Goal: Task Accomplishment & Management: Manage account settings

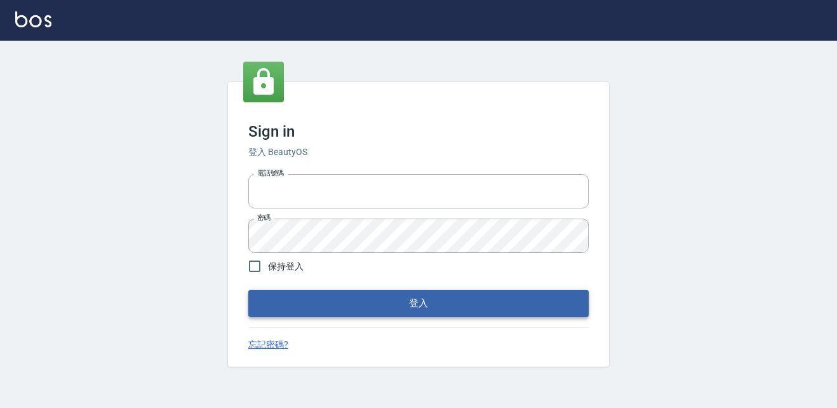
type input "037692666"
click at [343, 300] on button "登入" at bounding box center [418, 303] width 340 height 27
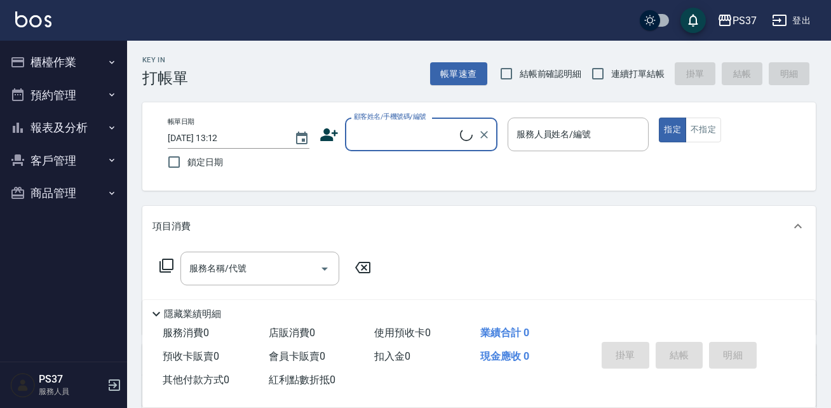
click at [65, 59] on button "櫃檯作業" at bounding box center [63, 62] width 117 height 33
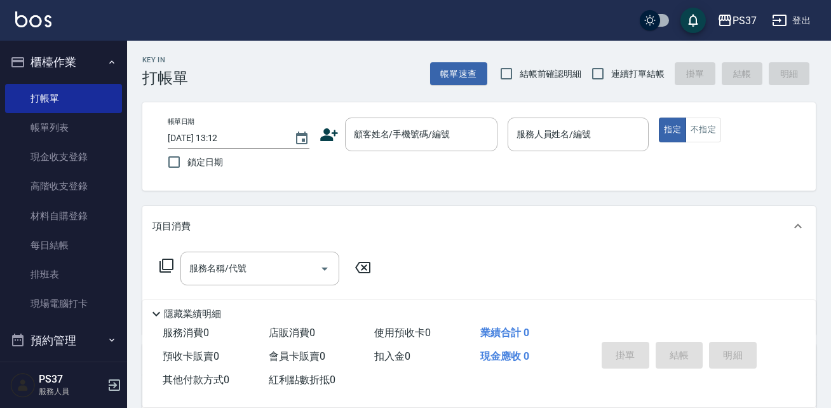
click at [65, 60] on button "櫃檯作業" at bounding box center [63, 62] width 117 height 33
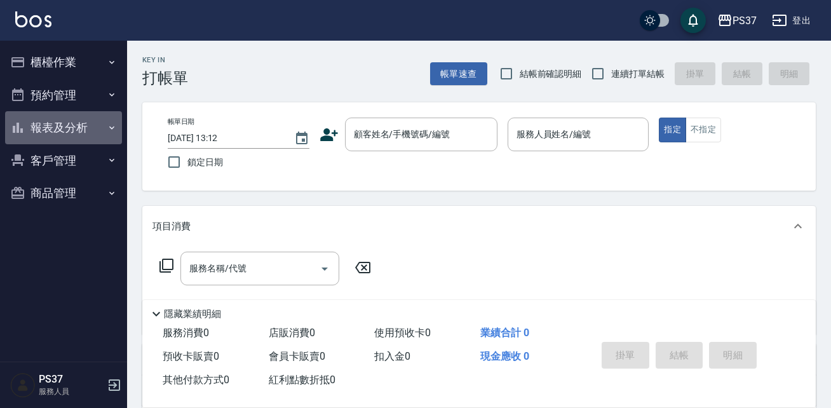
click at [51, 126] on button "報表及分析" at bounding box center [63, 127] width 117 height 33
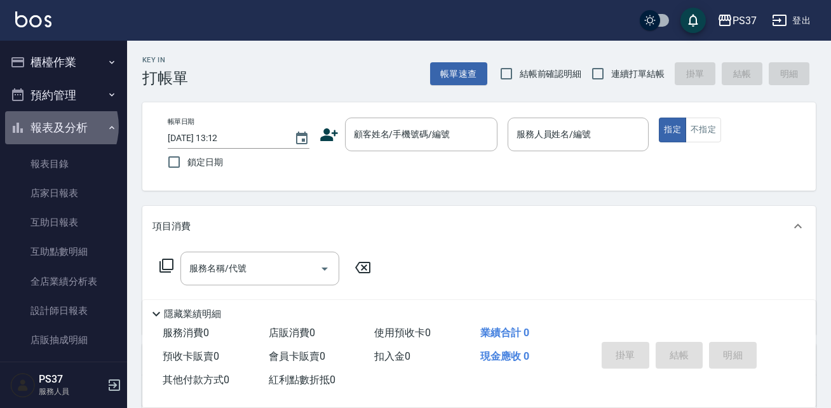
click at [51, 126] on button "報表及分析" at bounding box center [63, 127] width 117 height 33
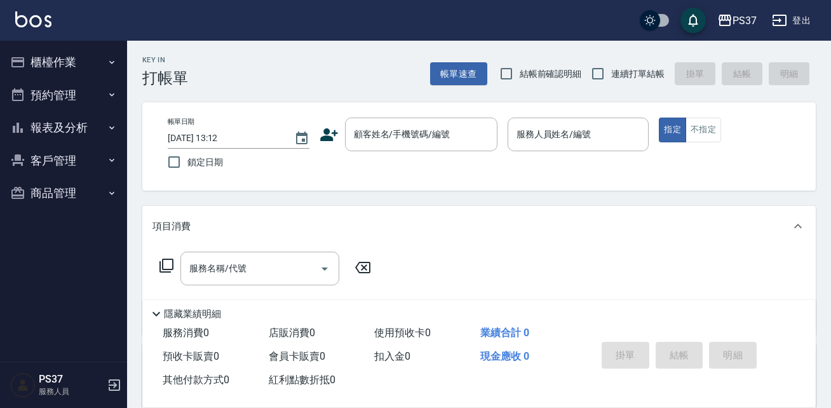
click at [59, 67] on button "櫃檯作業" at bounding box center [63, 62] width 117 height 33
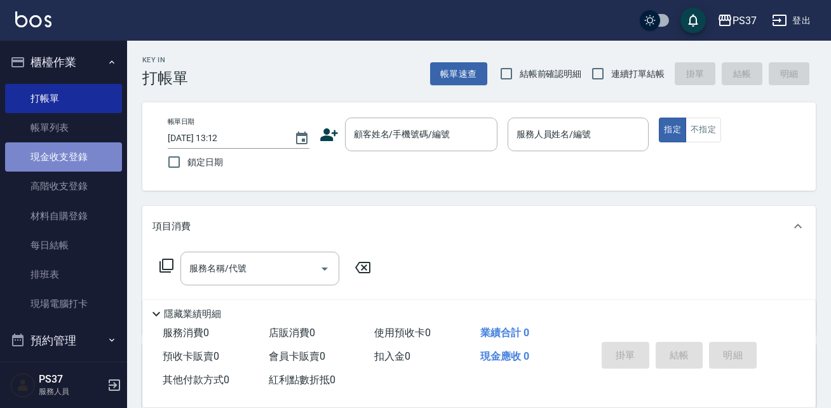
click at [72, 159] on link "現金收支登錄" at bounding box center [63, 156] width 117 height 29
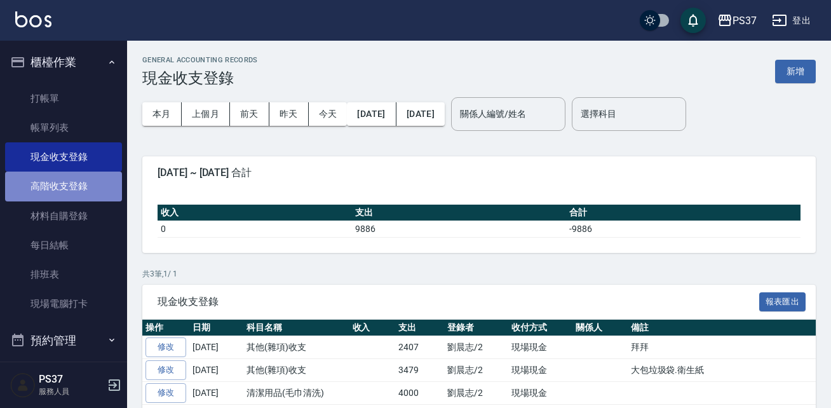
click at [65, 192] on link "高階收支登錄" at bounding box center [63, 185] width 117 height 29
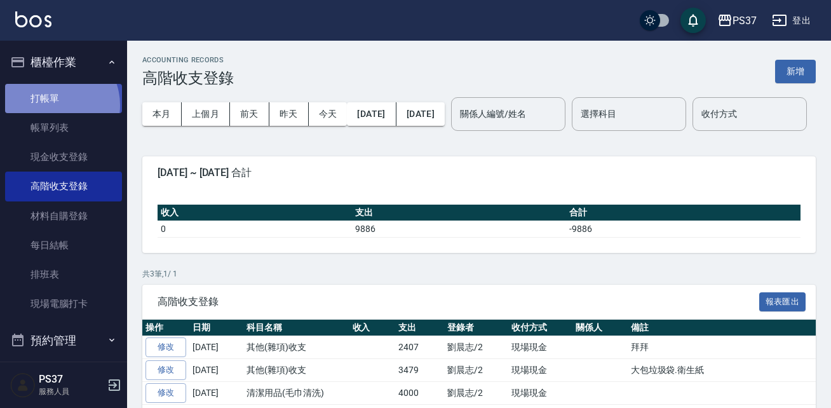
click at [51, 105] on link "打帳單" at bounding box center [63, 98] width 117 height 29
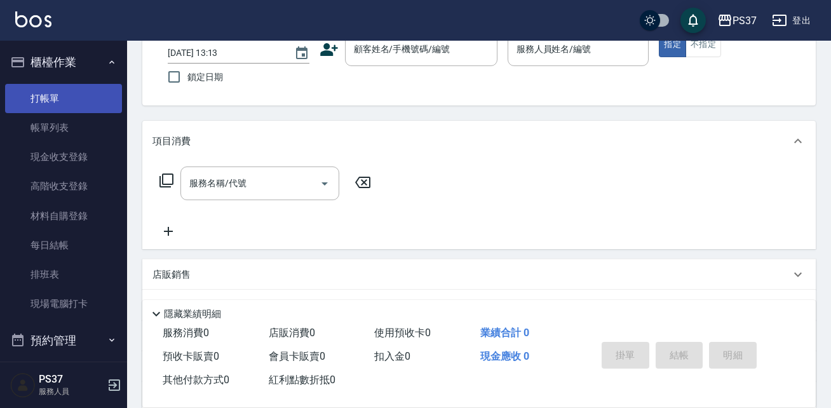
scroll to position [63, 0]
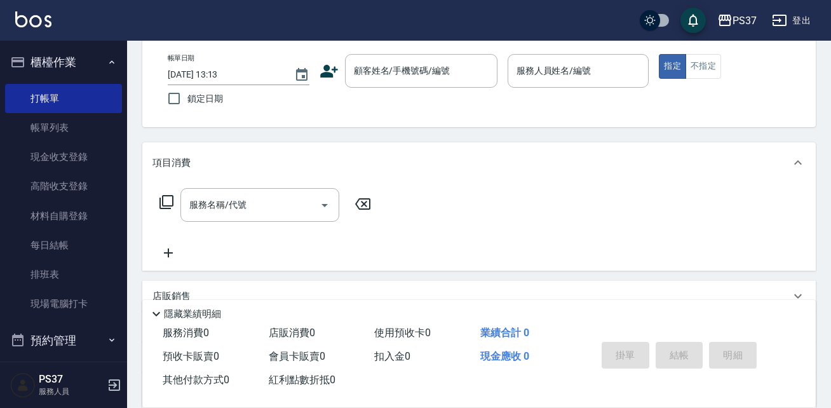
drag, startPoint x: 51, startPoint y: 105, endPoint x: 131, endPoint y: 328, distance: 237.4
click at [131, 328] on div "Key In 打帳單 帳單速查 結帳前確認明細 連續打單結帳 掛單 結帳 明細 帳單日期 2025/09/09 13:13 鎖定日期 顧客姓名/手機號碼/編號…" at bounding box center [479, 266] width 704 height 578
click at [120, 324] on nav "櫃檯作業 打帳單 帳單列表 現金收支登錄 高階收支登錄 材料自購登錄 每日結帳 排班表 現場電腦打卡 預約管理 預約管理 單日預約紀錄 單週預約紀錄 報表及分…" at bounding box center [63, 201] width 127 height 321
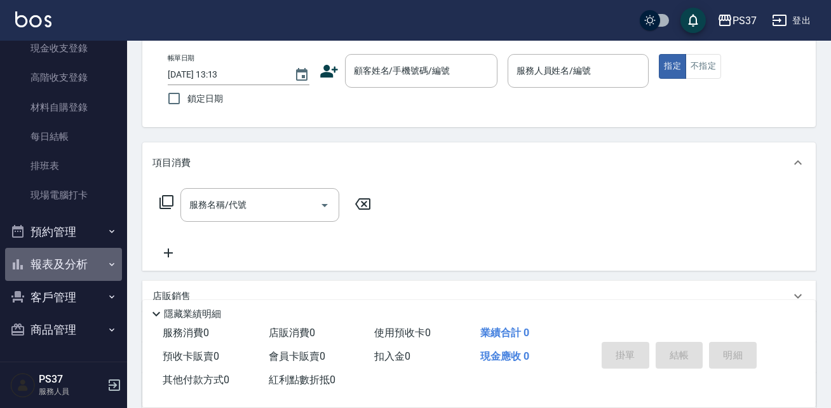
click at [74, 269] on button "報表及分析" at bounding box center [63, 264] width 117 height 33
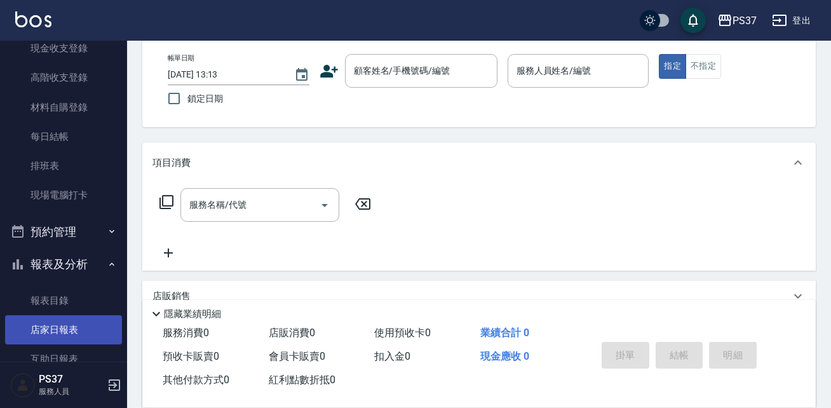
click at [65, 324] on link "店家日報表" at bounding box center [63, 329] width 117 height 29
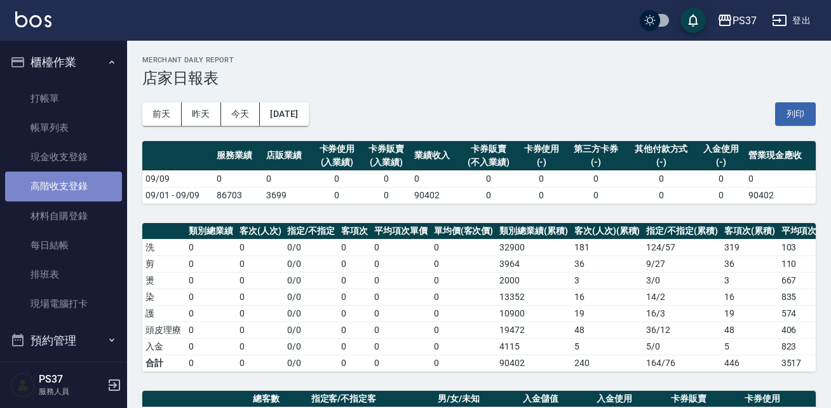
click at [73, 189] on link "高階收支登錄" at bounding box center [63, 185] width 117 height 29
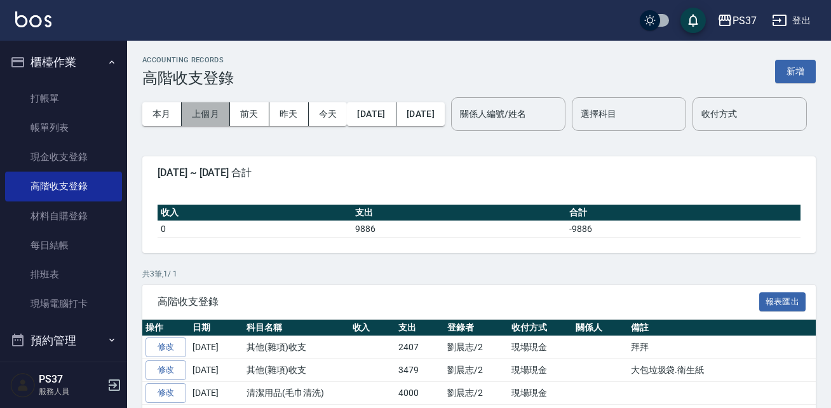
click at [213, 111] on button "上個月" at bounding box center [206, 113] width 48 height 23
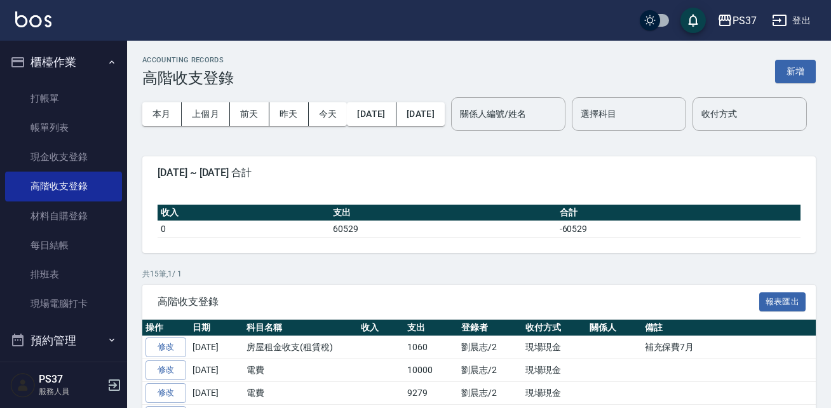
scroll to position [281, 0]
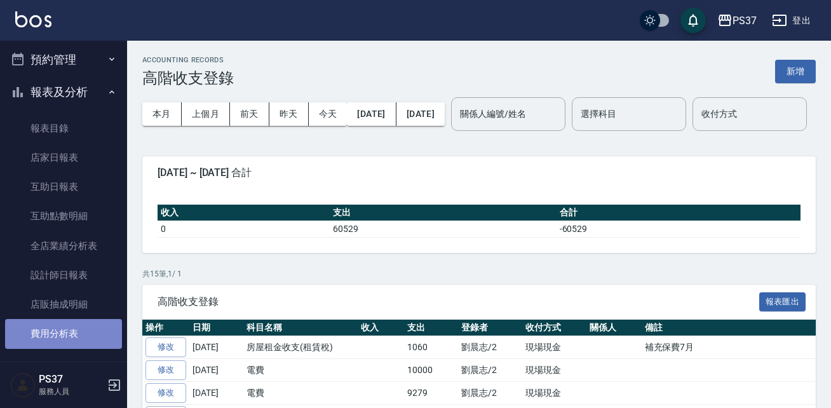
click at [96, 338] on link "費用分析表" at bounding box center [63, 333] width 117 height 29
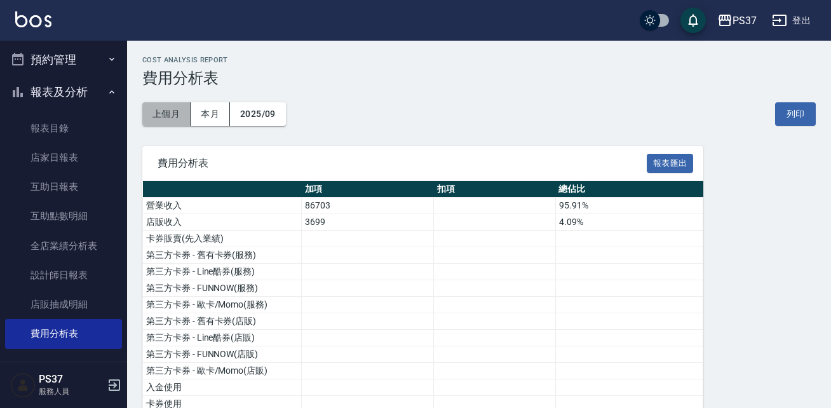
click at [166, 110] on button "上個月" at bounding box center [166, 113] width 48 height 23
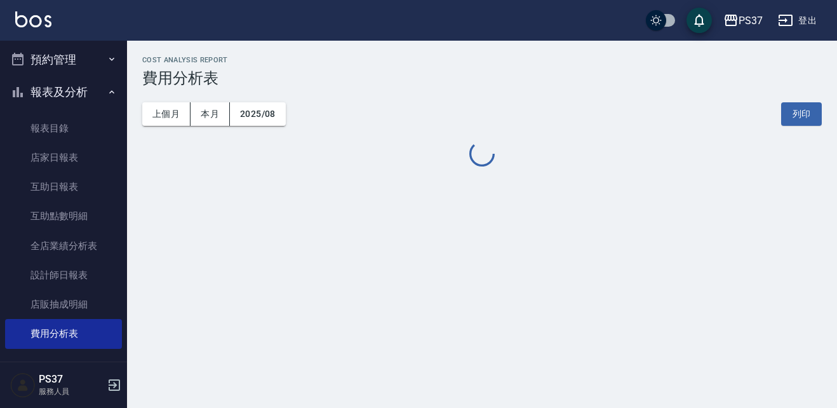
click at [285, 159] on div "PS37 2025-08 費用分析表 列印時間： 2025-09-09-13:35 Cost analysis Report 費用分析表 上個月 本月 202…" at bounding box center [482, 112] width 710 height 113
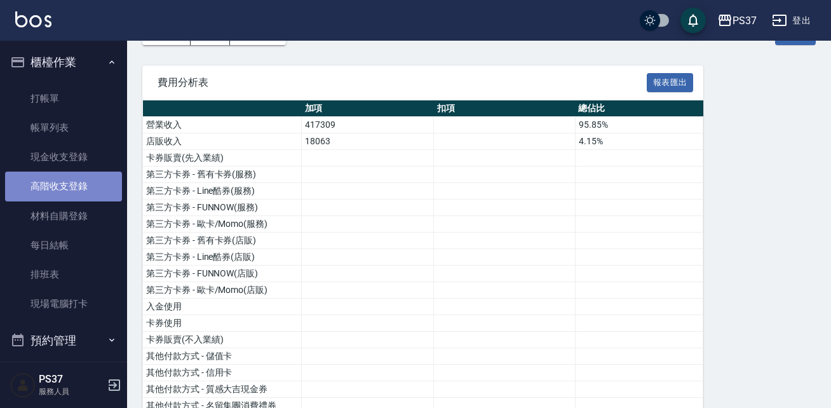
click at [79, 187] on link "高階收支登錄" at bounding box center [63, 185] width 117 height 29
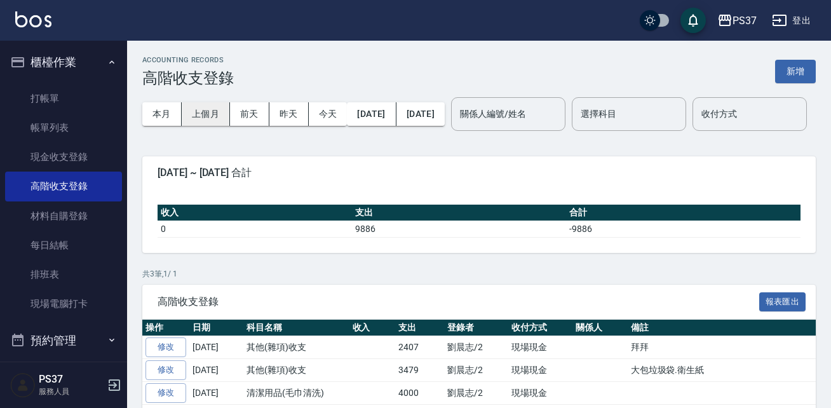
click at [206, 104] on button "上個月" at bounding box center [206, 113] width 48 height 23
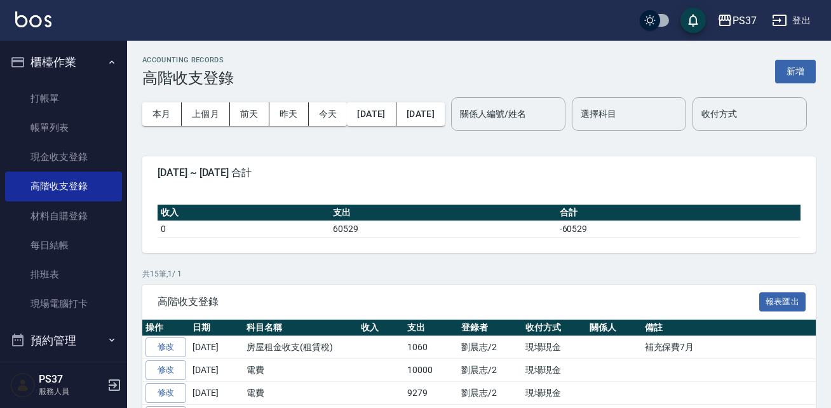
drag, startPoint x: 206, startPoint y: 104, endPoint x: 394, endPoint y: 98, distance: 188.1
click at [394, 98] on div "本月 上個月 前天 昨天 今天 2025/08/01 2025/08/31" at bounding box center [293, 114] width 302 height 54
click at [787, 68] on button "新增" at bounding box center [795, 71] width 41 height 23
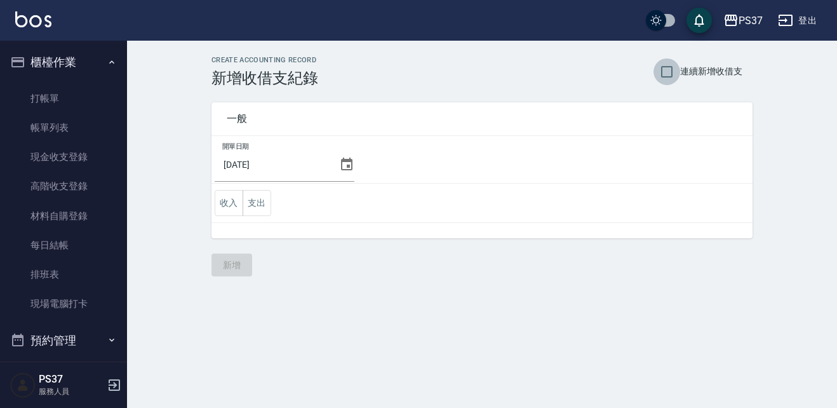
click at [672, 66] on input "連續新增收借支" at bounding box center [666, 71] width 27 height 27
checkbox input "true"
click at [350, 177] on td "開單日期 2025/09/09" at bounding box center [481, 160] width 541 height 48
click at [311, 164] on input "2025/09/09" at bounding box center [274, 164] width 119 height 34
drag, startPoint x: 311, startPoint y: 164, endPoint x: 337, endPoint y: 161, distance: 26.3
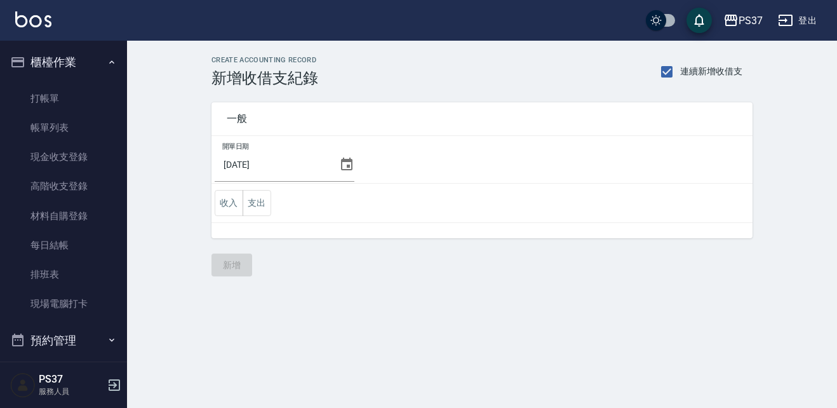
click at [341, 161] on icon at bounding box center [346, 163] width 11 height 13
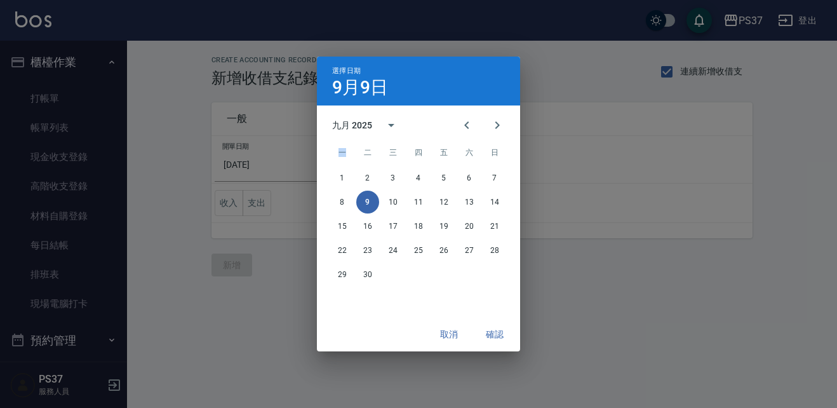
drag, startPoint x: 347, startPoint y: 161, endPoint x: 422, endPoint y: 124, distance: 83.5
click at [422, 124] on div "九月 2025 一 二 三 四 五 六 日 1 2 3 4 5 6 7 8 9 10 11 12 13 14 15 16 17 18 19 20 21 22 …" at bounding box center [418, 211] width 203 height 212
drag, startPoint x: 422, startPoint y: 124, endPoint x: 470, endPoint y: 126, distance: 47.7
click at [470, 126] on icon "Previous month" at bounding box center [466, 124] width 15 height 15
click at [486, 272] on button "31" at bounding box center [494, 274] width 23 height 23
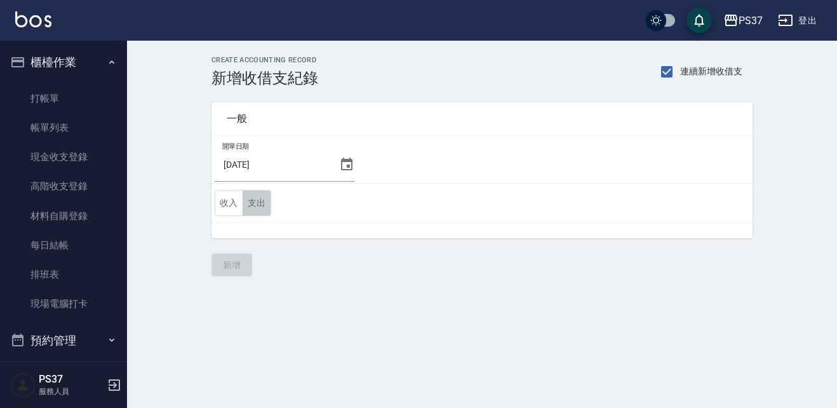
click at [266, 206] on button "支出" at bounding box center [257, 203] width 29 height 26
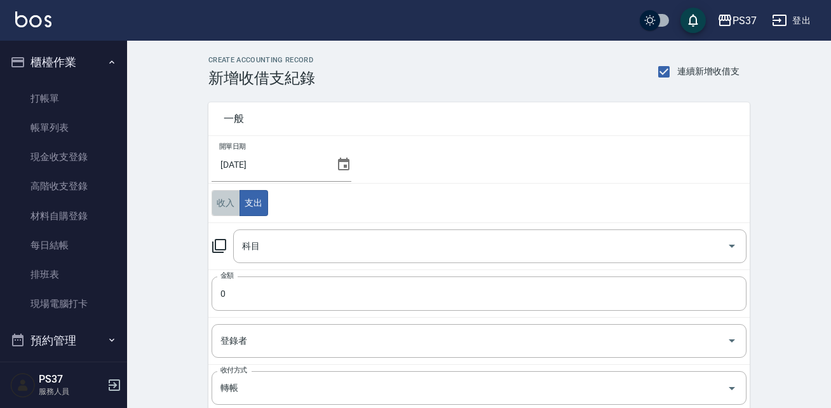
click at [216, 192] on button "收入" at bounding box center [225, 203] width 29 height 26
click at [302, 246] on input "科目" at bounding box center [480, 246] width 483 height 22
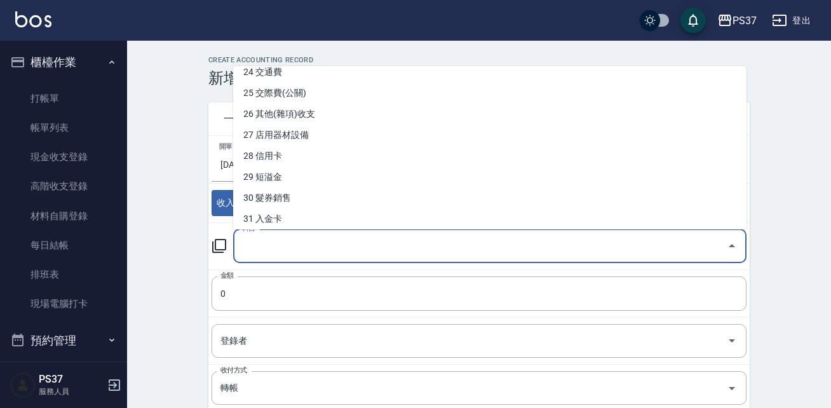
scroll to position [533, 0]
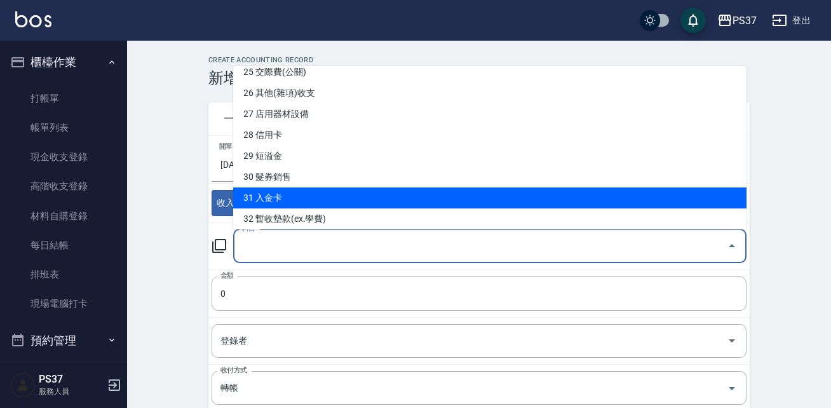
type input "31 入金卡"
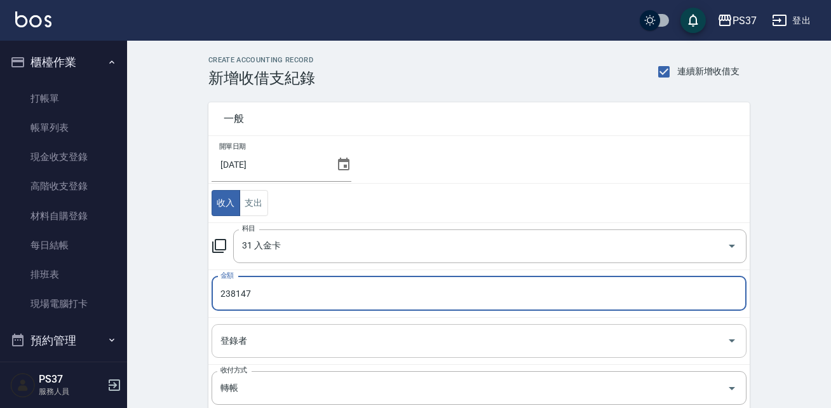
type input "238147"
click at [300, 346] on input "登錄者" at bounding box center [469, 341] width 504 height 22
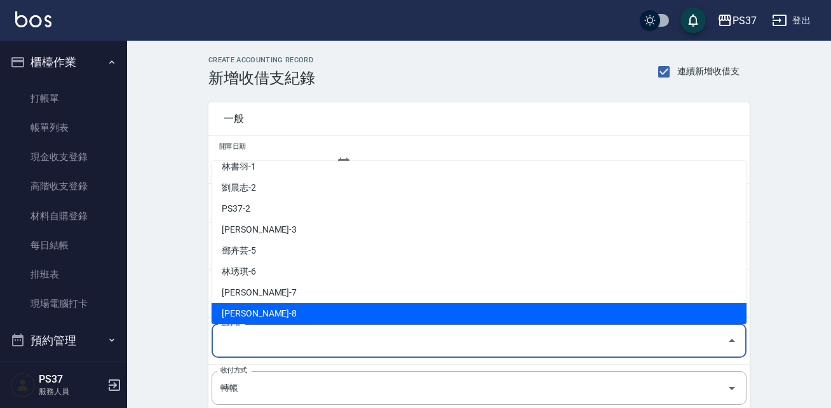
scroll to position [30, 0]
type input "溫惠婷-9"
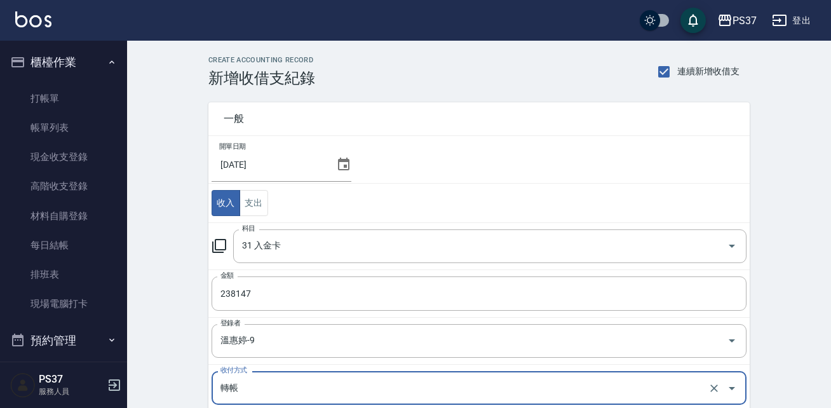
scroll to position [198, 0]
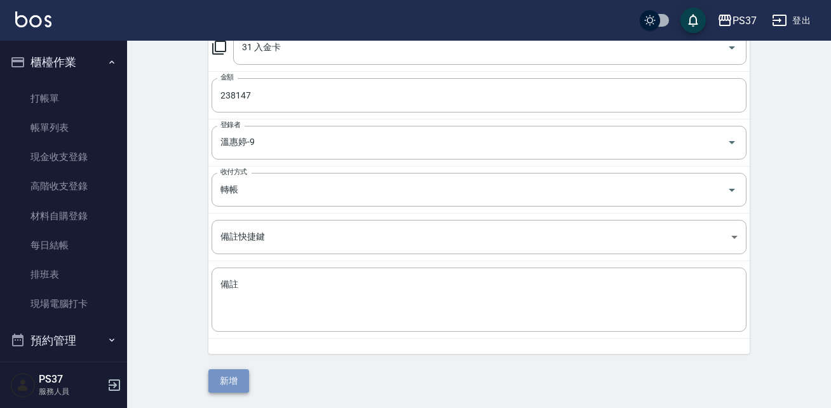
click at [240, 384] on button "新增" at bounding box center [228, 380] width 41 height 23
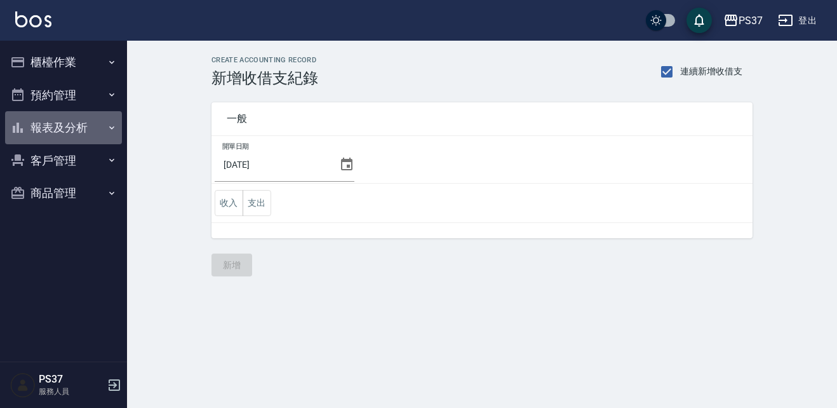
click at [65, 124] on button "報表及分析" at bounding box center [63, 127] width 117 height 33
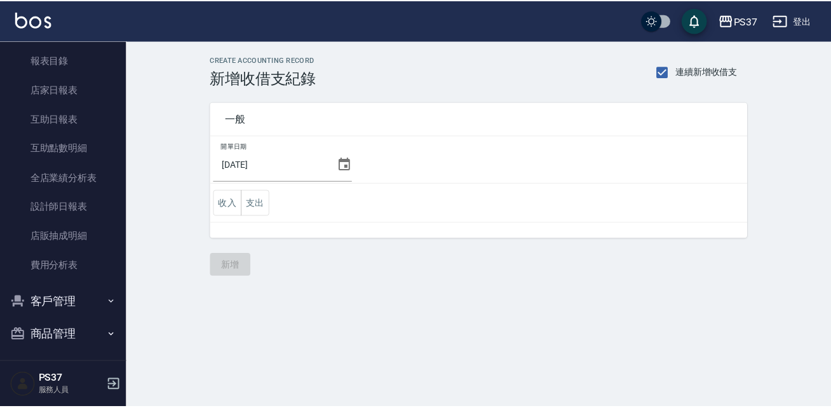
scroll to position [109, 0]
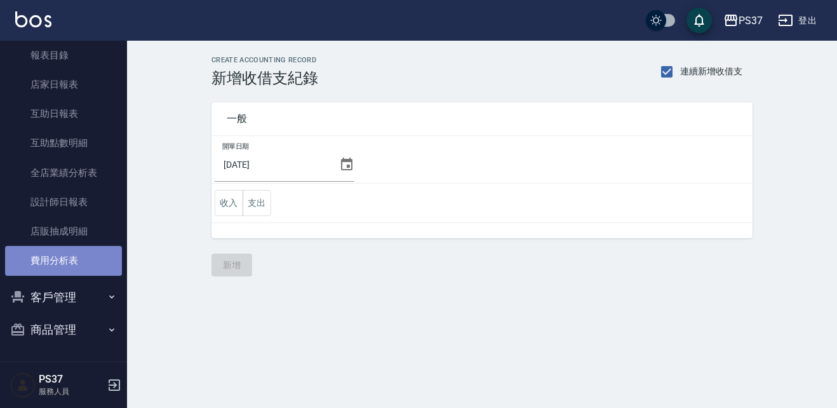
click at [79, 265] on link "費用分析表" at bounding box center [63, 260] width 117 height 29
drag, startPoint x: 79, startPoint y: 265, endPoint x: 110, endPoint y: 283, distance: 35.5
click at [79, 265] on link "費用分析表" at bounding box center [63, 260] width 117 height 29
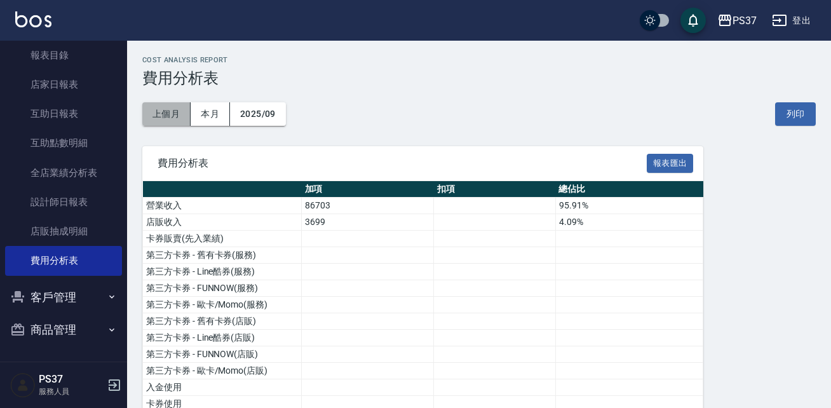
click at [159, 112] on button "上個月" at bounding box center [166, 113] width 48 height 23
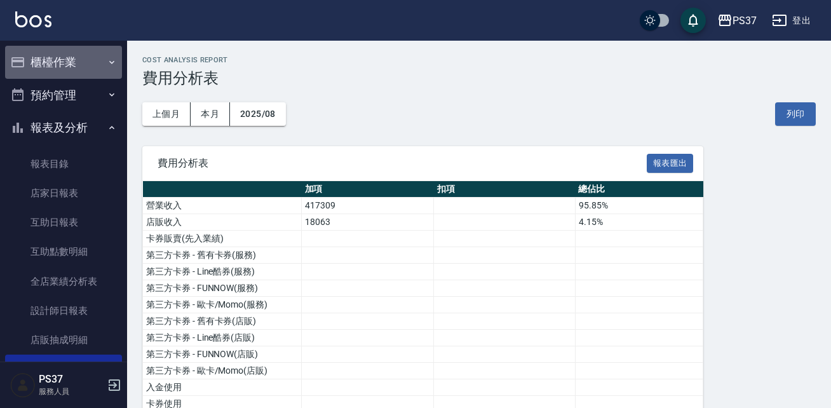
click at [74, 46] on button "櫃檯作業" at bounding box center [63, 62] width 117 height 33
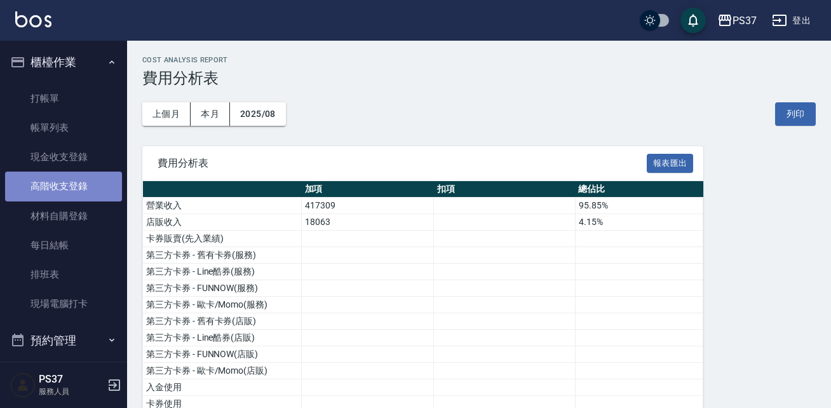
click at [70, 189] on link "高階收支登錄" at bounding box center [63, 185] width 117 height 29
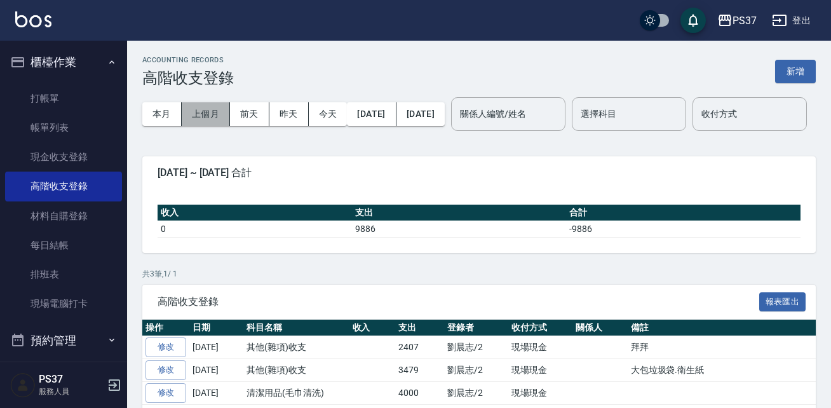
click at [199, 118] on button "上個月" at bounding box center [206, 113] width 48 height 23
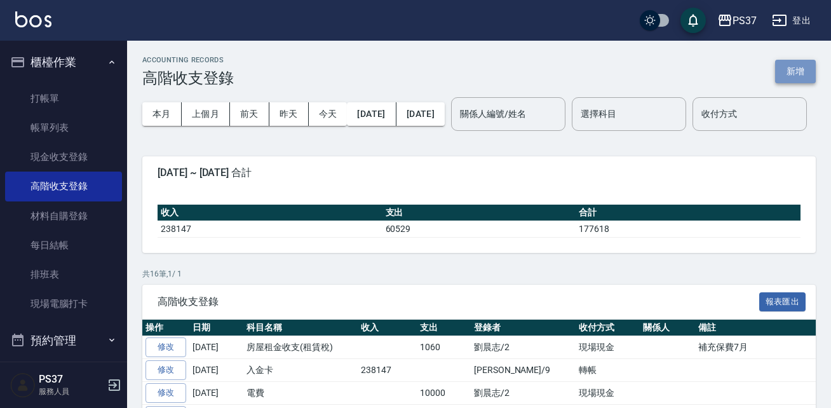
click at [792, 76] on button "新增" at bounding box center [795, 71] width 41 height 23
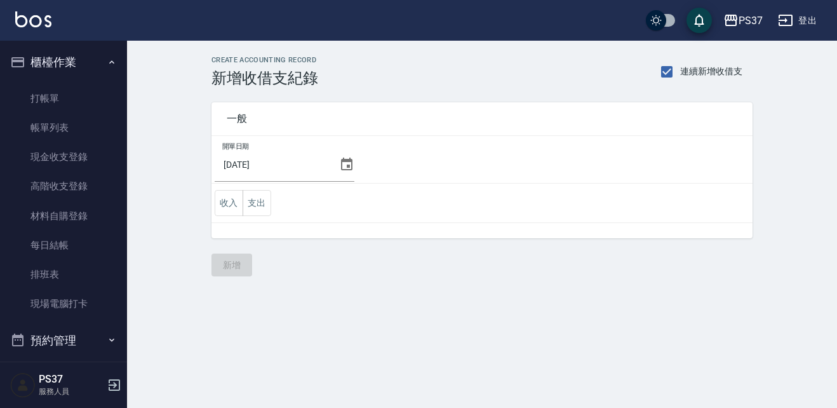
click at [344, 163] on icon at bounding box center [346, 164] width 15 height 15
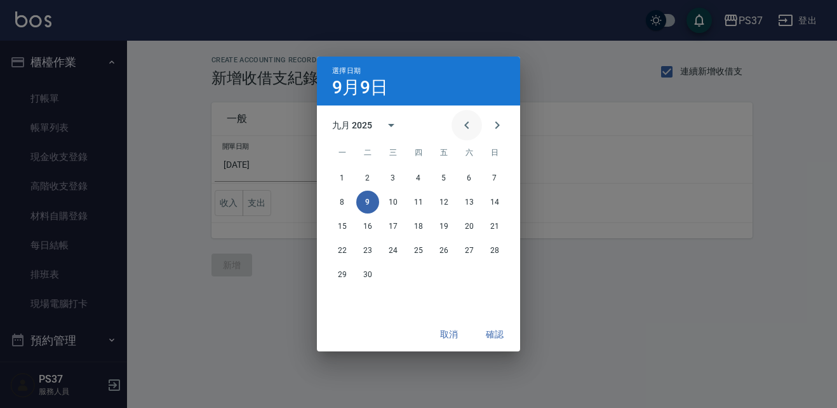
click at [480, 128] on button "Previous month" at bounding box center [466, 125] width 30 height 30
click at [502, 133] on button "Next month" at bounding box center [497, 125] width 30 height 30
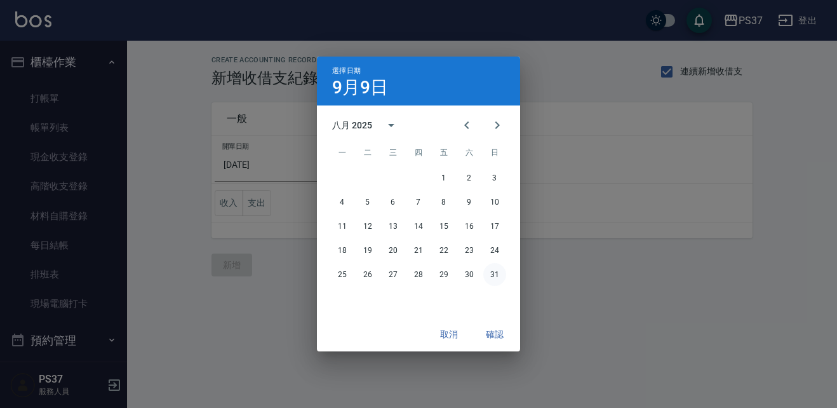
click at [491, 276] on button "31" at bounding box center [494, 274] width 23 height 23
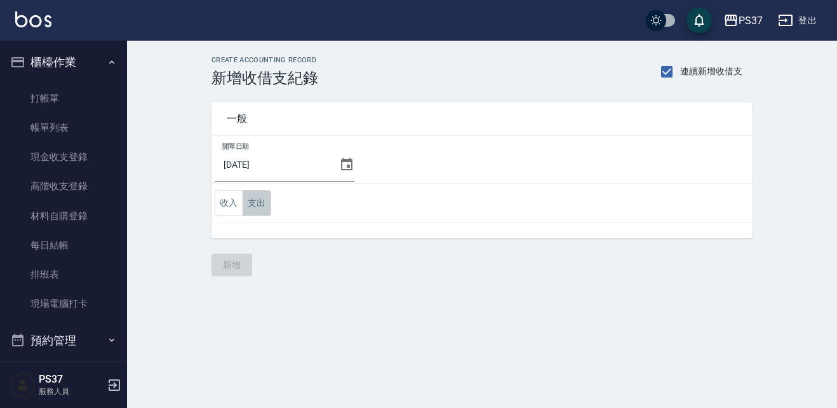
click at [244, 209] on button "支出" at bounding box center [257, 203] width 29 height 26
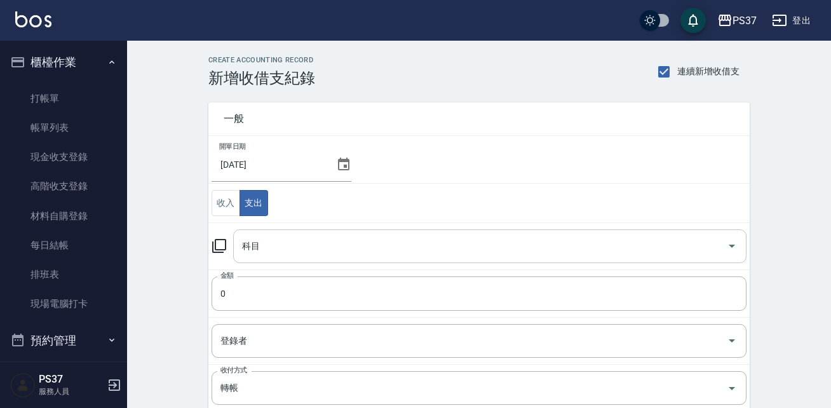
type button "EXPENDITURE"
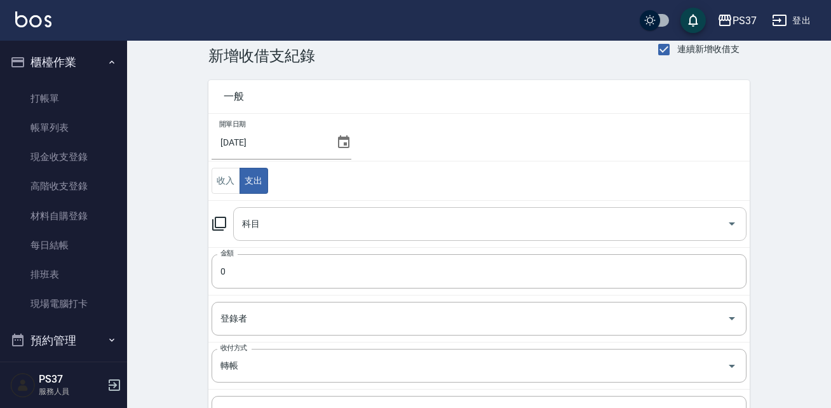
scroll to position [25, 0]
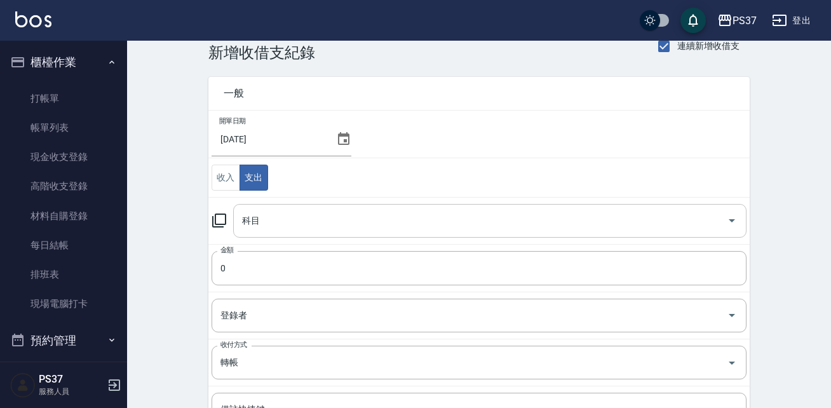
click at [294, 229] on input "科目" at bounding box center [480, 221] width 483 height 22
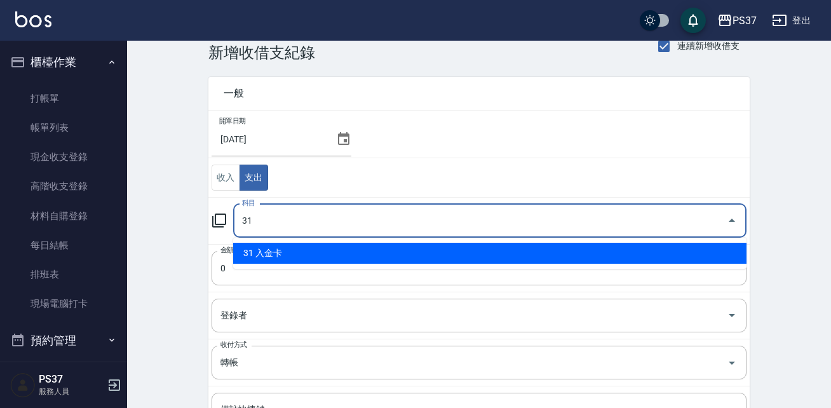
click at [324, 249] on li "31 入金卡" at bounding box center [489, 253] width 513 height 21
type input "31 入金卡"
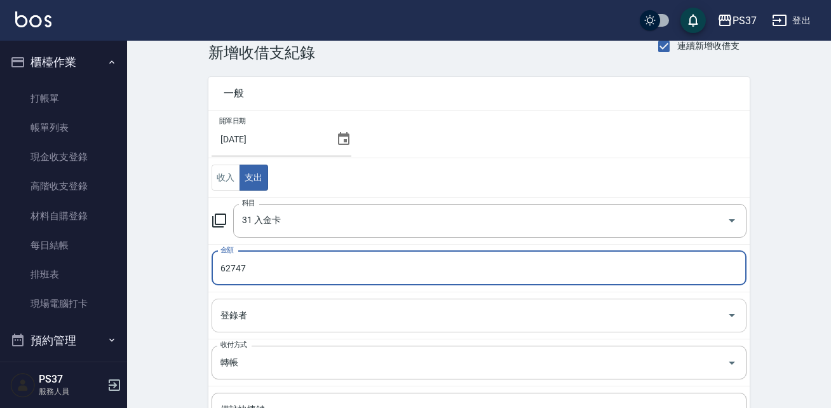
type input "62747"
click at [315, 326] on input "登錄者" at bounding box center [469, 315] width 504 height 22
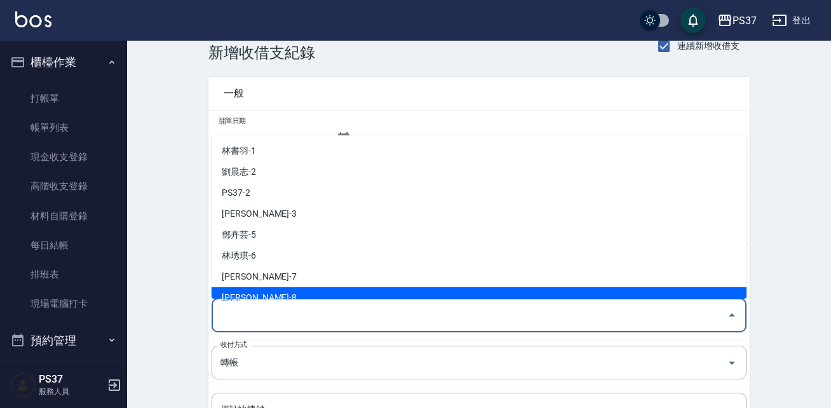
scroll to position [30, 0]
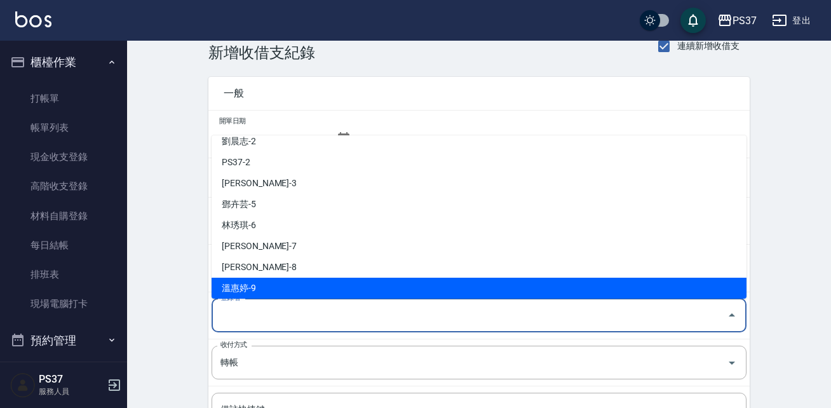
type input "溫惠婷-9"
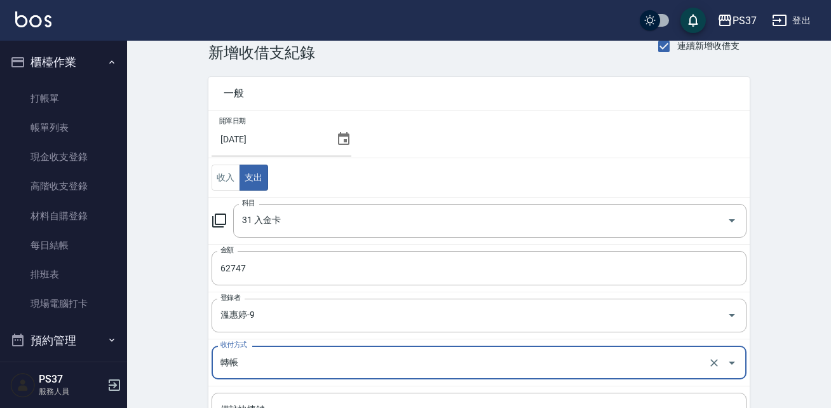
scroll to position [198, 0]
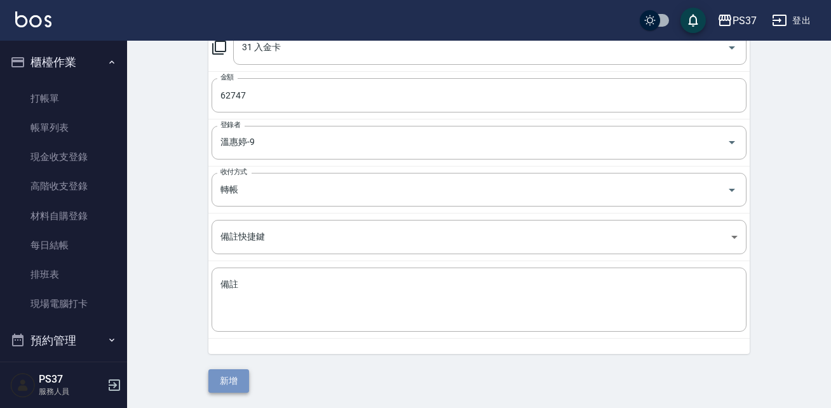
click at [223, 377] on button "新增" at bounding box center [228, 380] width 41 height 23
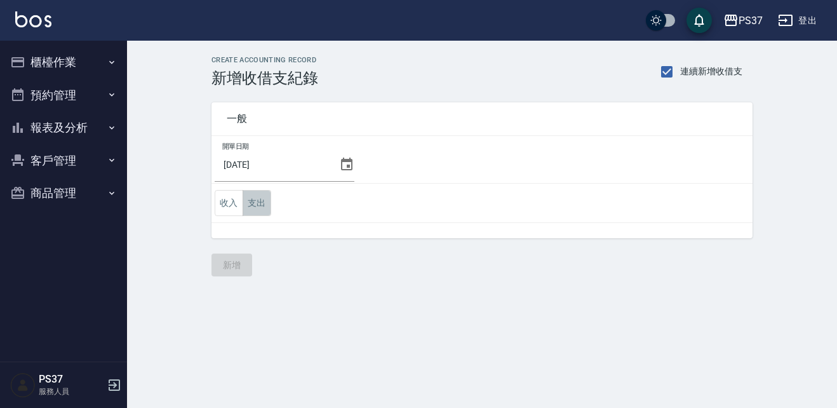
click at [260, 204] on button "支出" at bounding box center [257, 203] width 29 height 26
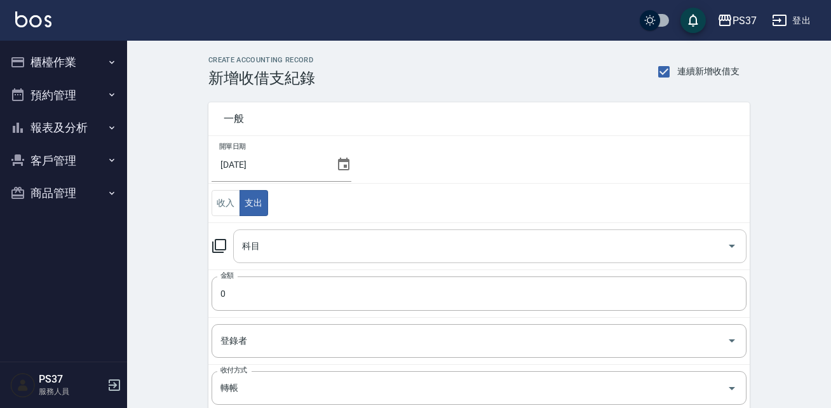
click at [359, 237] on input "科目" at bounding box center [480, 246] width 483 height 22
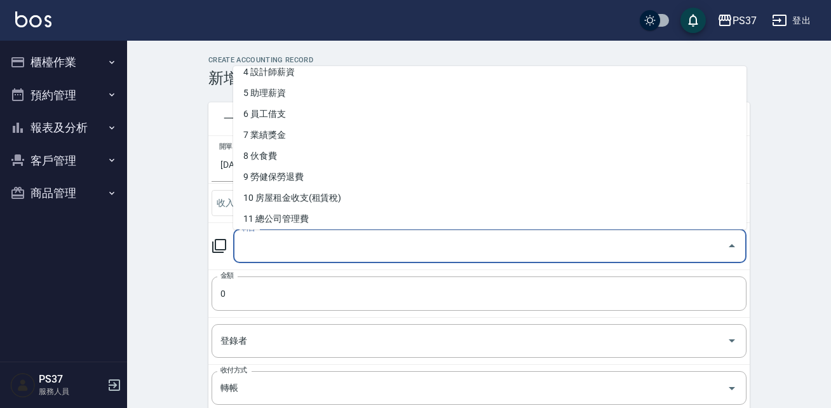
scroll to position [114, 0]
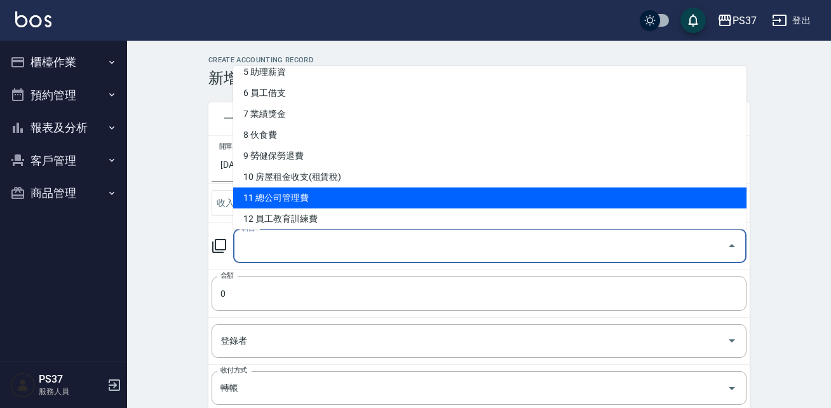
type input "11 總公司管理費"
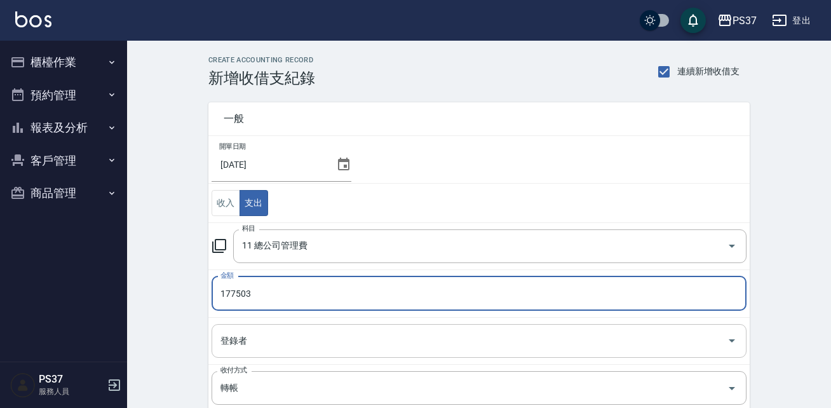
type input "177503"
click at [337, 339] on input "登錄者" at bounding box center [469, 341] width 504 height 22
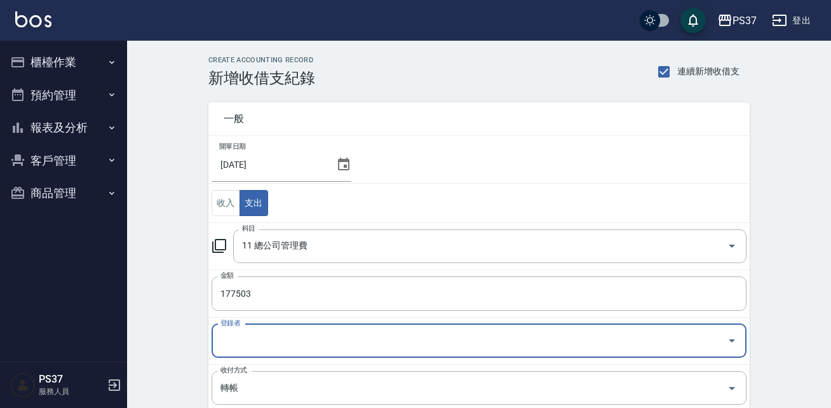
click at [337, 339] on input "登錄者" at bounding box center [469, 341] width 504 height 22
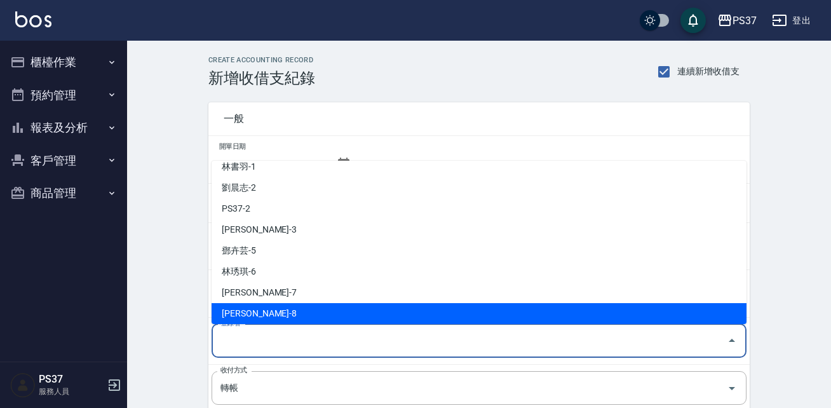
scroll to position [30, 0]
click at [345, 300] on li "[PERSON_NAME]-8" at bounding box center [478, 292] width 535 height 21
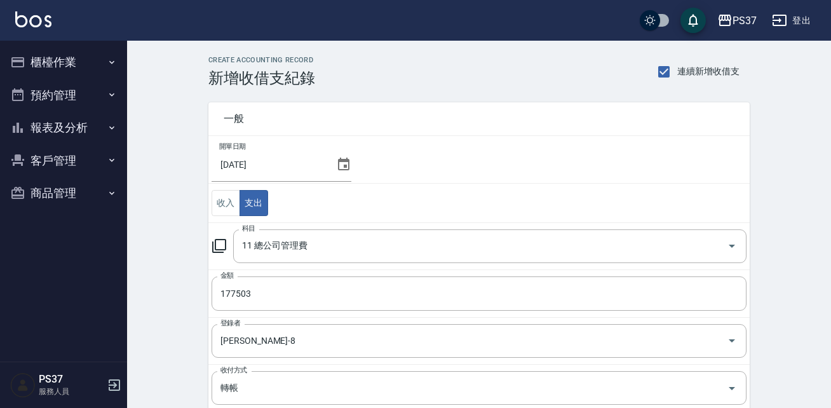
click at [829, 348] on div "CREATE ACCOUNTING RECORD 新增收借支紀錄 連續新增收借支 一般 開單日期 2025/08/31 收入 支出 科目 11 總公司管理費 …" at bounding box center [479, 323] width 704 height 565
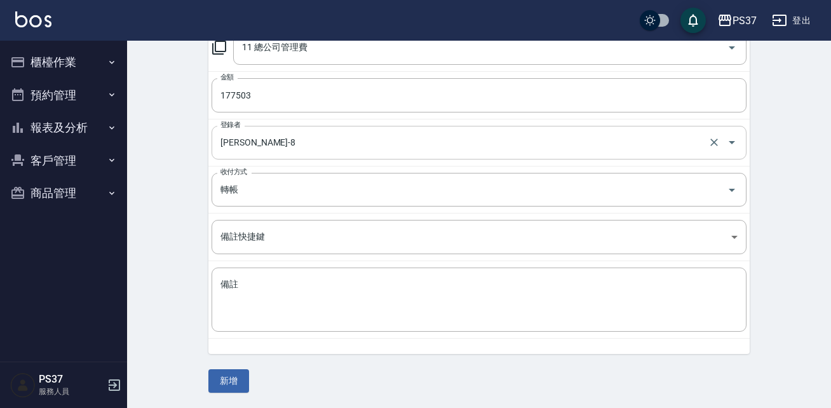
click at [411, 135] on input "[PERSON_NAME]-8" at bounding box center [461, 142] width 488 height 22
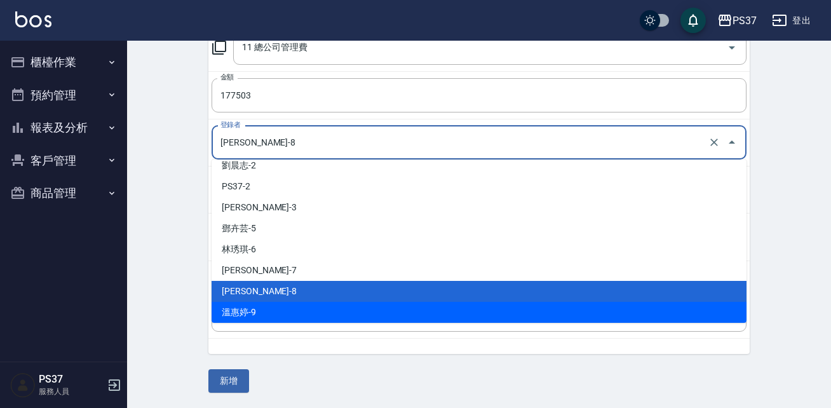
scroll to position [51, 0]
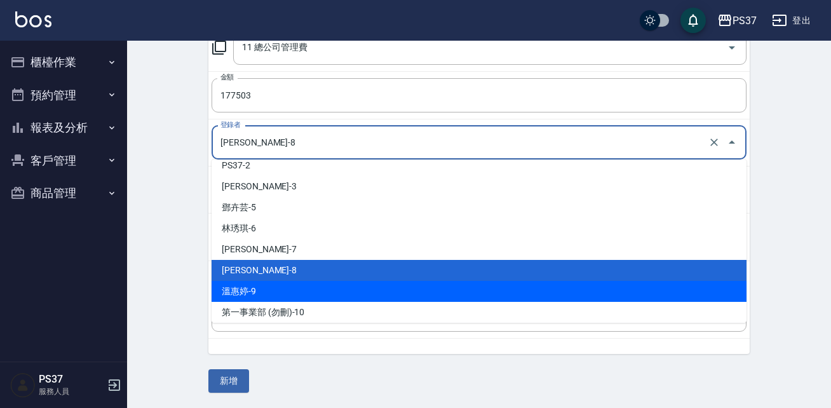
type input "溫惠婷-9"
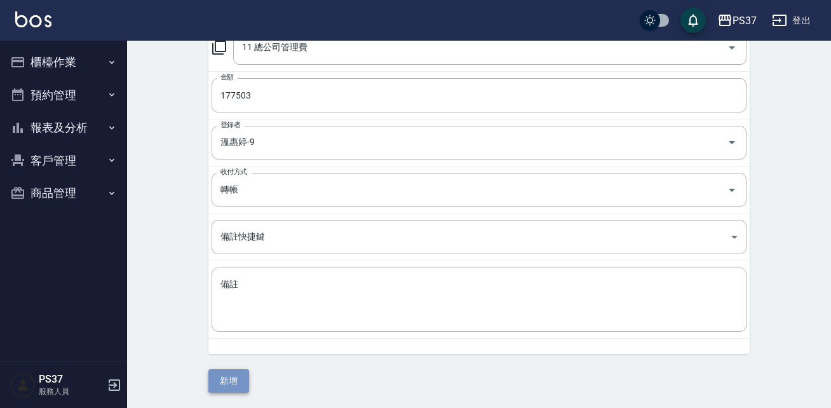
click at [225, 381] on button "新增" at bounding box center [228, 380] width 41 height 23
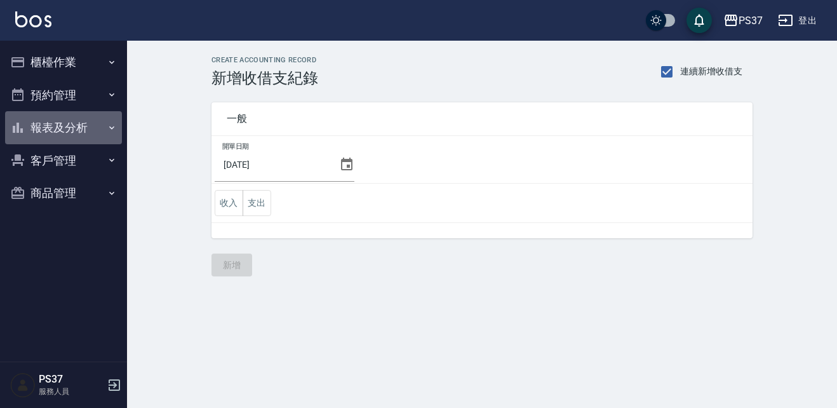
click at [77, 133] on button "報表及分析" at bounding box center [63, 127] width 117 height 33
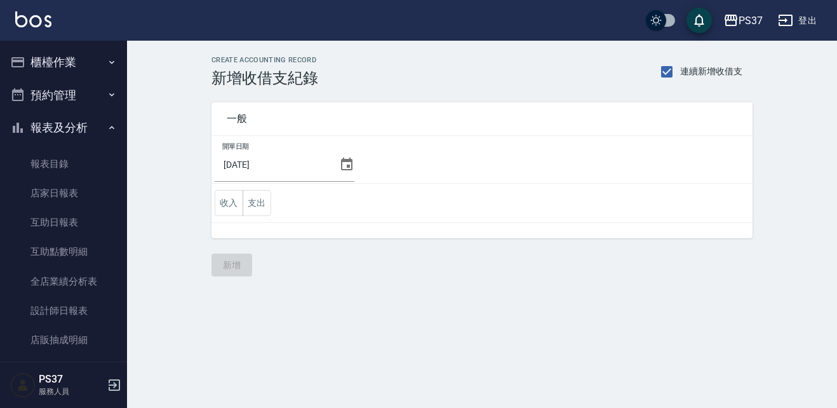
click at [120, 320] on nav "櫃檯作業 打帳單 帳單列表 現金收支登錄 高階收支登錄 材料自購登錄 每日結帳 排班表 現場電腦打卡 預約管理 預約管理 單日預約紀錄 單週預約紀錄 報表及分…" at bounding box center [63, 201] width 127 height 321
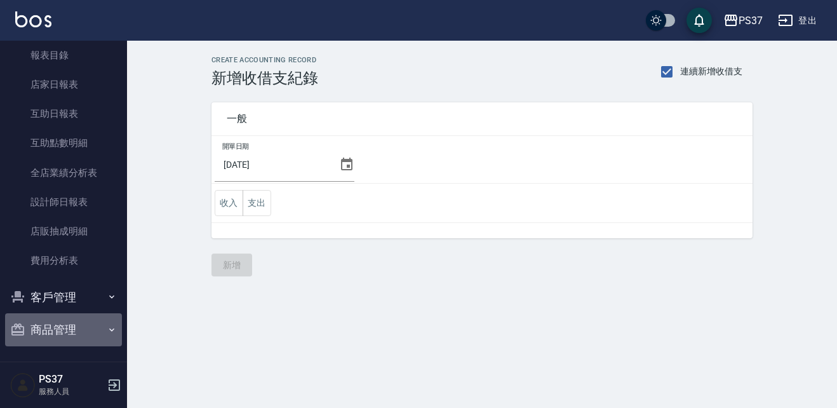
click at [76, 327] on button "商品管理" at bounding box center [63, 329] width 117 height 33
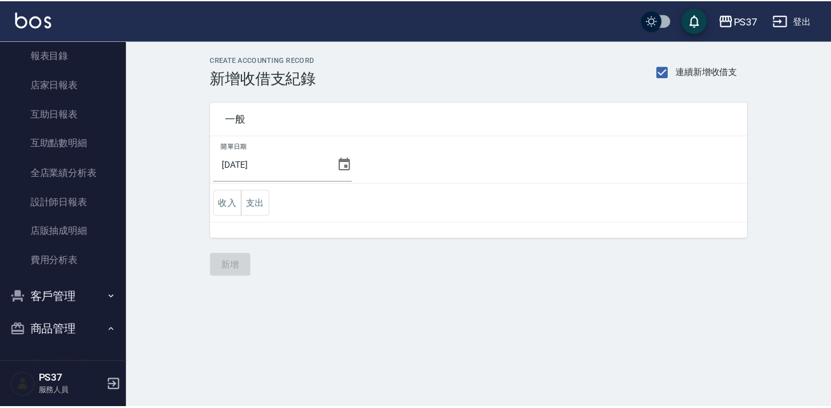
scroll to position [177, 0]
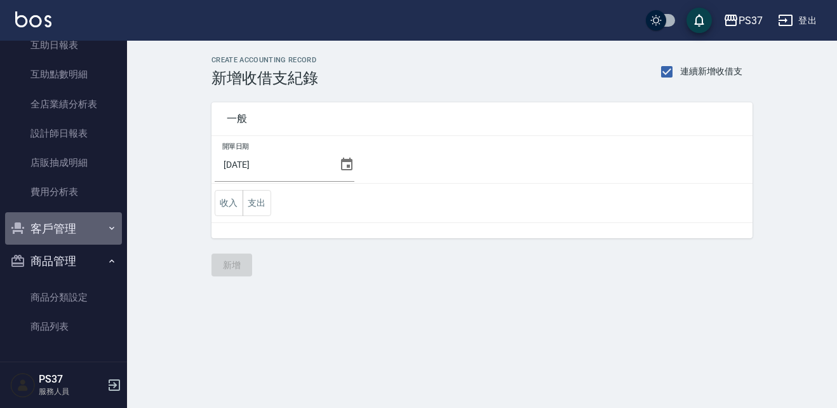
click at [97, 235] on button "客戶管理" at bounding box center [63, 228] width 117 height 33
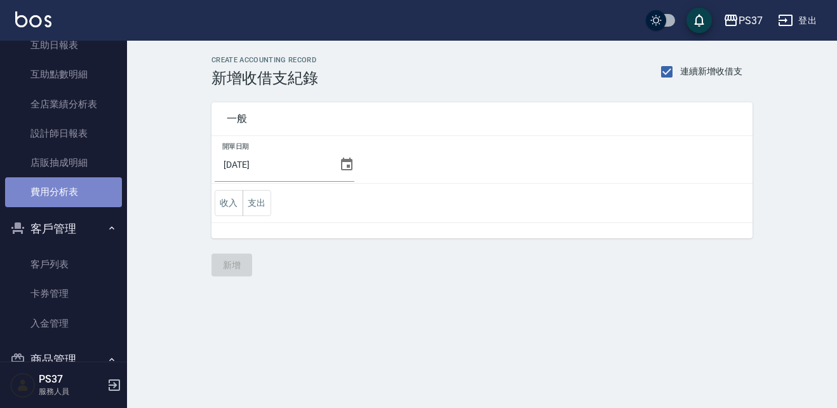
click at [91, 196] on link "費用分析表" at bounding box center [63, 191] width 117 height 29
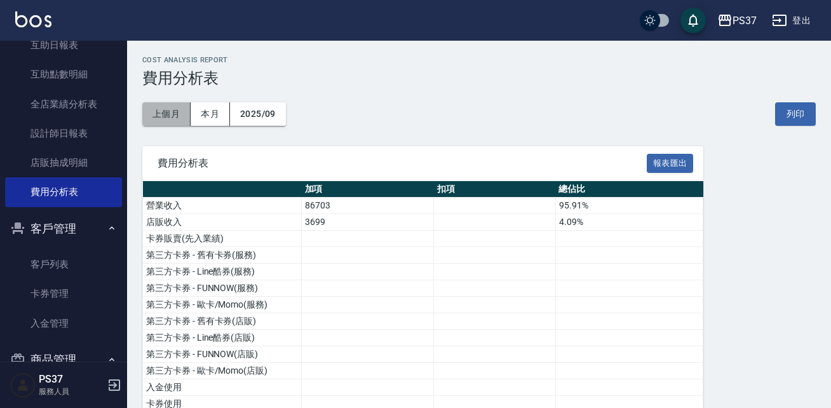
click at [153, 115] on button "上個月" at bounding box center [166, 113] width 48 height 23
click at [120, 78] on nav "櫃檯作業 打帳單 帳單列表 現金收支登錄 高階收支登錄 材料自購登錄 每日結帳 排班表 現場電腦打卡 預約管理 預約管理 單日預約紀錄 單週預約紀錄 報表及分…" at bounding box center [63, 201] width 127 height 321
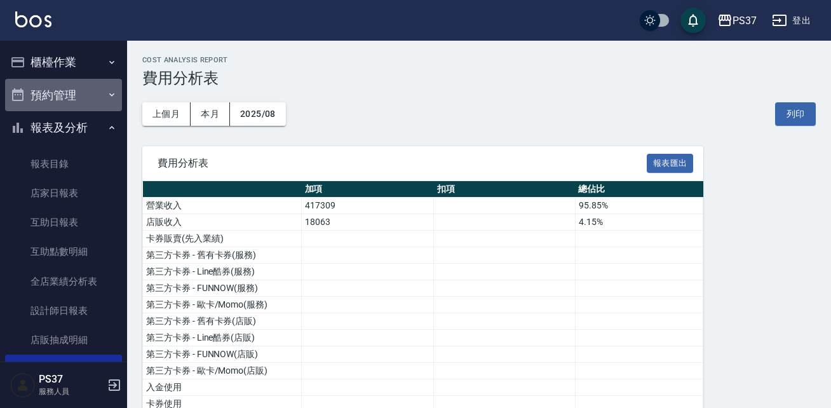
click at [70, 98] on button "預約管理" at bounding box center [63, 95] width 117 height 33
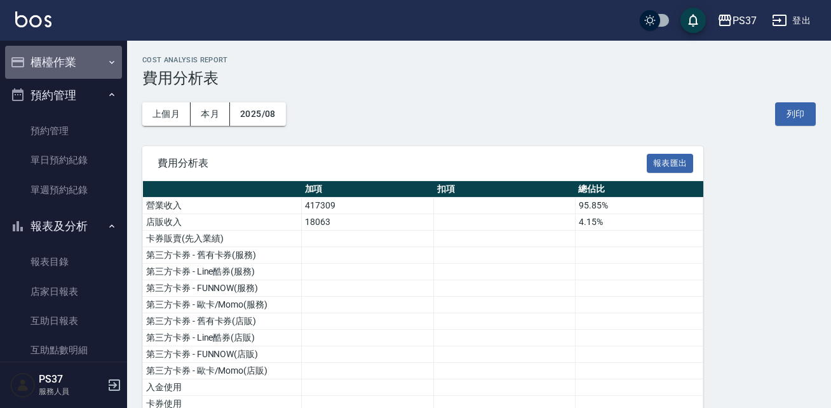
click at [76, 69] on button "櫃檯作業" at bounding box center [63, 62] width 117 height 33
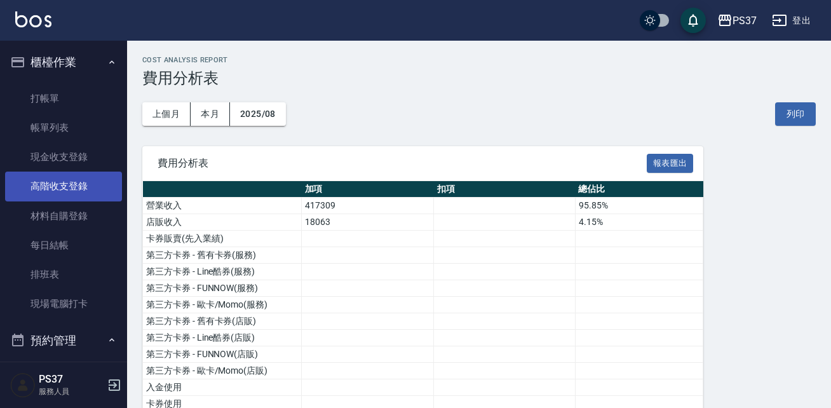
click at [55, 178] on link "高階收支登錄" at bounding box center [63, 185] width 117 height 29
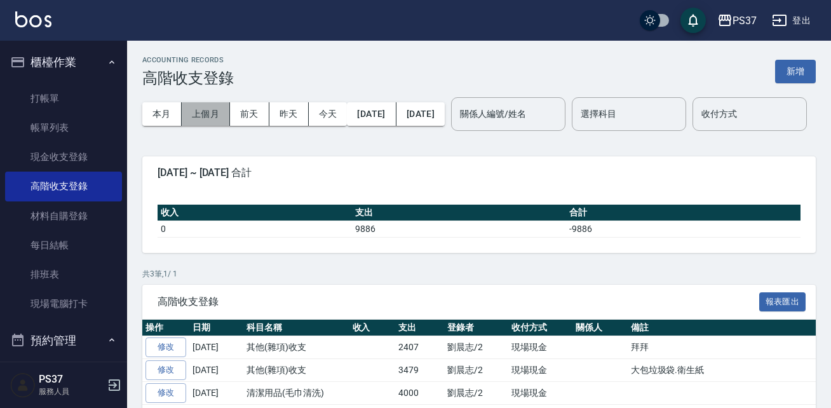
click at [211, 118] on button "上個月" at bounding box center [206, 113] width 48 height 23
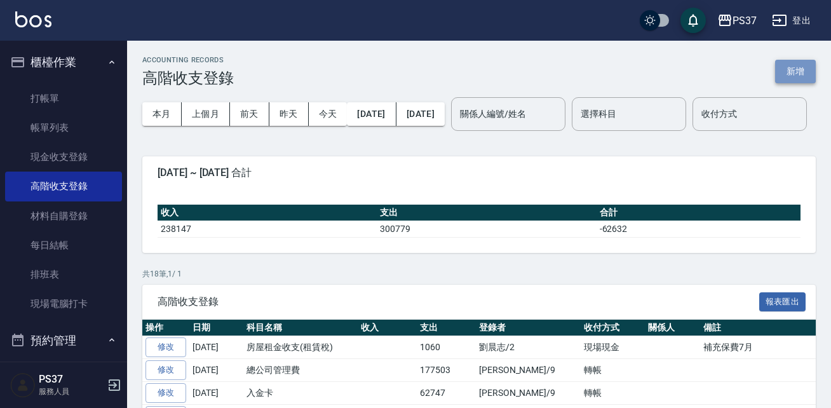
click at [804, 73] on button "新增" at bounding box center [795, 71] width 41 height 23
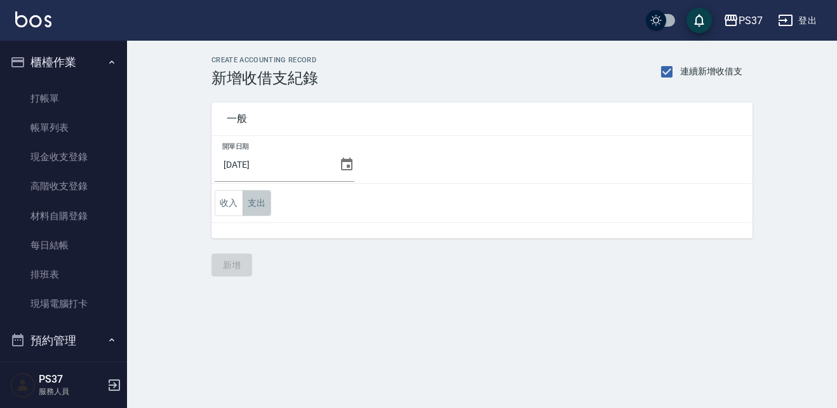
click at [262, 206] on button "支出" at bounding box center [257, 203] width 29 height 26
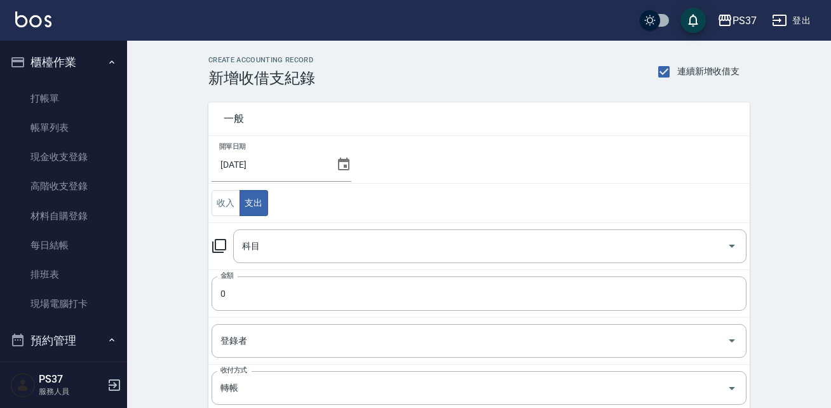
click at [343, 163] on icon at bounding box center [343, 164] width 15 height 15
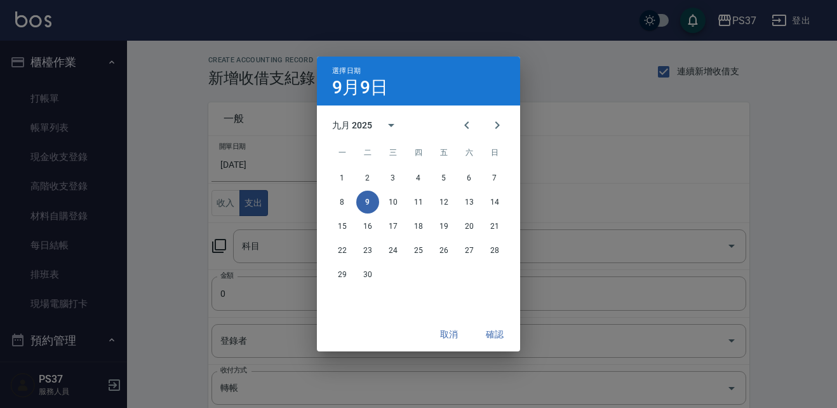
click at [336, 166] on div "1 2 3 4 5 6 7 8 9 10 11 12 13 14 15 16 17 18 19 20 21 22 23 24 25 26 27 28 29 30" at bounding box center [418, 226] width 203 height 122
click at [469, 118] on icon "Previous month" at bounding box center [466, 124] width 15 height 15
click at [491, 277] on button "31" at bounding box center [494, 274] width 23 height 23
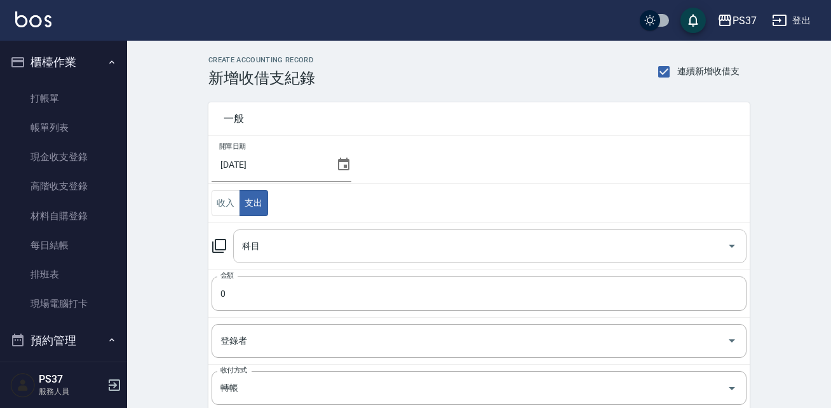
click at [340, 246] on input "科目" at bounding box center [480, 246] width 483 height 22
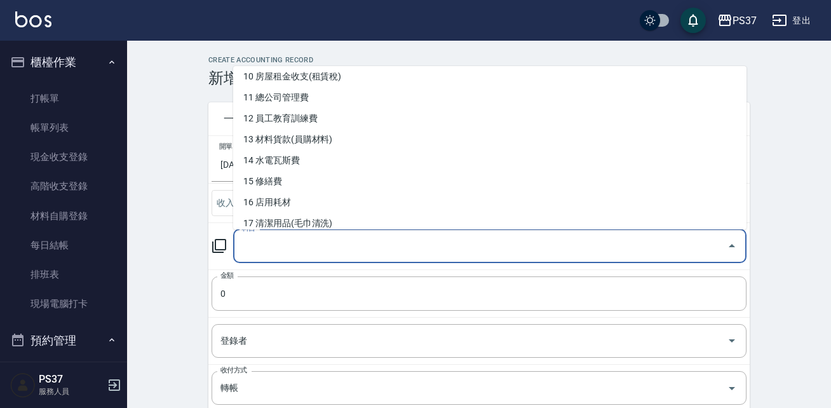
scroll to position [194, 0]
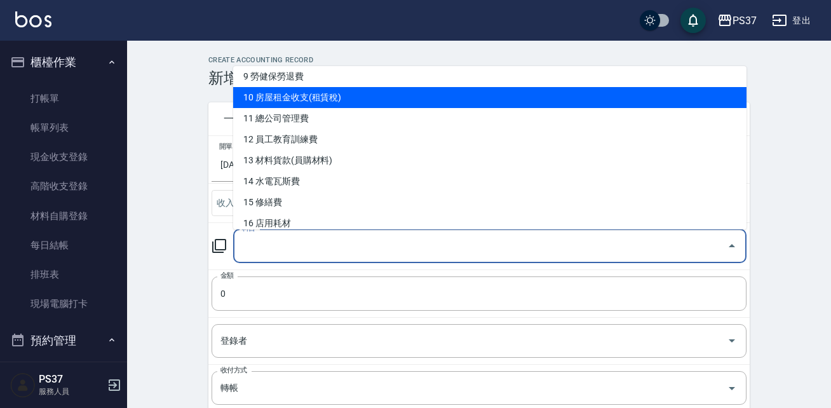
type input "10 房屋租金收支(租賃稅)"
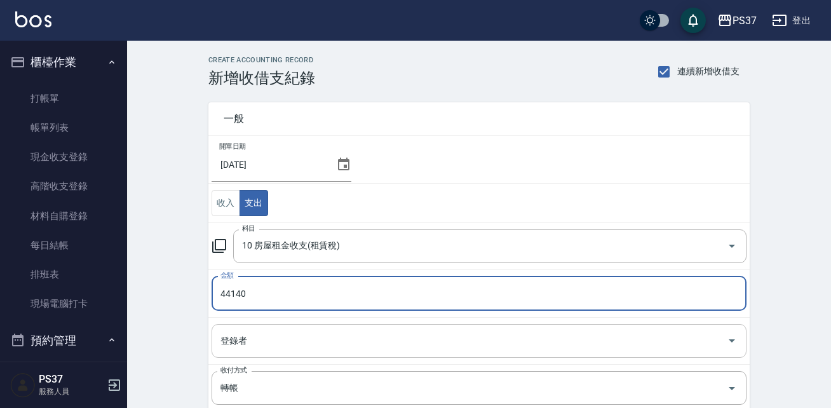
type input "44140"
click at [292, 343] on input "登錄者" at bounding box center [469, 341] width 504 height 22
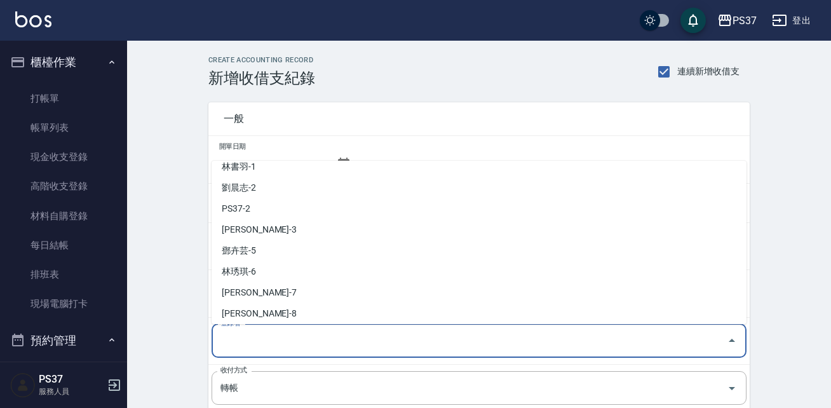
scroll to position [30, 0]
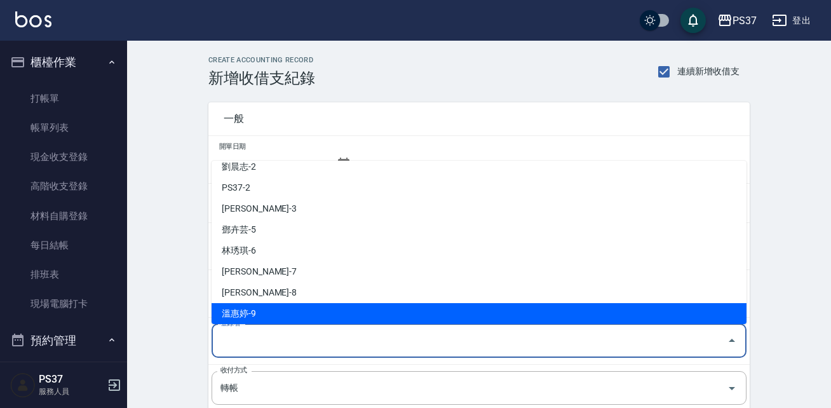
type input "轉帳."
type input "溫惠婷-9"
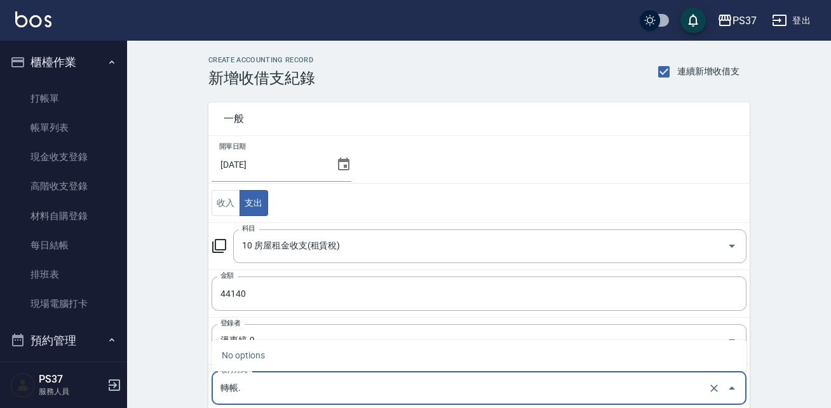
type input "轉帳"
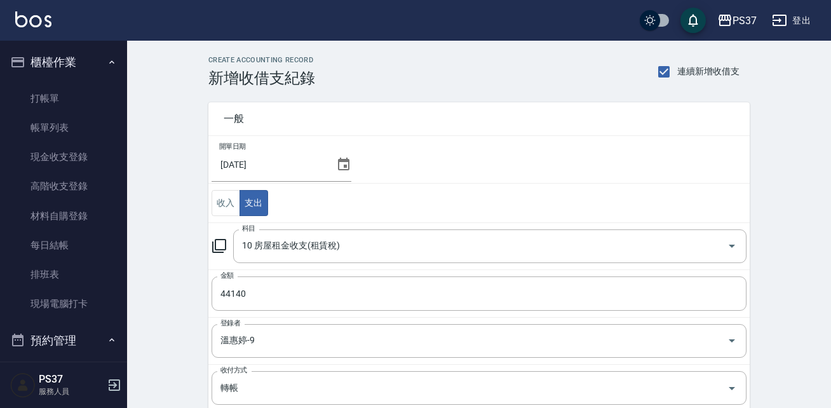
click at [759, 249] on div "CREATE ACCOUNTING RECORD 新增收借支紀錄 連續新增收借支 一般 開單日期 2025/08/31 收入 支出 科目 10 房屋租金收支(…" at bounding box center [478, 323] width 571 height 535
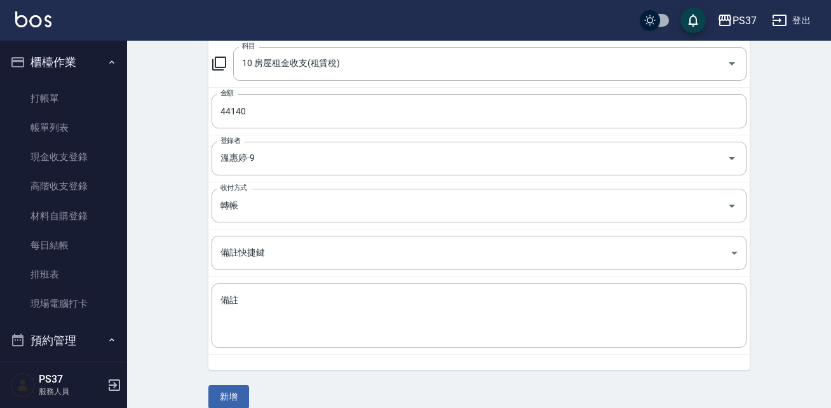
scroll to position [198, 0]
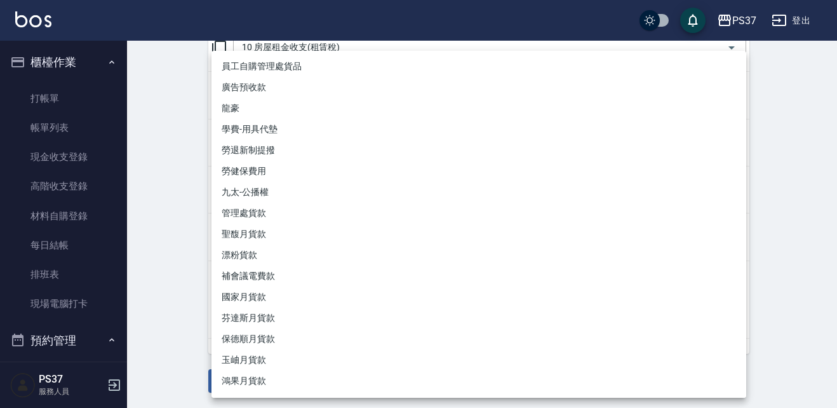
drag, startPoint x: 309, startPoint y: 230, endPoint x: 154, endPoint y: 321, distance: 180.1
click at [154, 321] on body "PS37 登出 櫃檯作業 打帳單 帳單列表 現金收支登錄 高階收支登錄 材料自購登錄 每日結帳 排班表 現場電腦打卡 預約管理 預約管理 單日預約紀錄 單週預…" at bounding box center [418, 105] width 837 height 606
click at [154, 321] on div at bounding box center [418, 204] width 837 height 408
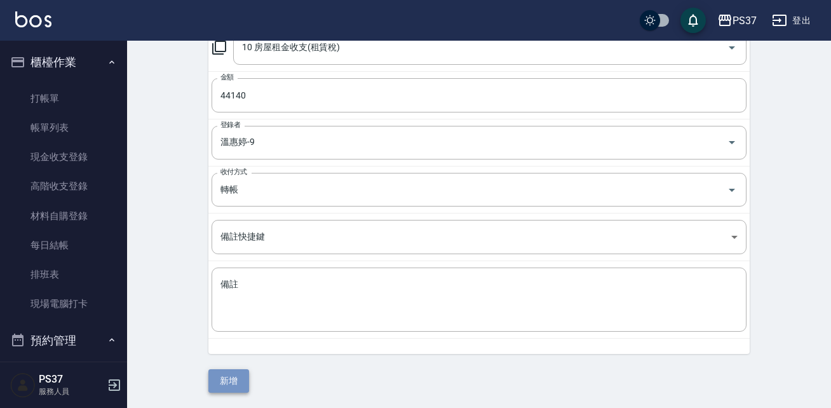
click at [235, 383] on button "新增" at bounding box center [228, 380] width 41 height 23
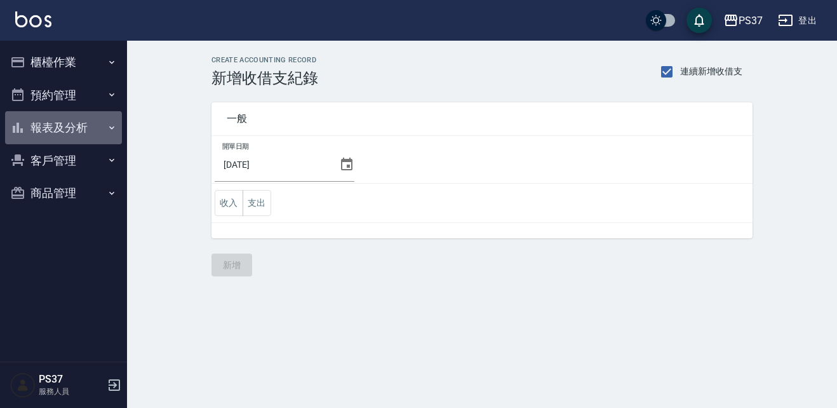
click at [63, 119] on button "報表及分析" at bounding box center [63, 127] width 117 height 33
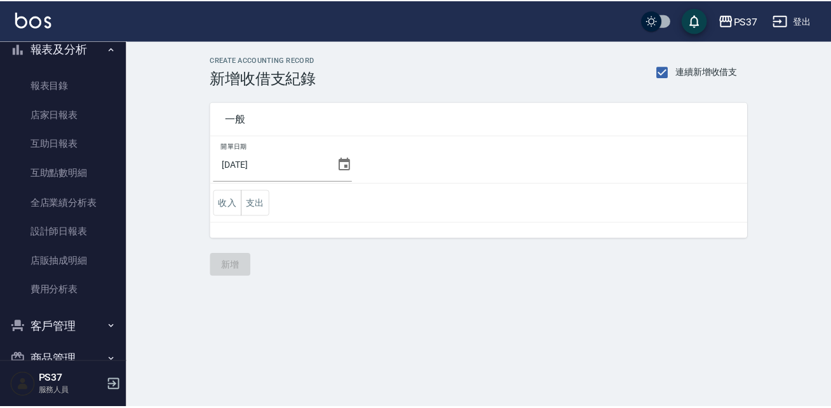
scroll to position [109, 0]
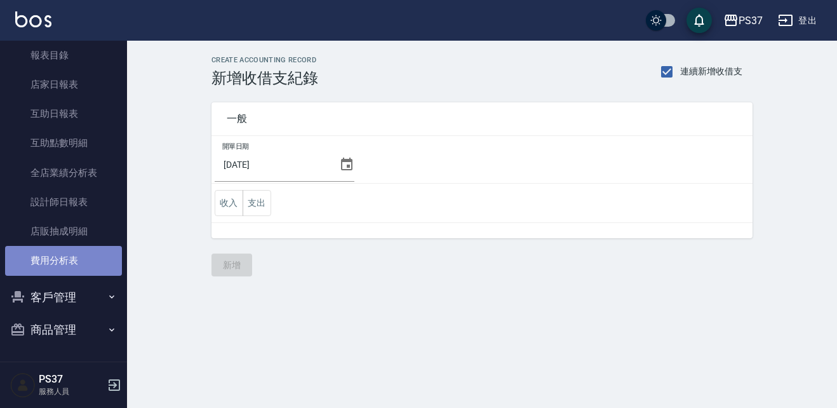
click at [99, 258] on link "費用分析表" at bounding box center [63, 260] width 117 height 29
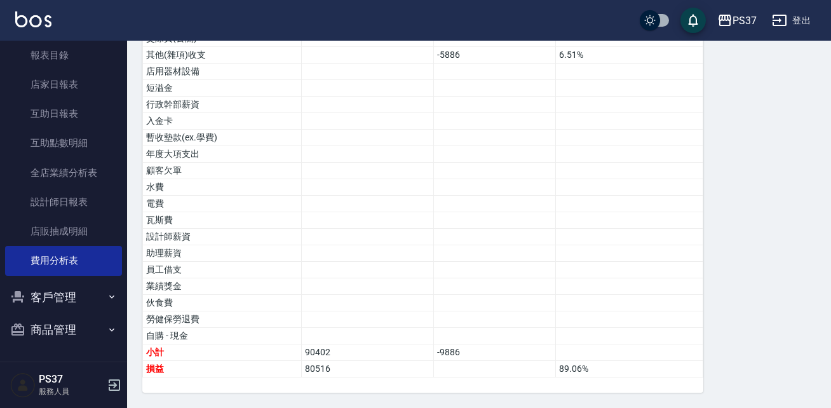
scroll to position [437, 0]
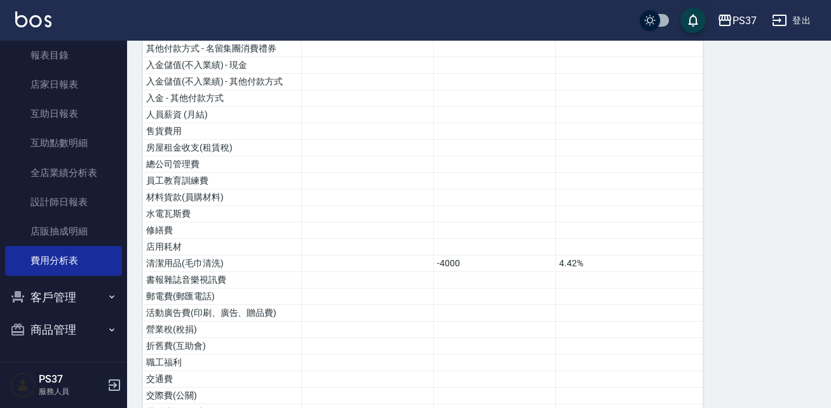
click at [829, 52] on div "PS37 2025-09 費用分析表 列印時間： [DATE][PHONE_NUMBER]:58 Cost analysis Report 費用分析表 上個月…" at bounding box center [479, 183] width 704 height 1131
click at [829, 64] on div "PS37 2025-09 費用分析表 列印時間： [DATE][PHONE_NUMBER]:58 Cost analysis Report 費用分析表 上個月…" at bounding box center [479, 183] width 704 height 1131
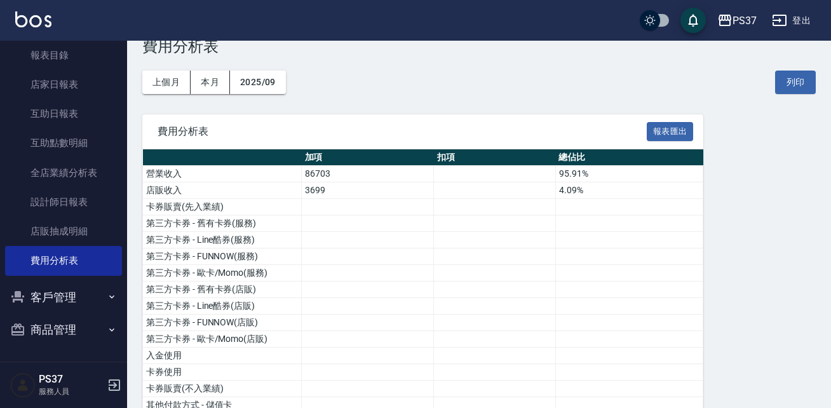
scroll to position [30, 0]
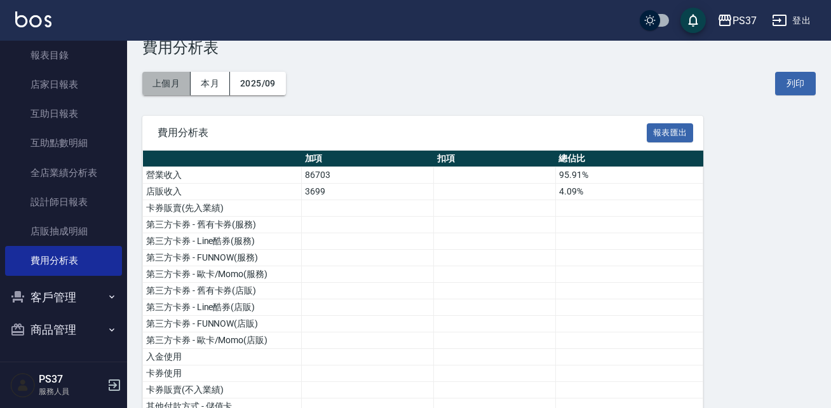
click at [175, 92] on button "上個月" at bounding box center [166, 83] width 48 height 23
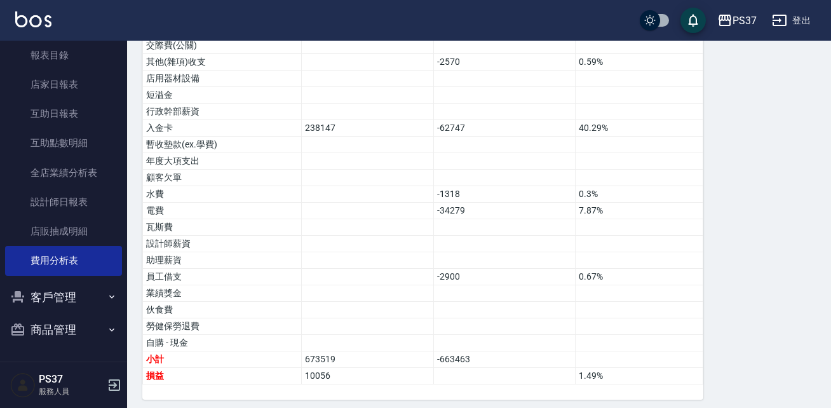
scroll to position [794, 0]
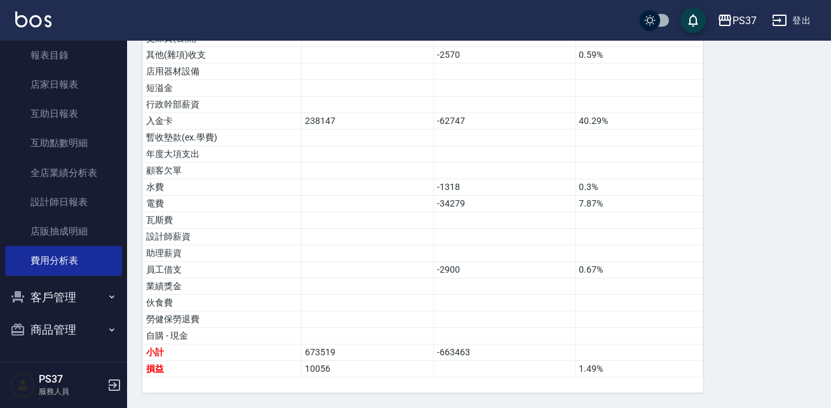
click at [808, 13] on button "登出" at bounding box center [790, 20] width 49 height 23
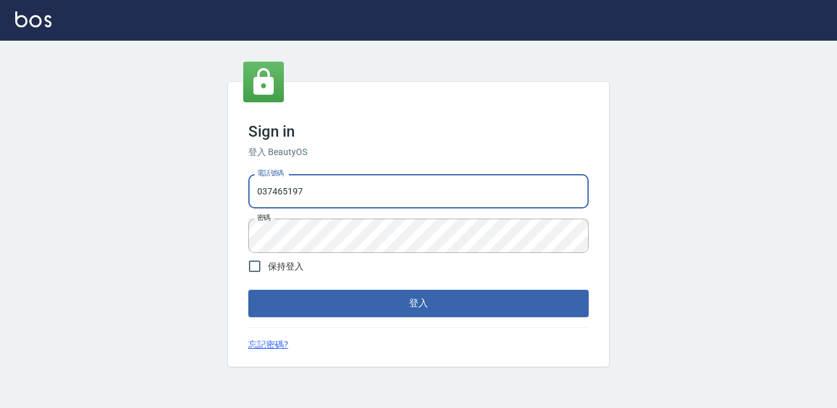
type input "037465197"
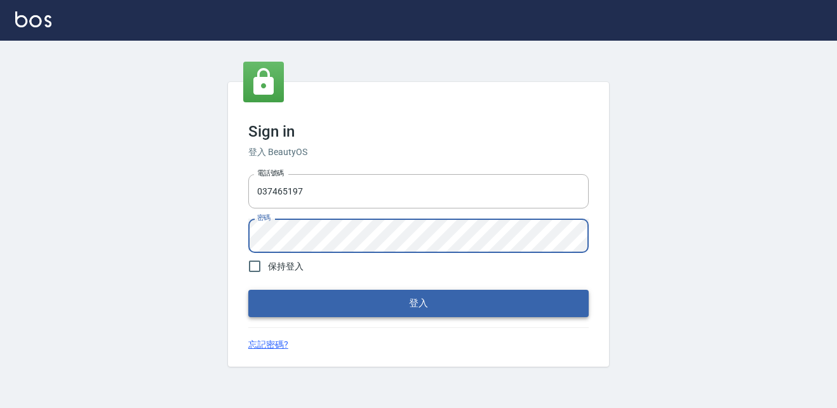
click at [522, 309] on button "登入" at bounding box center [418, 303] width 340 height 27
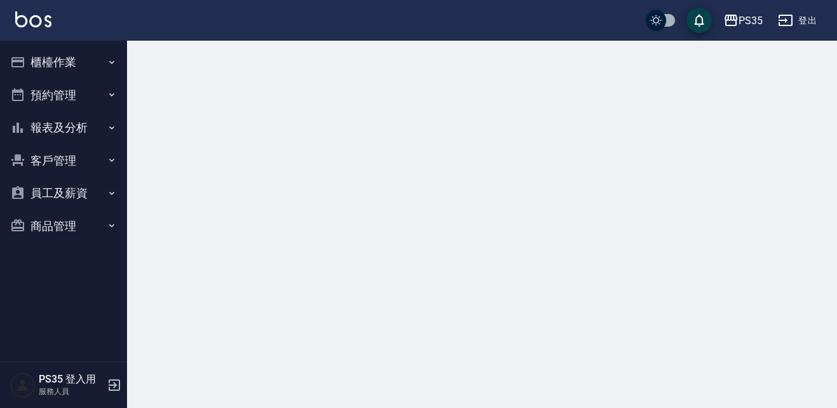
click at [74, 61] on button "櫃檯作業" at bounding box center [63, 62] width 117 height 33
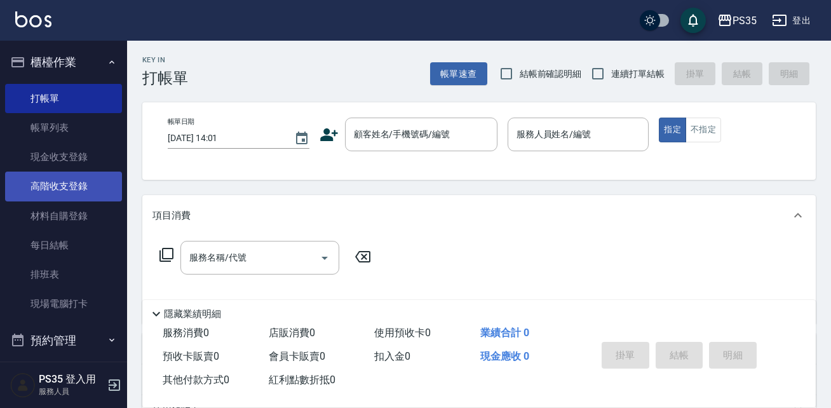
click at [63, 185] on link "高階收支登錄" at bounding box center [63, 185] width 117 height 29
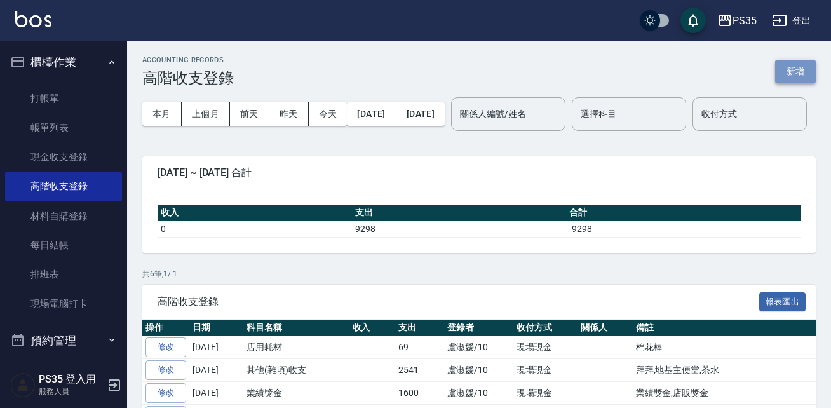
click at [787, 73] on button "新增" at bounding box center [795, 71] width 41 height 23
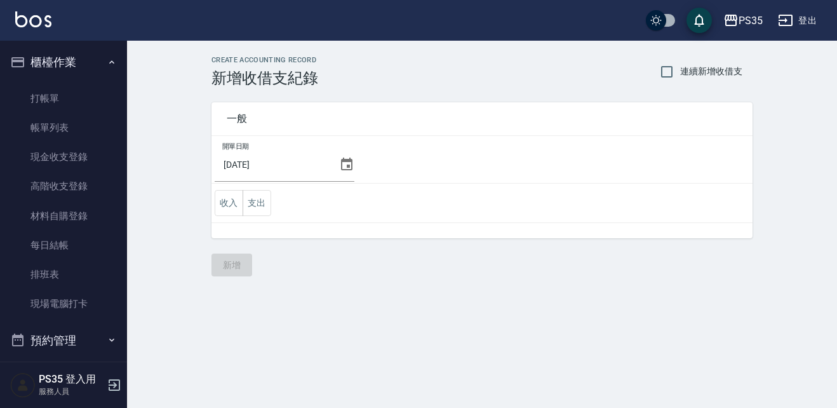
click at [343, 163] on icon at bounding box center [346, 164] width 15 height 15
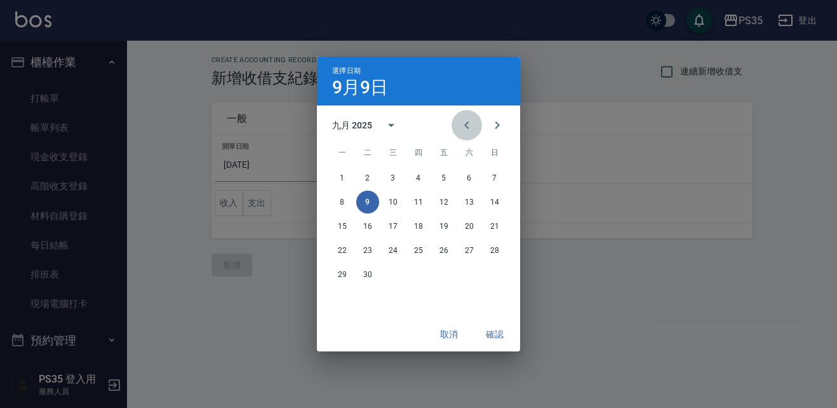
click at [464, 130] on icon "Previous month" at bounding box center [466, 124] width 15 height 15
click at [493, 276] on button "31" at bounding box center [494, 274] width 23 height 23
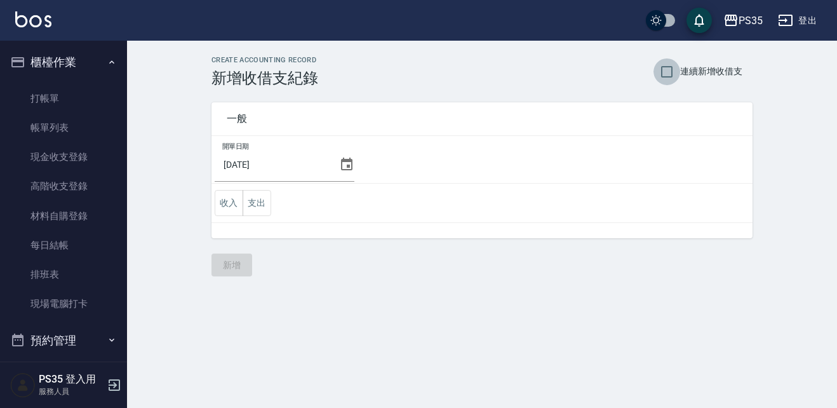
click at [664, 77] on input "連續新增收借支" at bounding box center [666, 71] width 27 height 27
checkbox input "true"
click at [255, 204] on button "支出" at bounding box center [257, 203] width 29 height 26
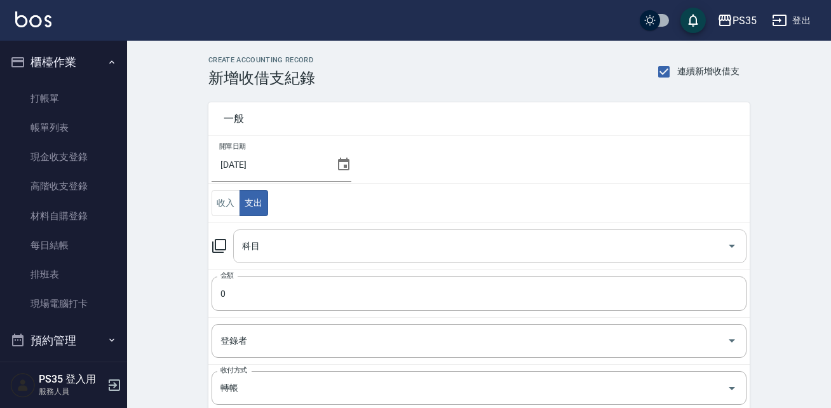
click at [266, 243] on input "科目" at bounding box center [480, 246] width 483 height 22
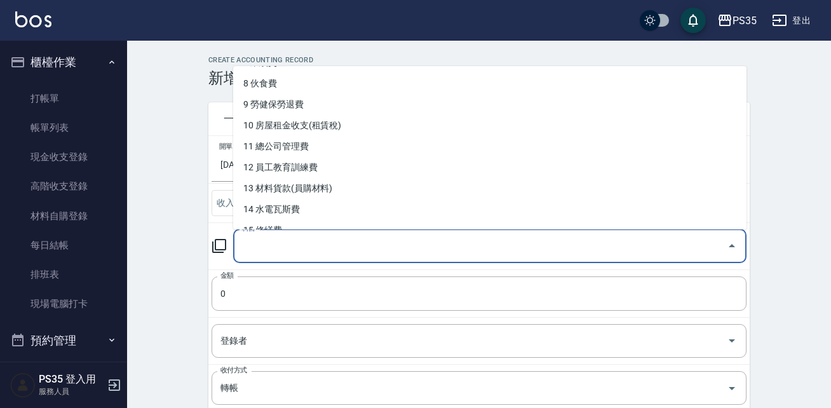
scroll to position [170, 0]
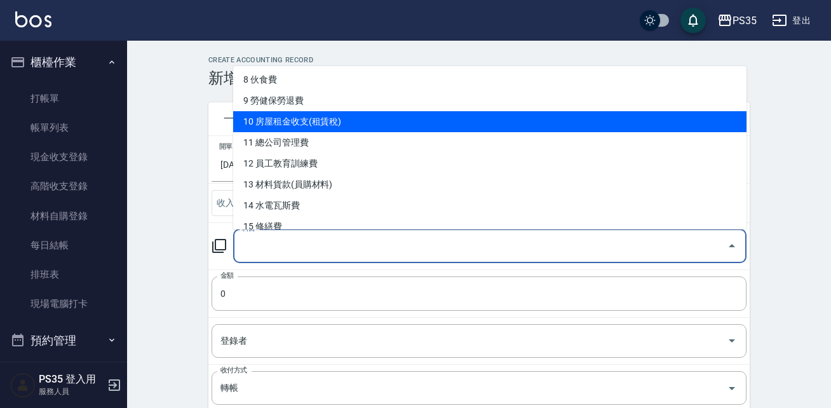
click at [443, 126] on li "10 房屋租金收支(租賃稅)" at bounding box center [489, 121] width 513 height 21
click at [443, 126] on div "一般" at bounding box center [478, 118] width 541 height 33
type input "10 房屋租金收支(租賃稅)"
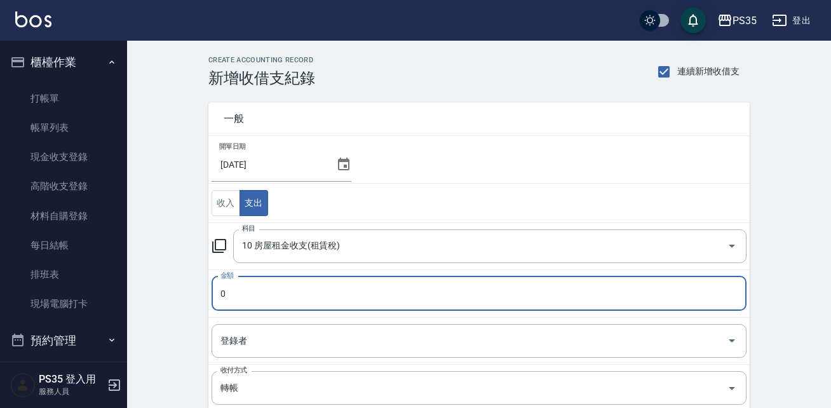
click at [272, 294] on input "0" at bounding box center [478, 293] width 535 height 34
click at [227, 293] on input "060000" at bounding box center [478, 293] width 535 height 34
type input "60000"
click at [219, 344] on input "登錄者" at bounding box center [469, 341] width 504 height 22
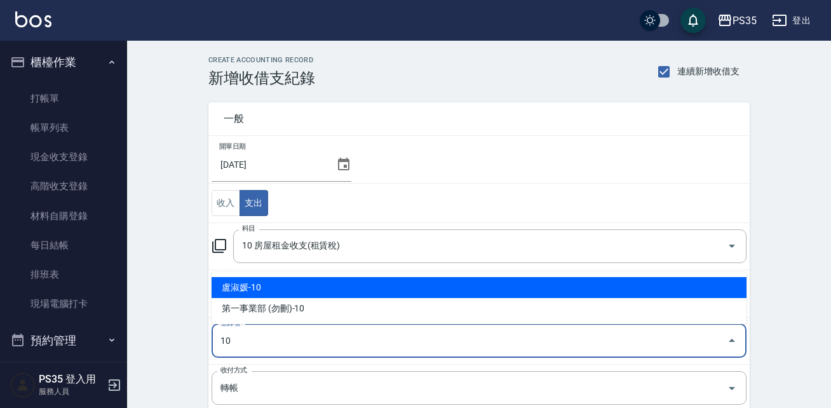
type input "盧淑媛-10"
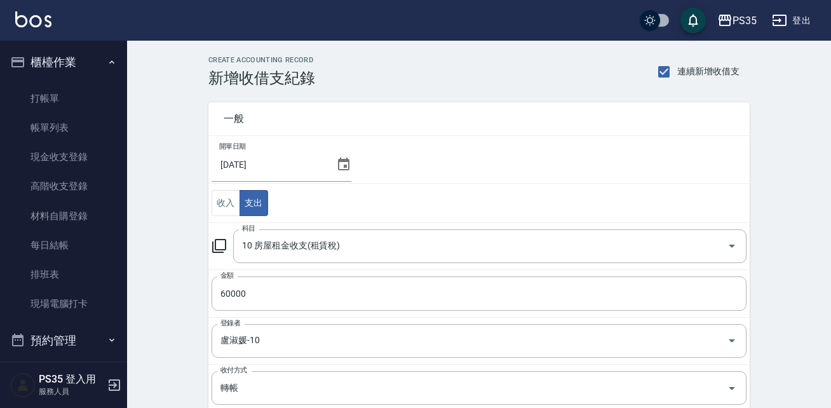
click at [829, 263] on div "CREATE ACCOUNTING RECORD 新增收借支紀錄 連續新增收借支 一般 開單日期 2025/08/31 收入 支出 科目 10 房屋租金收支(…" at bounding box center [479, 323] width 704 height 565
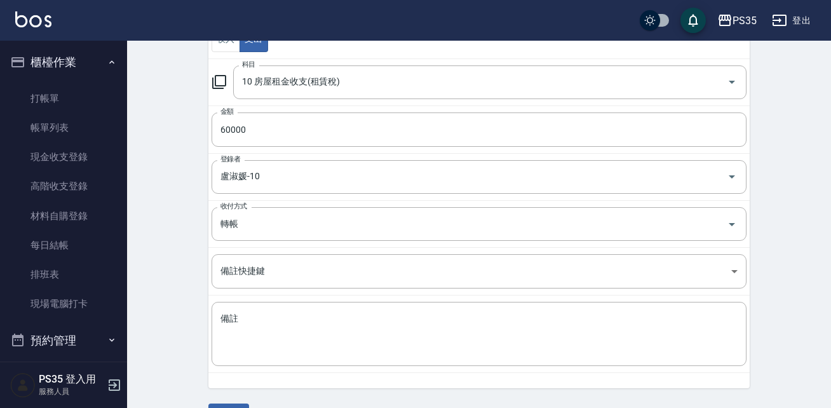
scroll to position [198, 0]
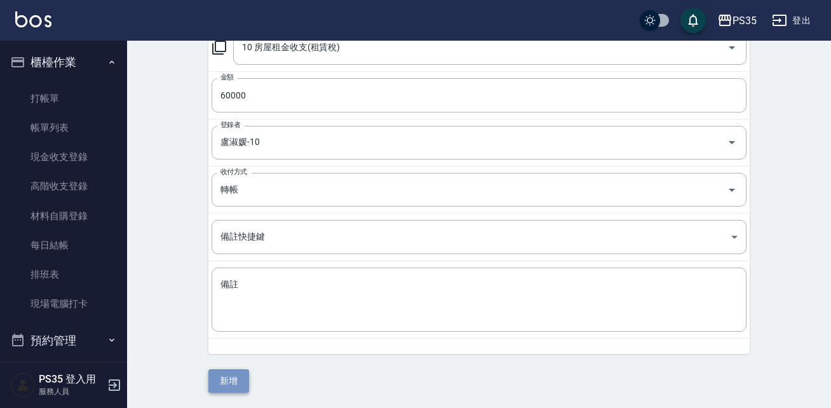
click at [229, 377] on button "新增" at bounding box center [228, 380] width 41 height 23
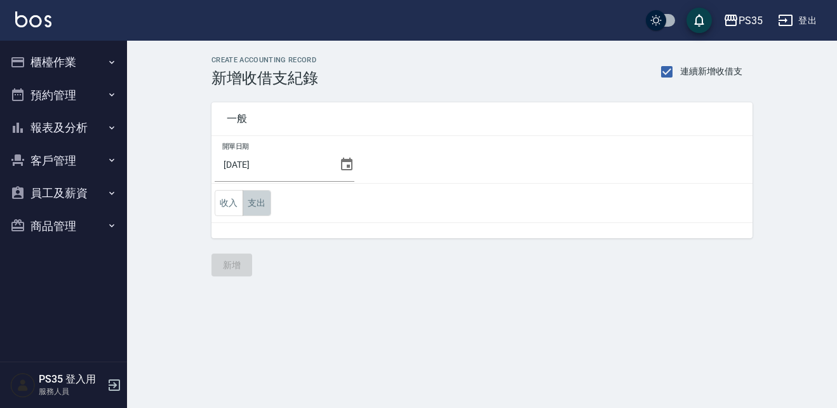
click at [257, 203] on button "支出" at bounding box center [257, 203] width 29 height 26
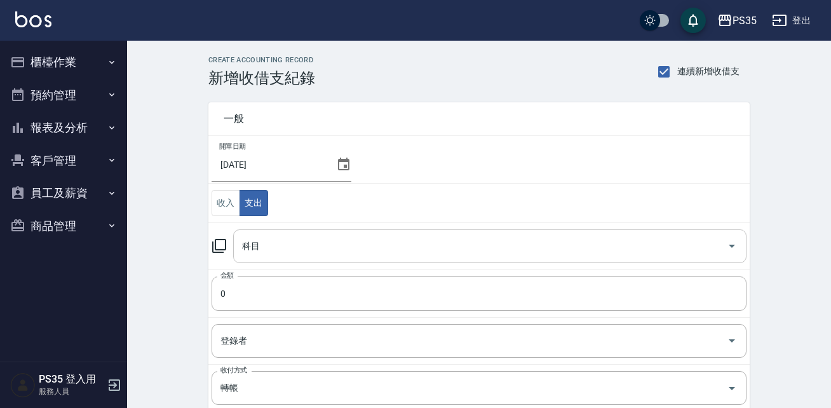
click at [259, 242] on div "科目 科目" at bounding box center [489, 246] width 513 height 34
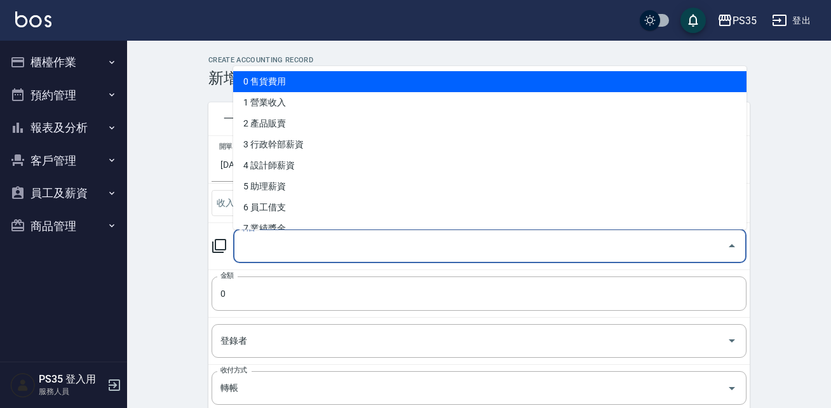
click at [739, 83] on li "0 售貨費用" at bounding box center [489, 81] width 513 height 21
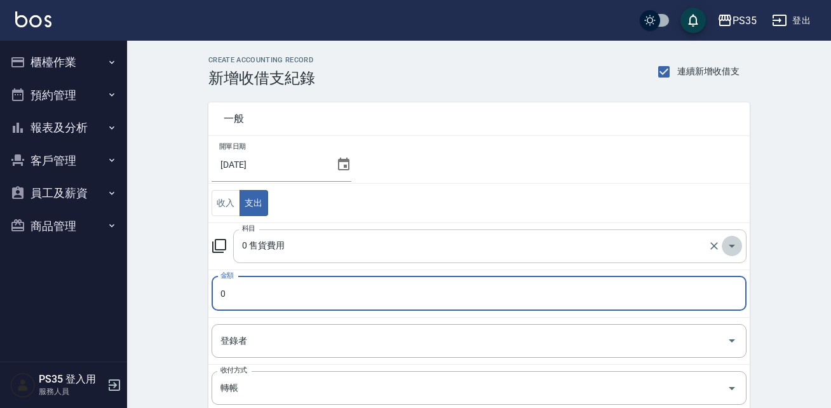
click at [731, 248] on icon "Open" at bounding box center [731, 245] width 15 height 15
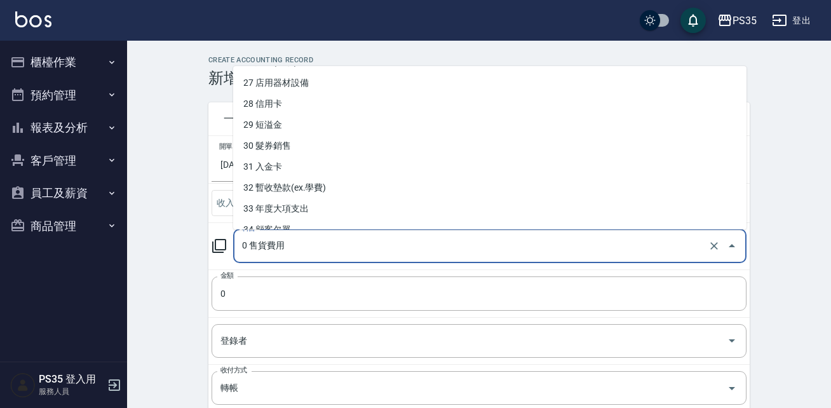
scroll to position [575, 0]
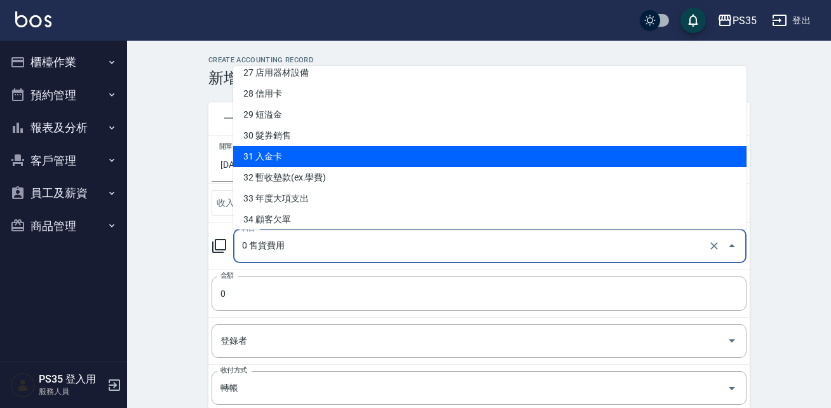
click at [300, 156] on li "31 入金卡" at bounding box center [489, 156] width 513 height 21
type input "31 入金卡"
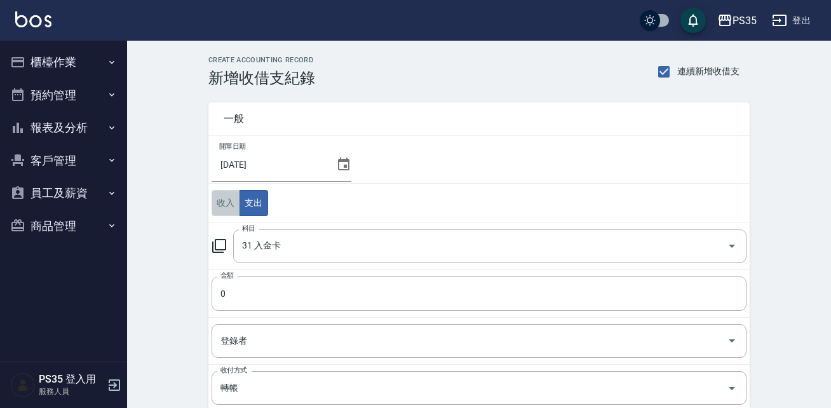
click at [224, 204] on button "收入" at bounding box center [225, 203] width 29 height 26
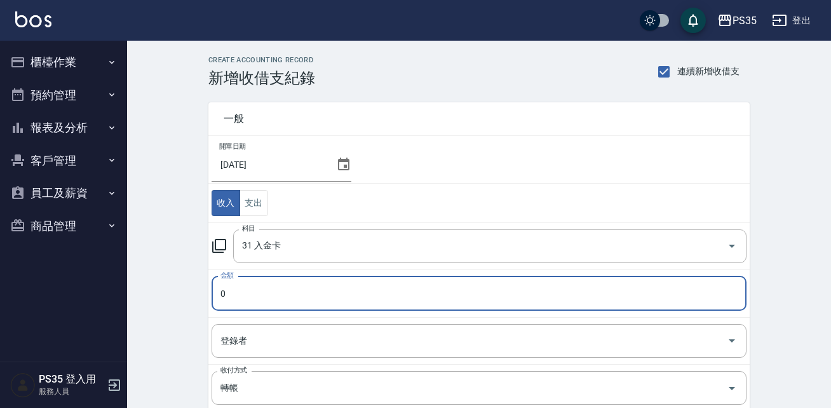
click at [230, 293] on input "0" at bounding box center [478, 293] width 535 height 34
click at [225, 293] on input "045501" at bounding box center [478, 293] width 535 height 34
type input "45501"
click at [261, 336] on input "登錄者" at bounding box center [469, 341] width 504 height 22
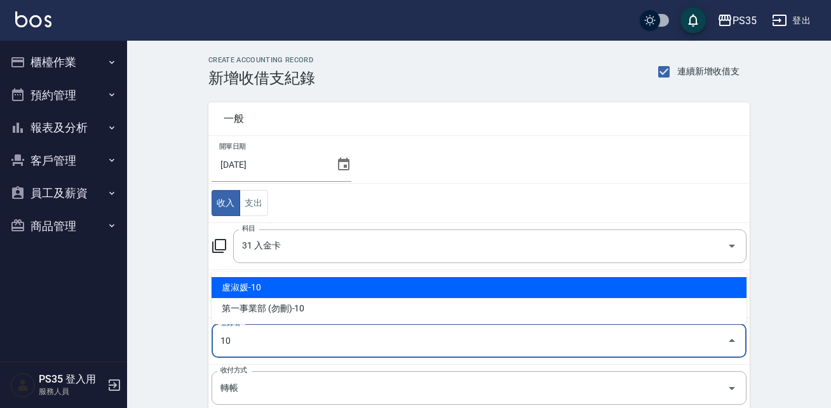
type input "盧淑媛-10"
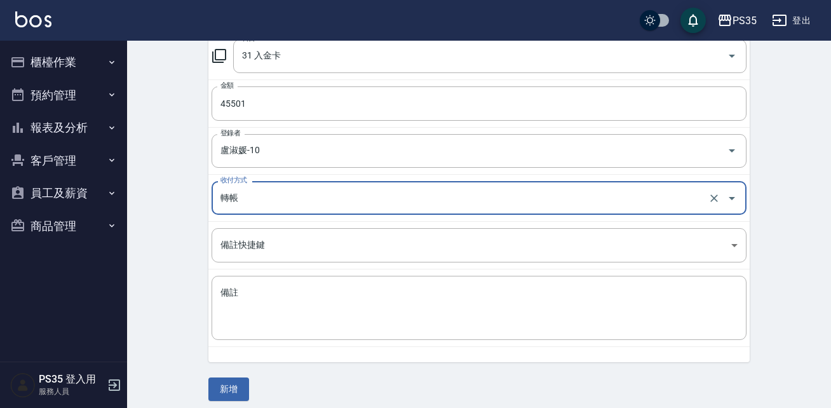
scroll to position [189, 0]
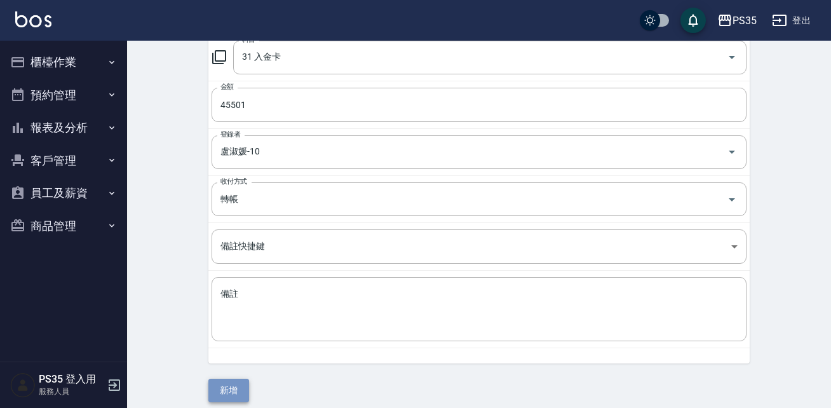
click at [236, 390] on button "新增" at bounding box center [228, 389] width 41 height 23
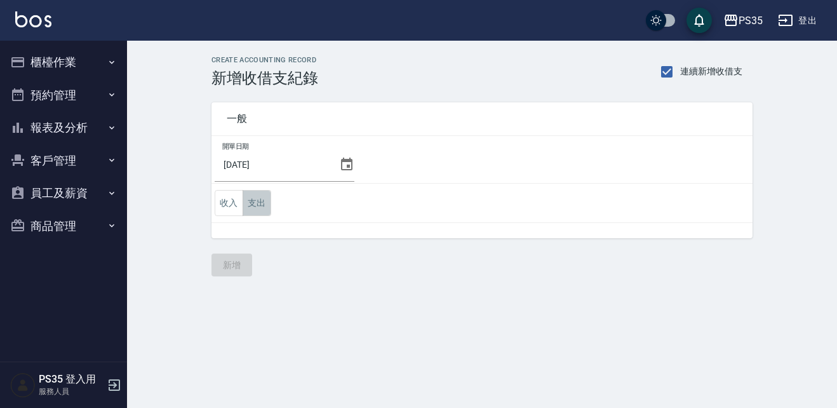
click at [255, 206] on button "支出" at bounding box center [257, 203] width 29 height 26
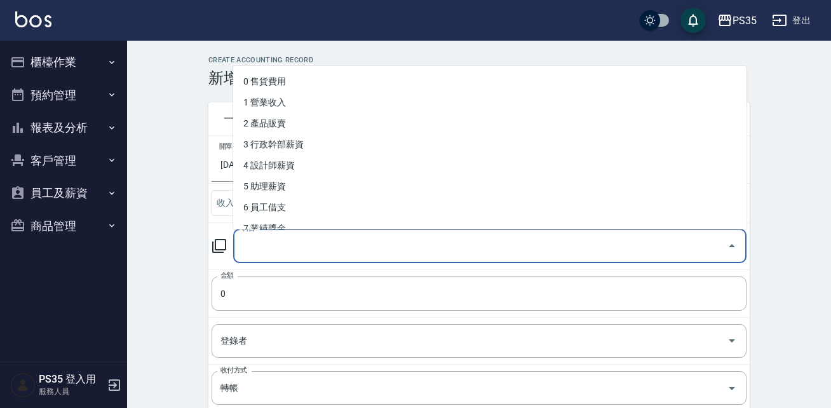
click at [248, 246] on div "科目 科目" at bounding box center [489, 246] width 513 height 34
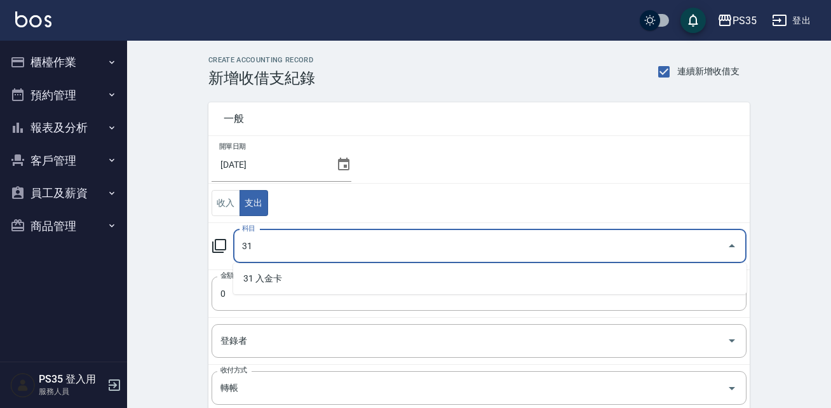
type input "31"
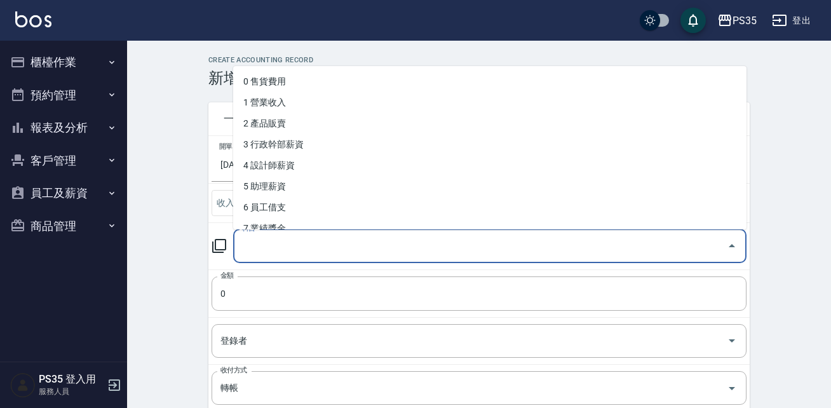
click at [248, 246] on div "科目 科目" at bounding box center [489, 246] width 513 height 34
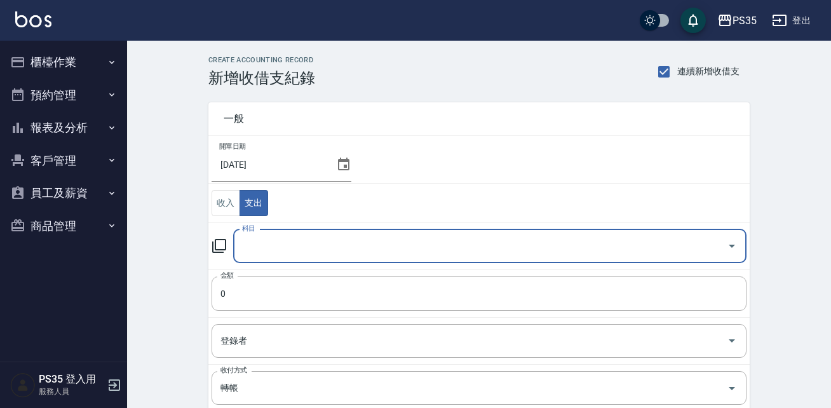
click at [248, 246] on input "科目" at bounding box center [480, 246] width 483 height 22
click at [728, 246] on icon "Open" at bounding box center [731, 245] width 15 height 15
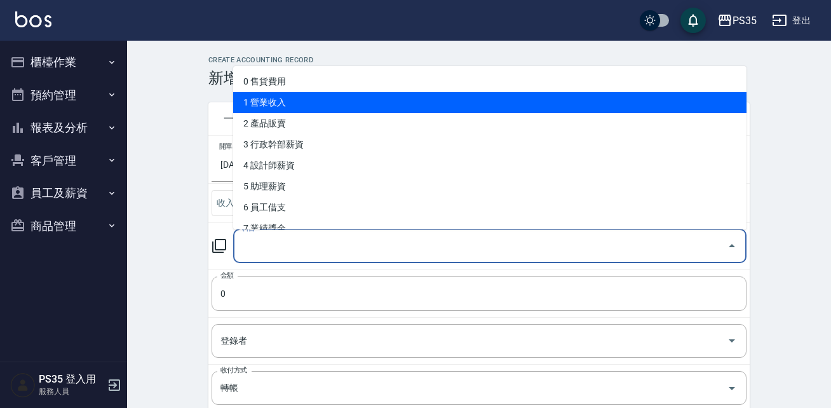
click at [738, 94] on li "1 營業收入" at bounding box center [489, 102] width 513 height 21
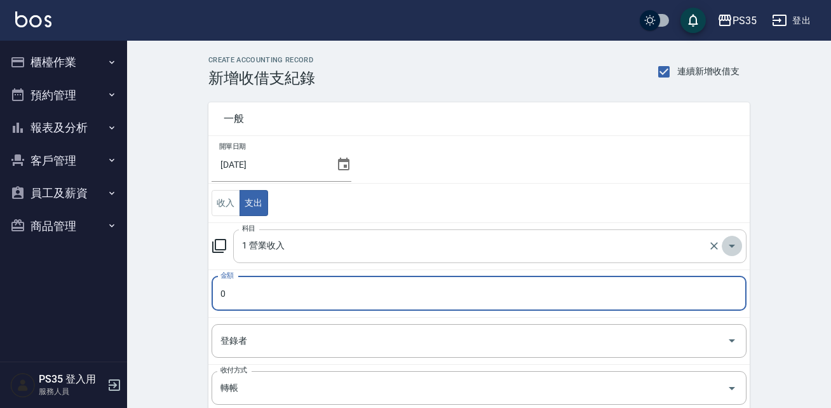
click at [732, 245] on icon "Open" at bounding box center [731, 245] width 6 height 3
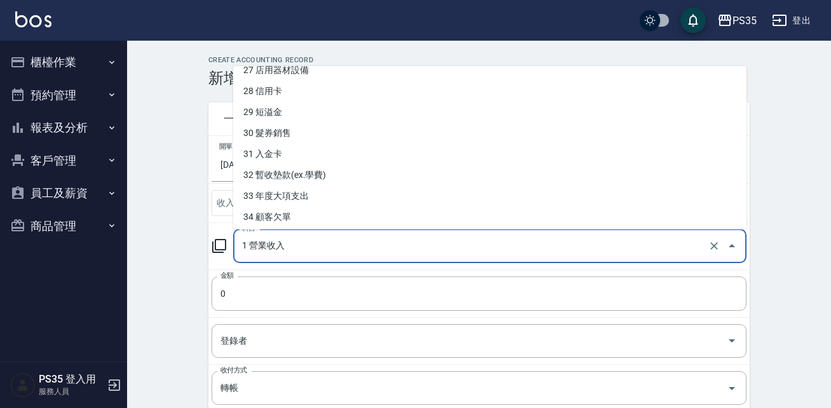
scroll to position [580, 0]
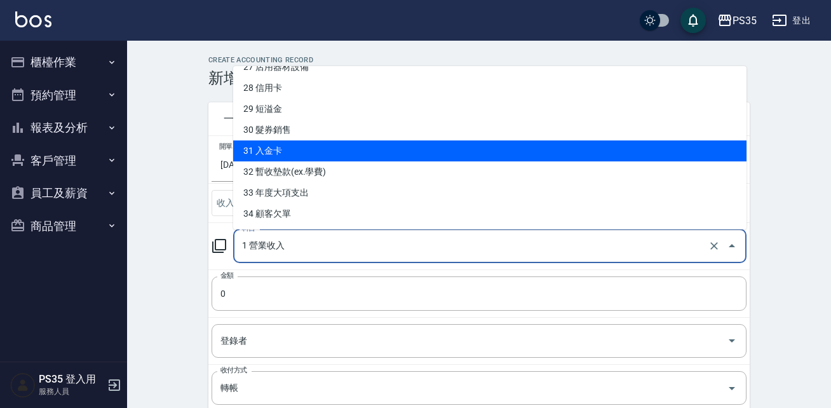
click at [340, 156] on li "31 入金卡" at bounding box center [489, 150] width 513 height 21
type input "31 入金卡"
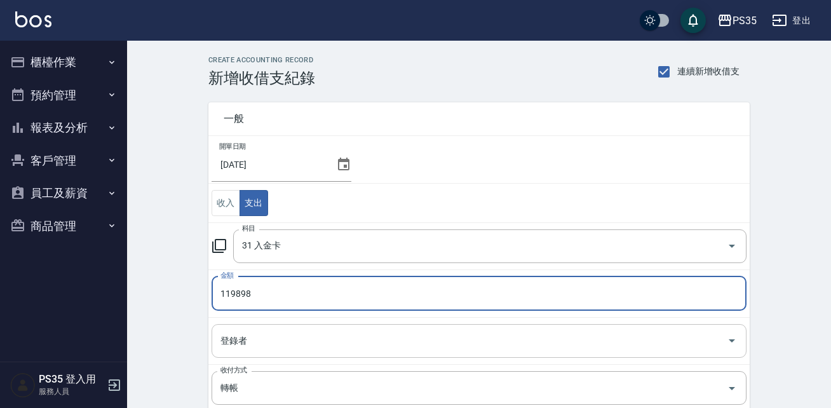
type input "119898"
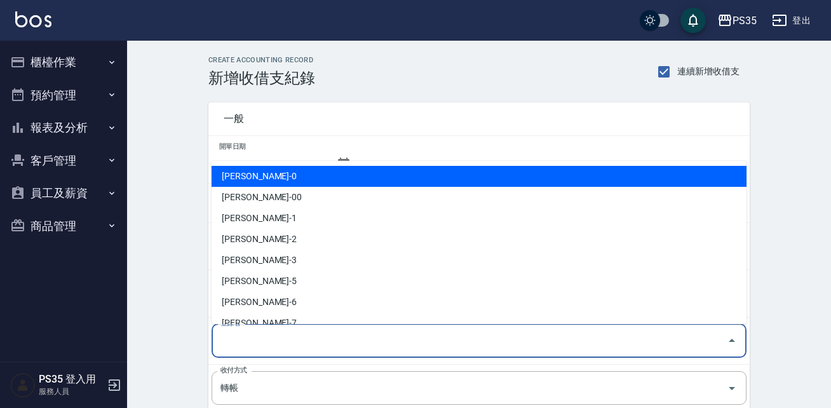
click at [240, 336] on div "登錄者 登錄者" at bounding box center [478, 341] width 535 height 34
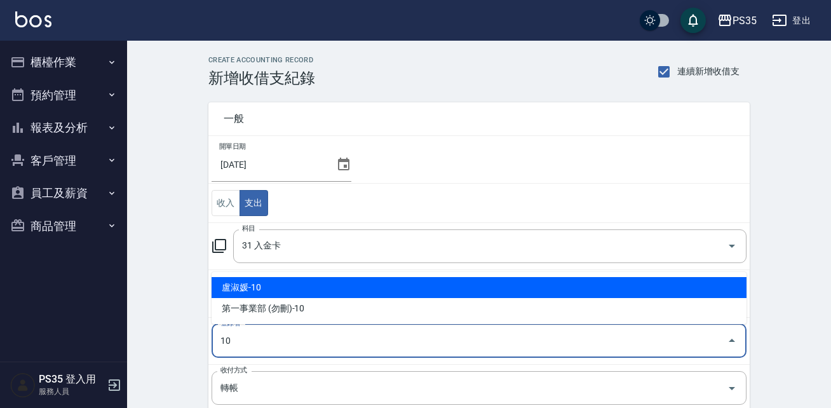
click at [240, 336] on input "10" at bounding box center [469, 341] width 504 height 22
type input "10"
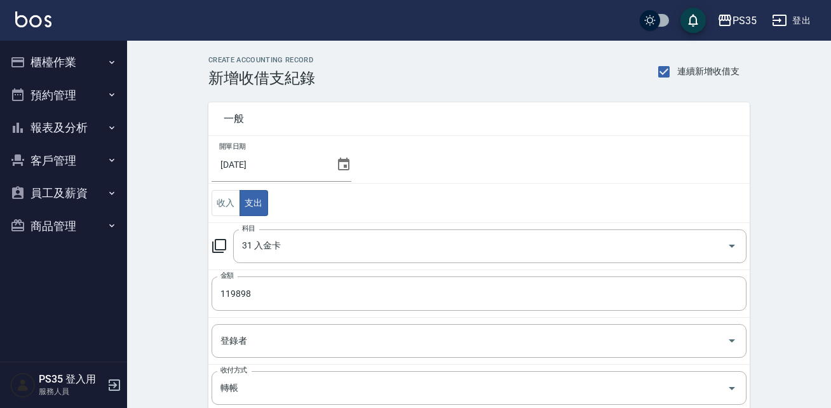
click at [785, 235] on div "CREATE ACCOUNTING RECORD 新增收借支紀錄 連續新增收借支 一般 開單日期 2025/08/31 收入 支出 科目 31 入金卡 科目 …" at bounding box center [479, 323] width 704 height 565
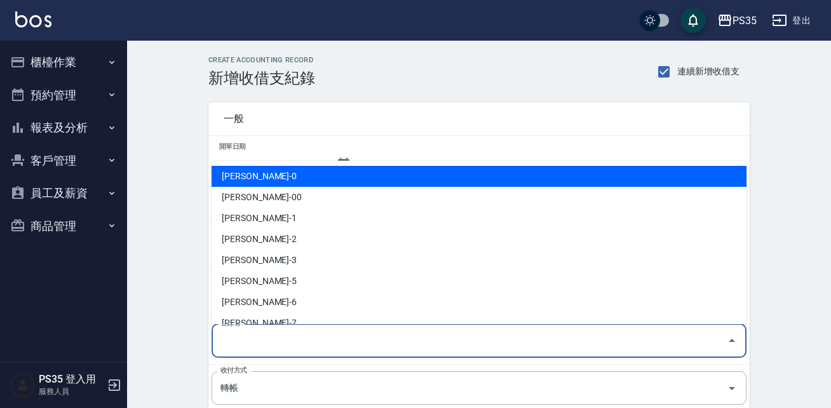
click at [537, 345] on input "登錄者" at bounding box center [469, 341] width 504 height 22
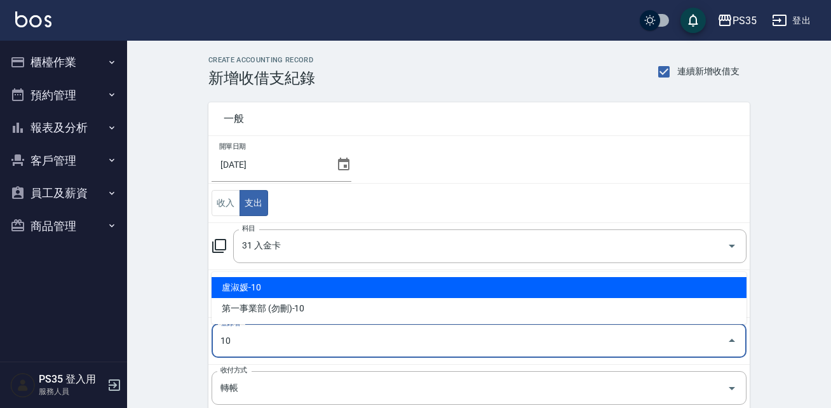
type input "盧淑媛-10"
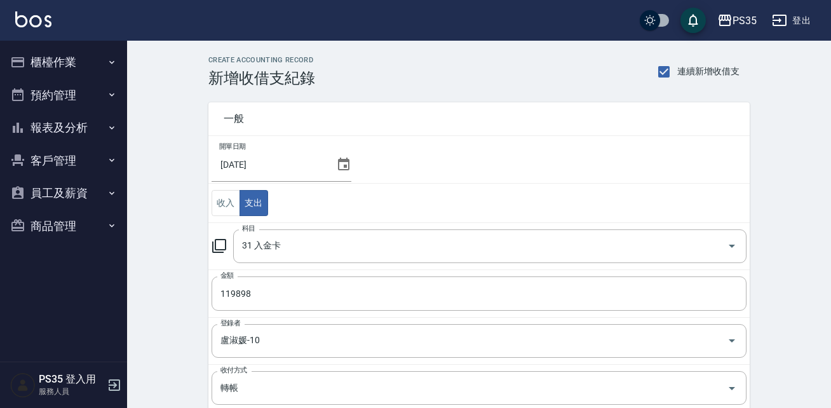
drag, startPoint x: 787, startPoint y: 263, endPoint x: 826, endPoint y: 300, distance: 54.3
click at [826, 300] on div "CREATE ACCOUNTING RECORD 新增收借支紀錄 連續新增收借支 一般 開單日期 2025/08/31 收入 支出 科目 31 入金卡 科目 …" at bounding box center [479, 323] width 704 height 565
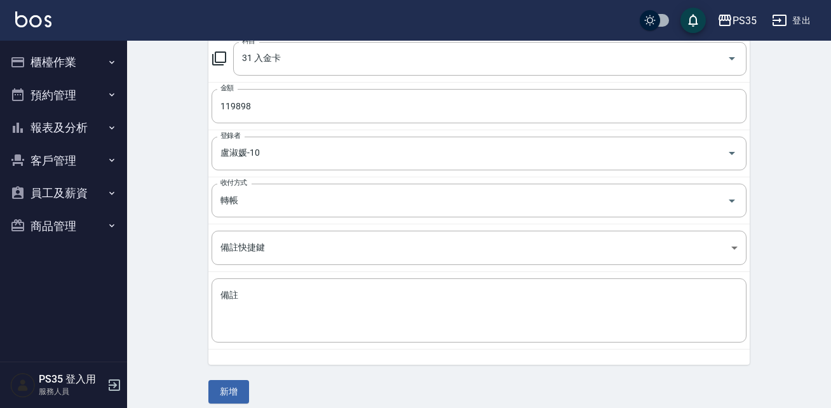
scroll to position [198, 0]
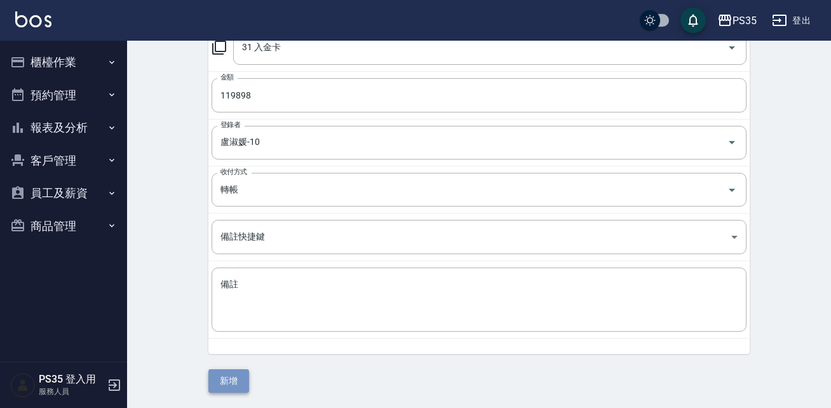
click at [230, 382] on button "新增" at bounding box center [228, 380] width 41 height 23
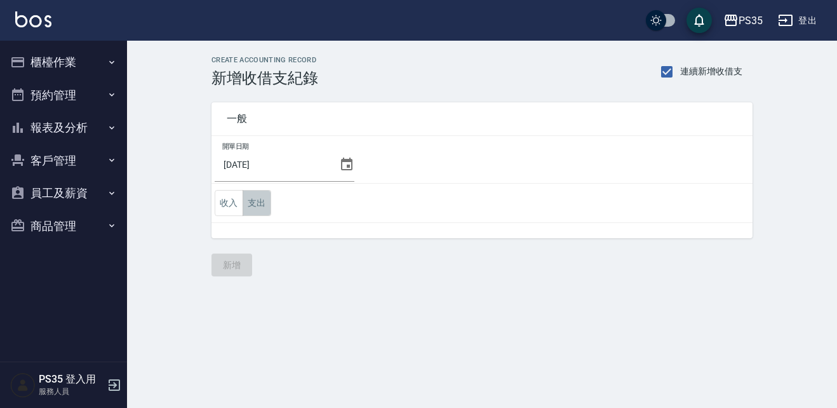
click at [260, 205] on button "支出" at bounding box center [257, 203] width 29 height 26
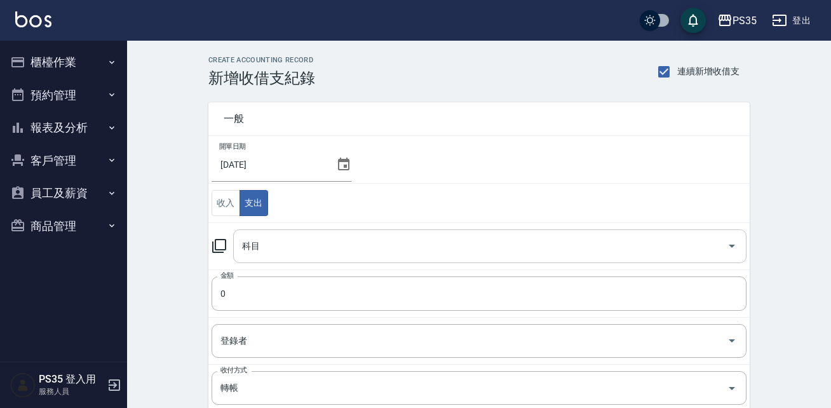
click at [729, 248] on icon "Open" at bounding box center [731, 245] width 15 height 15
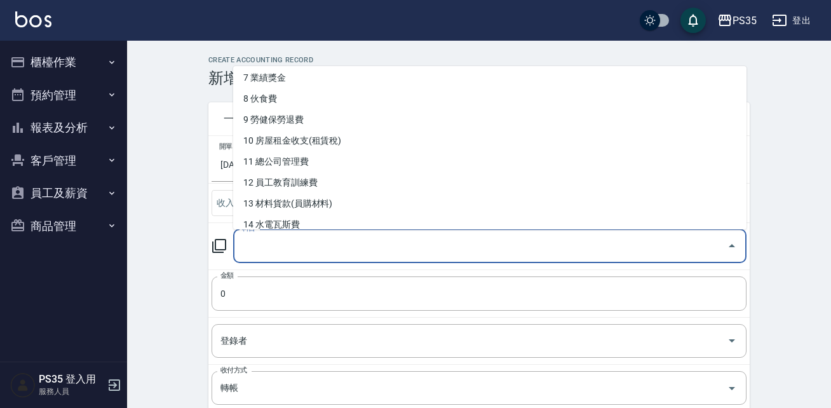
scroll to position [157, 0]
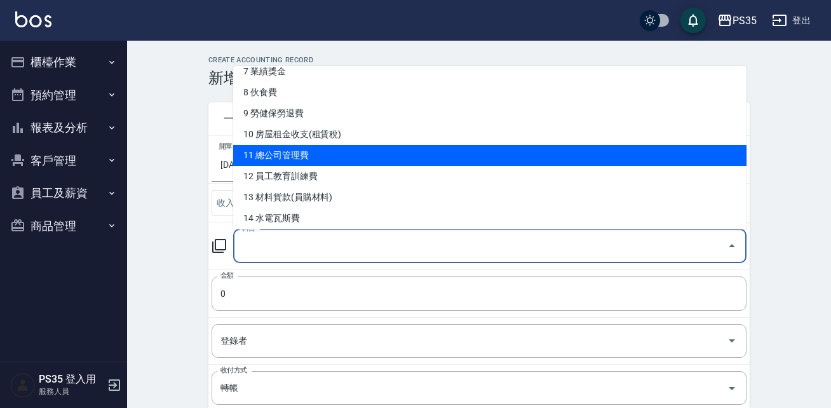
click at [297, 152] on li "11 總公司管理費" at bounding box center [489, 155] width 513 height 21
type input "11 總公司管理費"
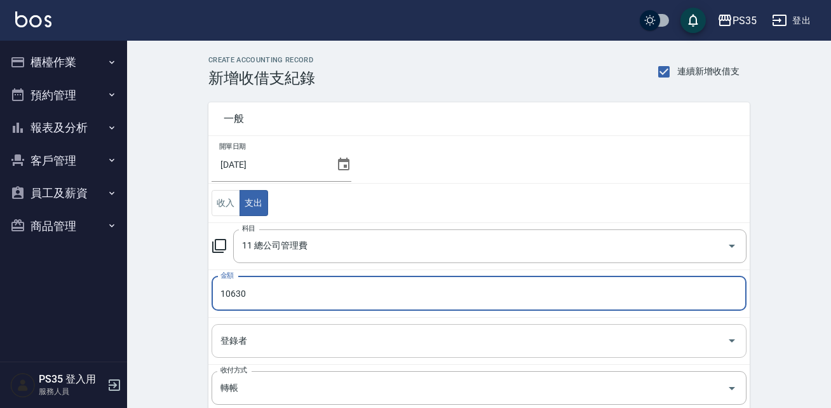
click at [226, 352] on div "登錄者" at bounding box center [478, 341] width 535 height 34
type input "10630"
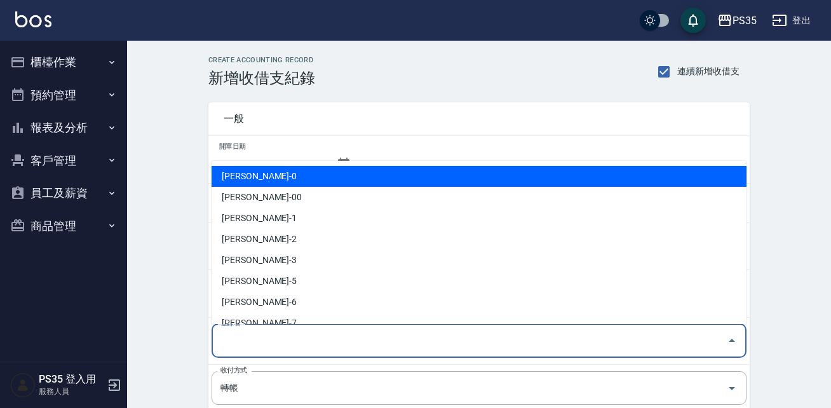
click at [226, 352] on div "登錄者" at bounding box center [478, 341] width 535 height 34
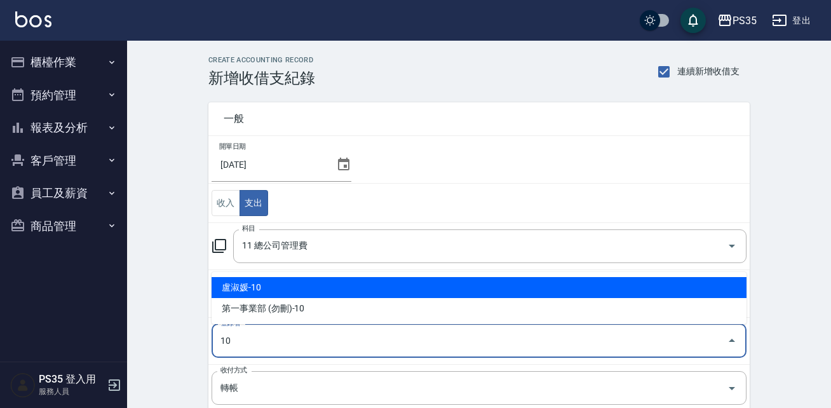
type input "盧淑媛-10"
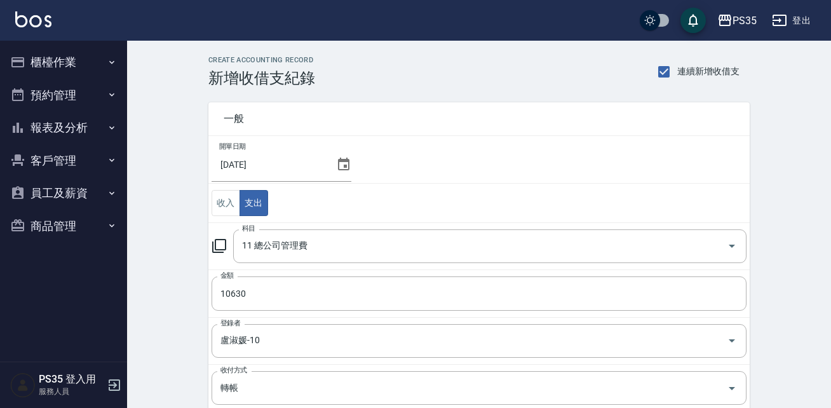
click at [830, 180] on div "CREATE ACCOUNTING RECORD 新增收借支紀錄 連續新增收借支 一般 開單日期 [DATE] 收入 支出 科目 11 總公司管理費 科目 金…" at bounding box center [479, 323] width 704 height 565
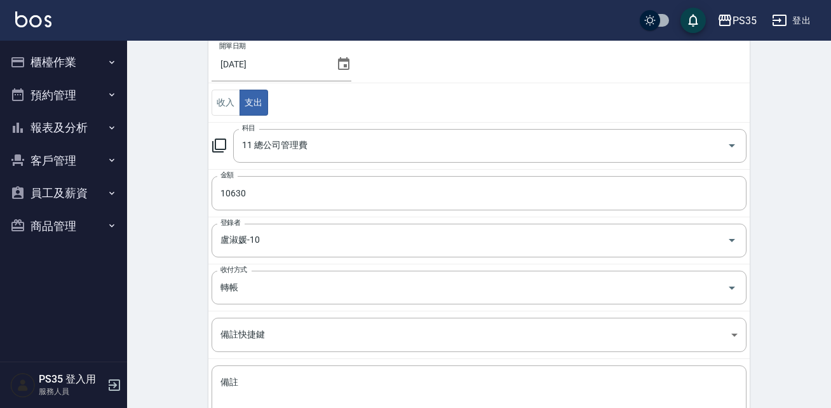
scroll to position [198, 0]
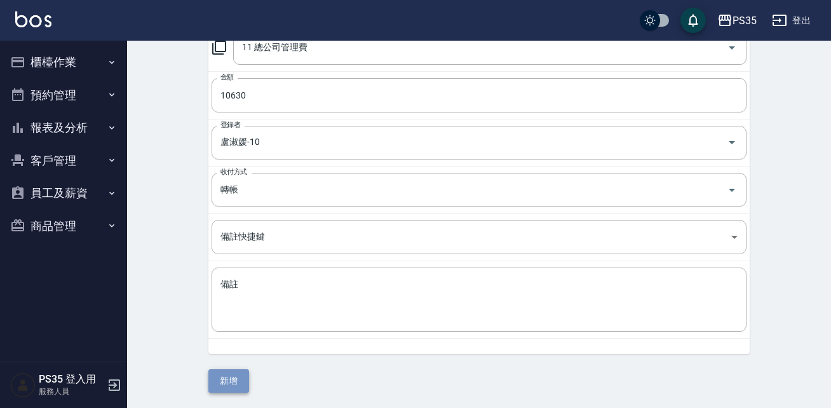
click at [229, 379] on button "新增" at bounding box center [228, 380] width 41 height 23
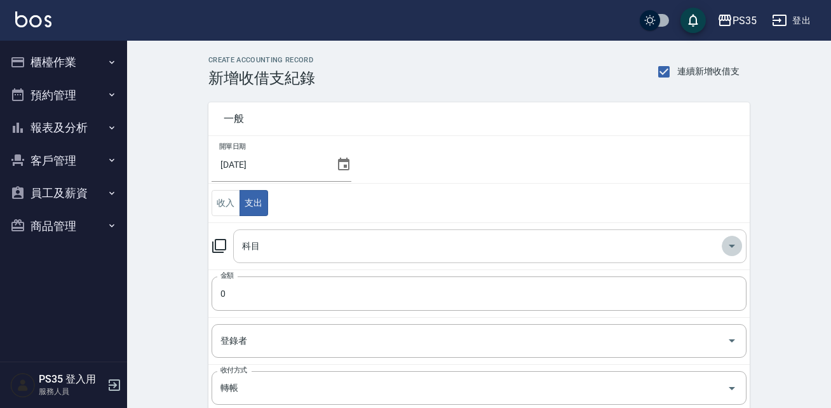
click at [731, 245] on icon "Open" at bounding box center [731, 245] width 6 height 3
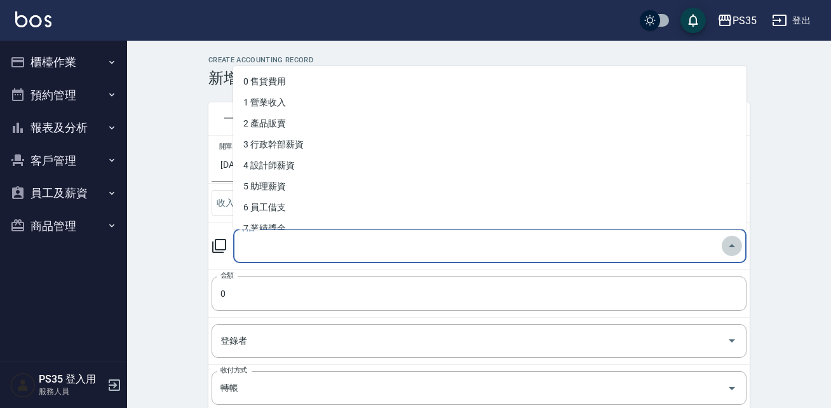
click at [731, 245] on icon "Close" at bounding box center [731, 245] width 6 height 3
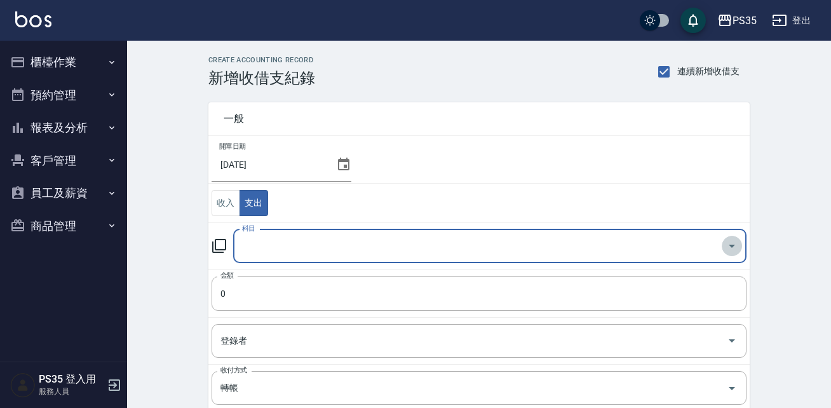
click at [731, 245] on icon "Open" at bounding box center [731, 245] width 6 height 3
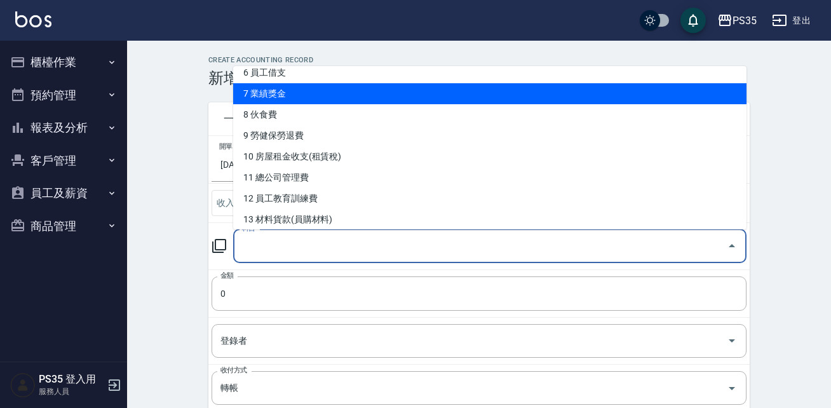
scroll to position [150, 0]
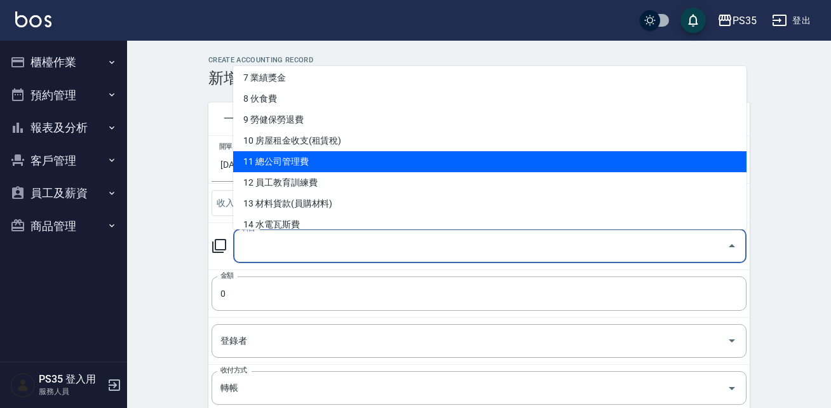
click at [374, 162] on li "11 總公司管理費" at bounding box center [489, 161] width 513 height 21
type input "11 總公司管理費"
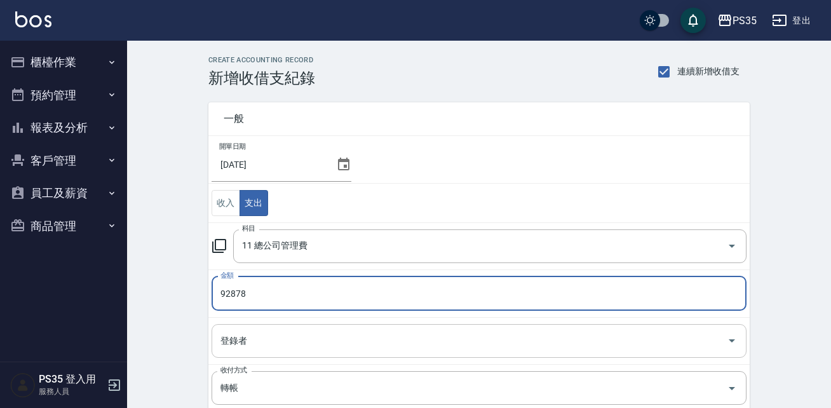
type input "92878"
click at [347, 334] on input "登錄者" at bounding box center [469, 341] width 504 height 22
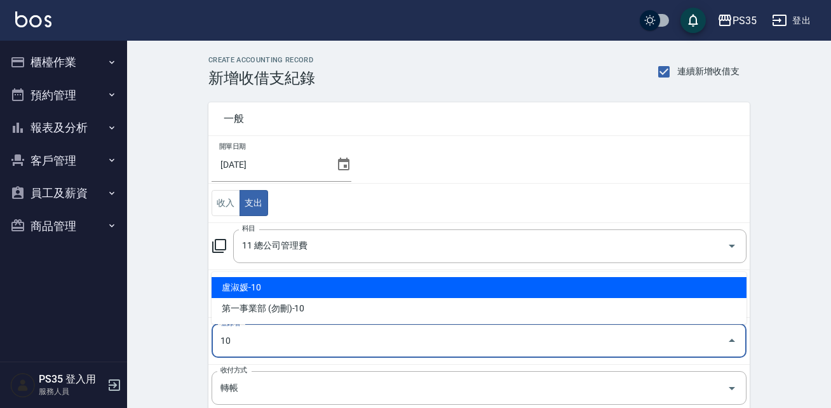
type input "盧淑媛-10"
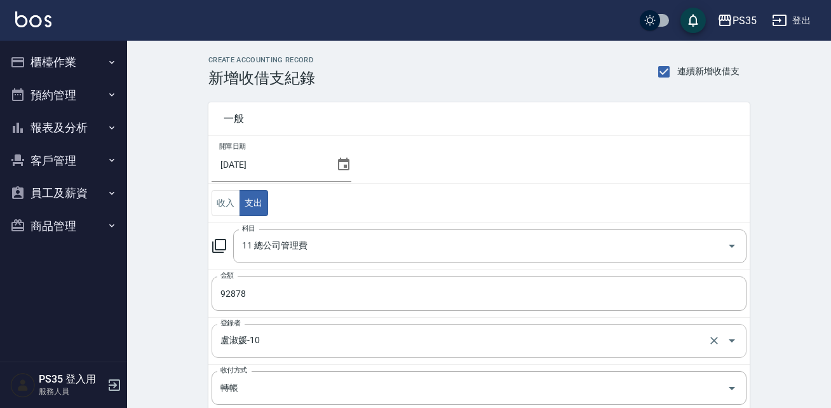
scroll to position [198, 0]
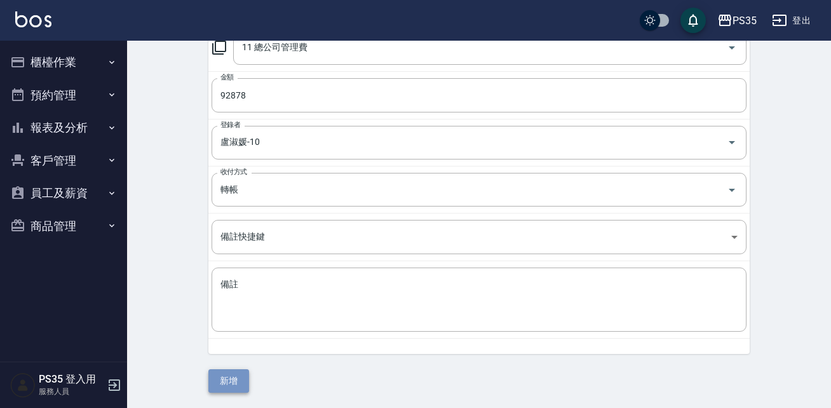
click at [224, 382] on button "新增" at bounding box center [228, 380] width 41 height 23
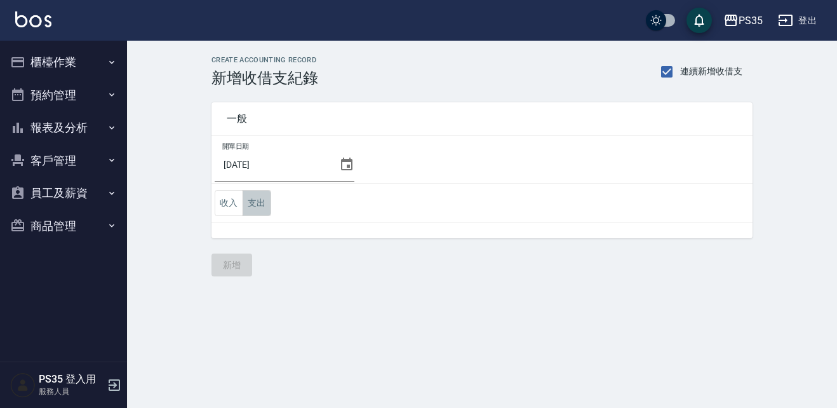
click at [256, 204] on button "支出" at bounding box center [257, 203] width 29 height 26
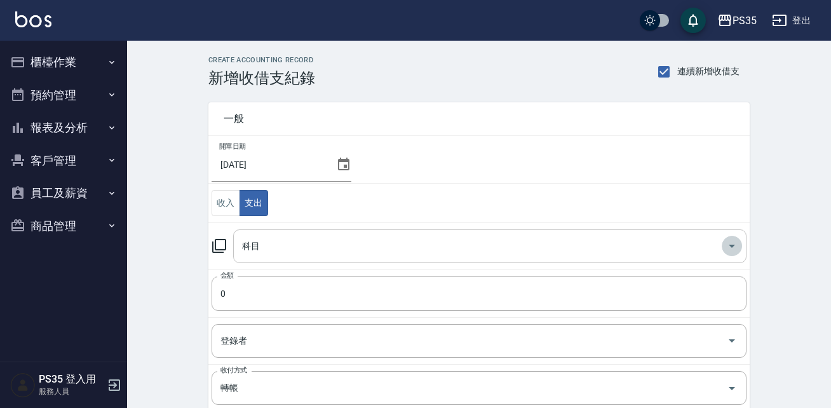
click at [730, 243] on icon "Open" at bounding box center [731, 245] width 15 height 15
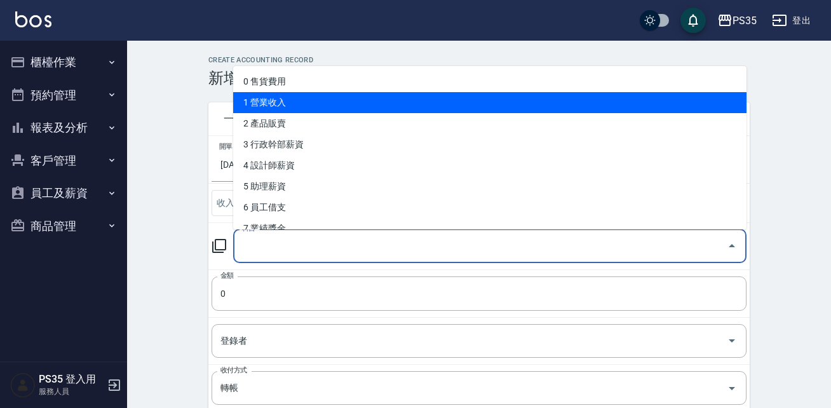
click at [738, 95] on li "1 營業收入" at bounding box center [489, 102] width 513 height 21
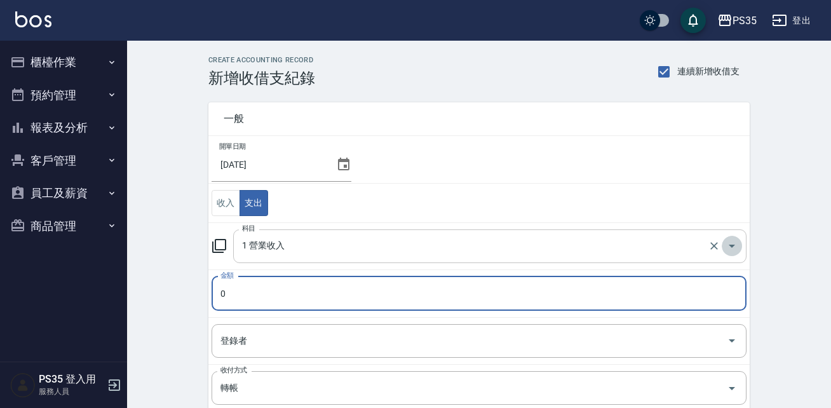
click at [731, 244] on icon "Open" at bounding box center [731, 245] width 15 height 15
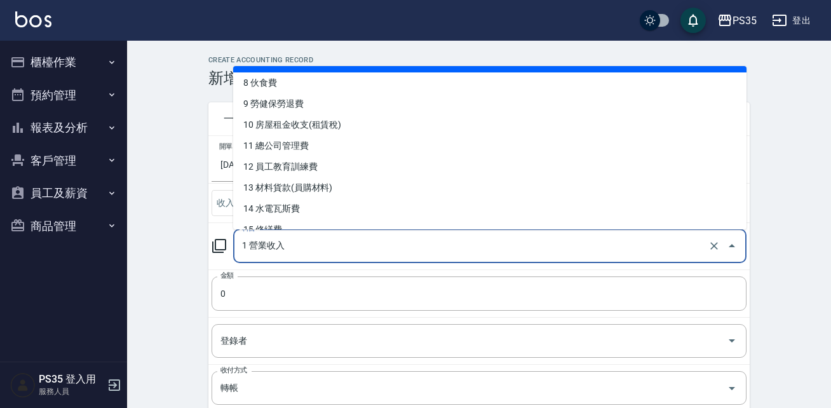
scroll to position [160, 0]
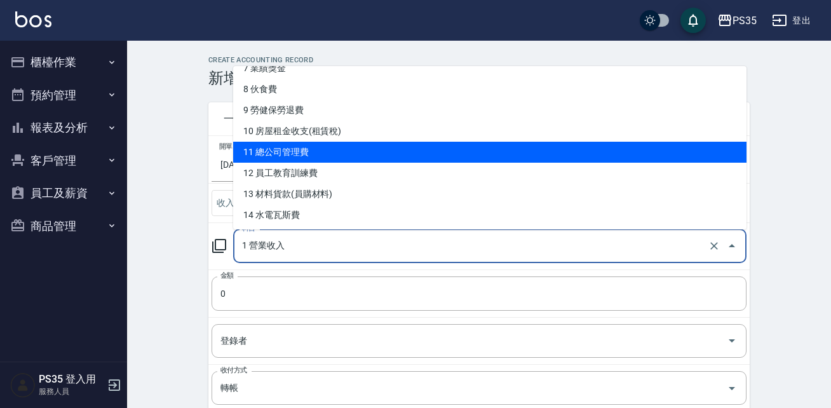
click at [472, 153] on li "11 總公司管理費" at bounding box center [489, 152] width 513 height 21
type input "11 總公司管理費"
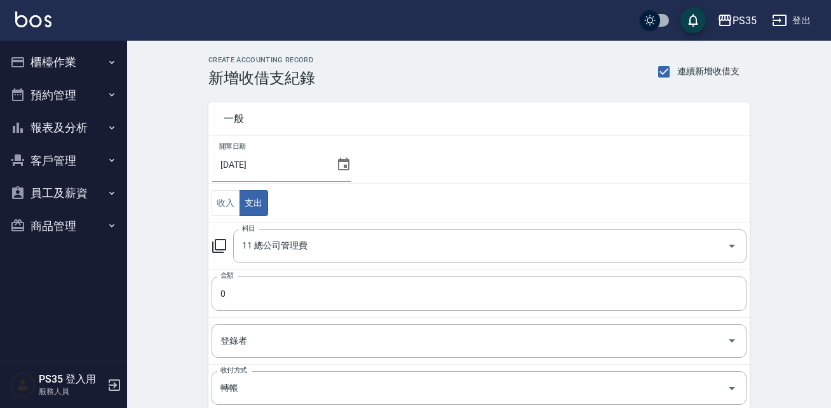
click at [472, 153] on td "開單日期 [DATE]" at bounding box center [478, 160] width 541 height 48
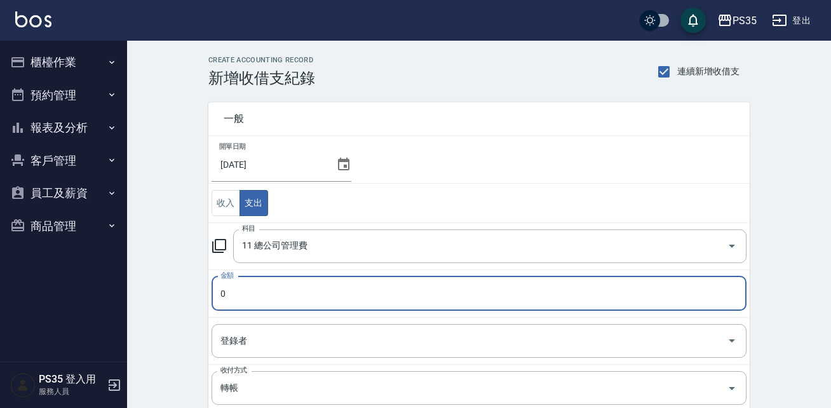
click at [293, 285] on input "0" at bounding box center [478, 293] width 535 height 34
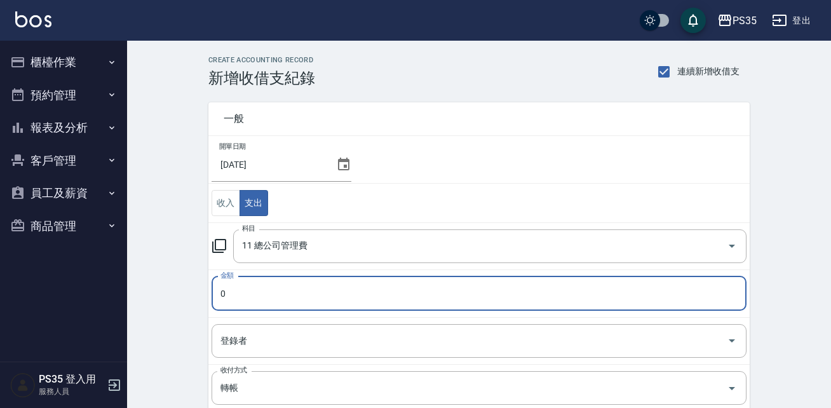
click at [293, 285] on input "0" at bounding box center [478, 293] width 535 height 34
click at [242, 294] on input "0" at bounding box center [478, 293] width 535 height 34
click at [224, 292] on input "052910" at bounding box center [478, 293] width 535 height 34
drag, startPoint x: 224, startPoint y: 292, endPoint x: 229, endPoint y: 338, distance: 46.6
click at [229, 338] on tbody "開單日期 2025/08/31 收入 支出 科目 11 總公司管理費 科目 金額 52910 金額 登錄者 登錄者 收付方式 轉帳 收付方式 備註快捷鍵 ​ …" at bounding box center [478, 336] width 541 height 401
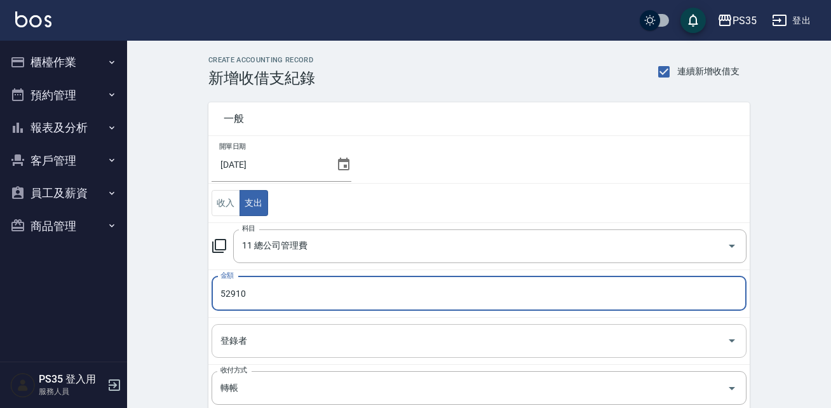
type input "52910"
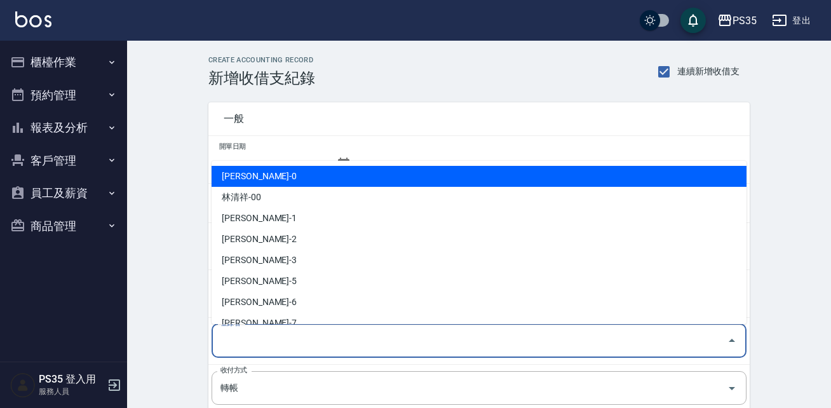
click at [229, 338] on div "登錄者 登錄者" at bounding box center [478, 341] width 535 height 34
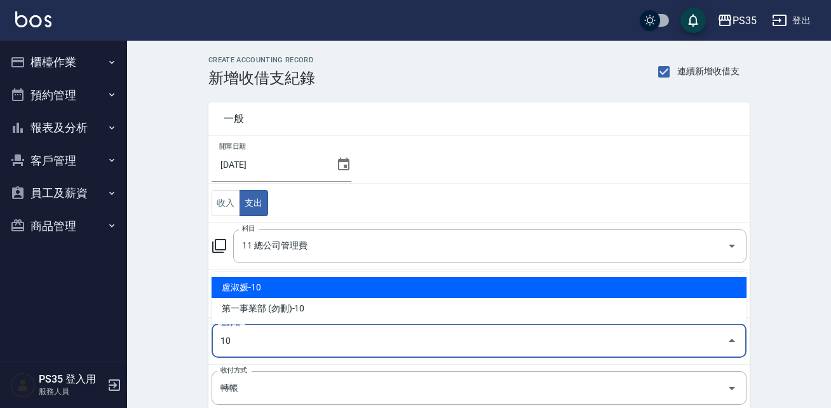
type input "盧淑媛-10"
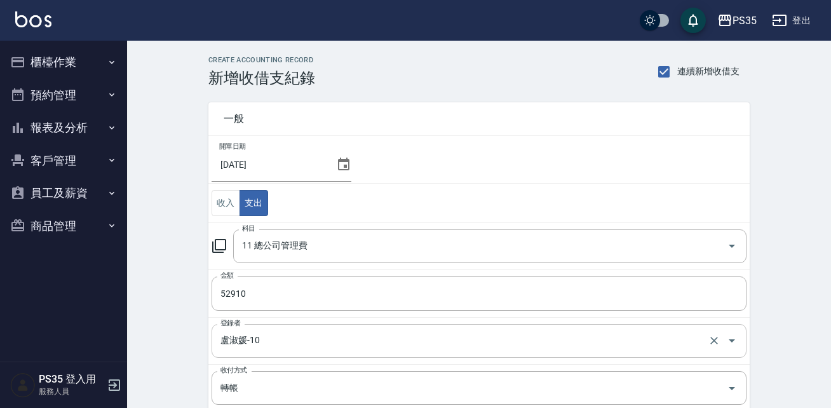
scroll to position [198, 0]
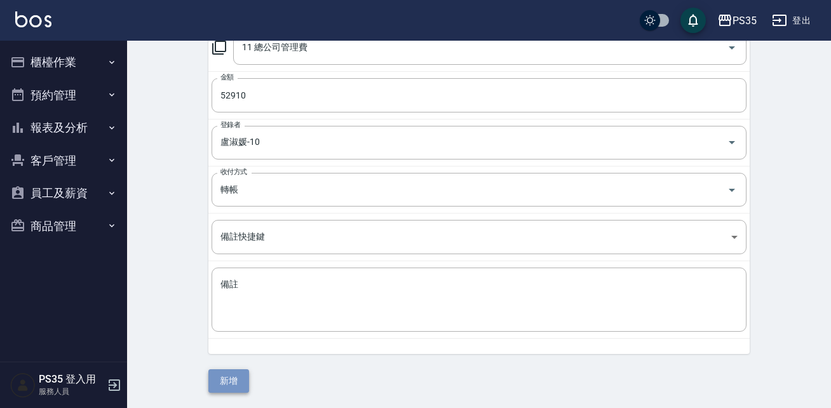
click at [234, 371] on button "新增" at bounding box center [228, 380] width 41 height 23
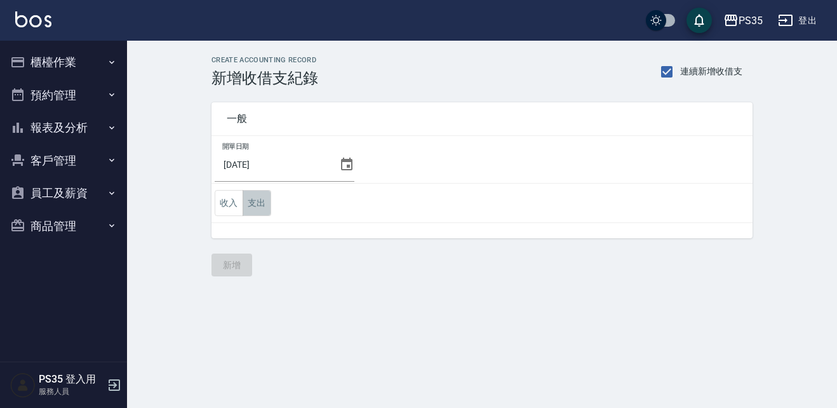
click at [260, 196] on button "支出" at bounding box center [257, 203] width 29 height 26
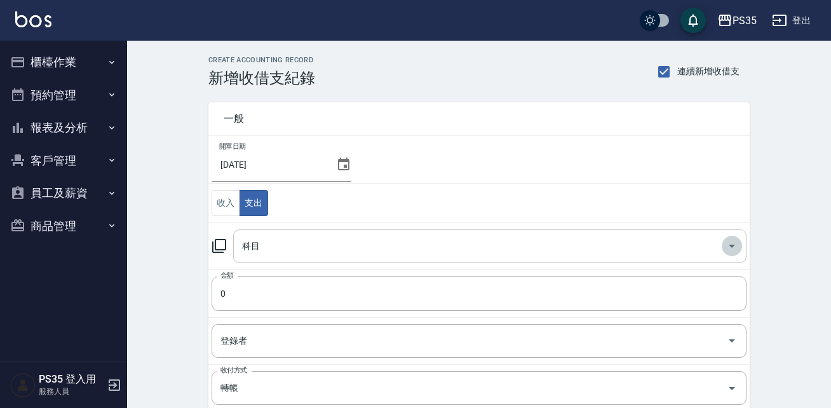
click at [734, 248] on icon "Open" at bounding box center [731, 245] width 15 height 15
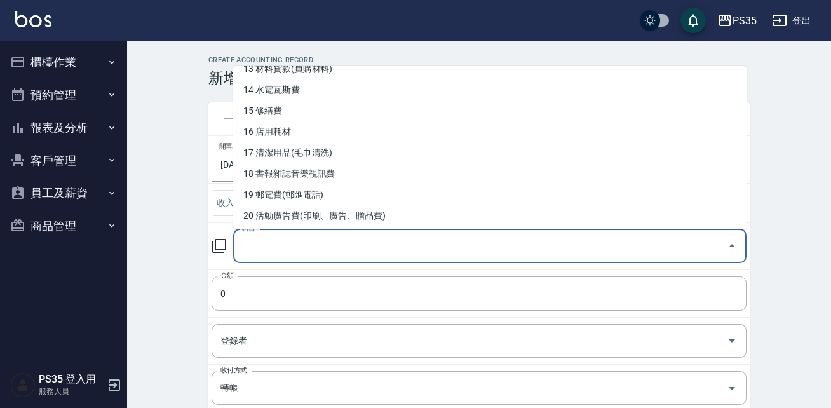
scroll to position [289, 0]
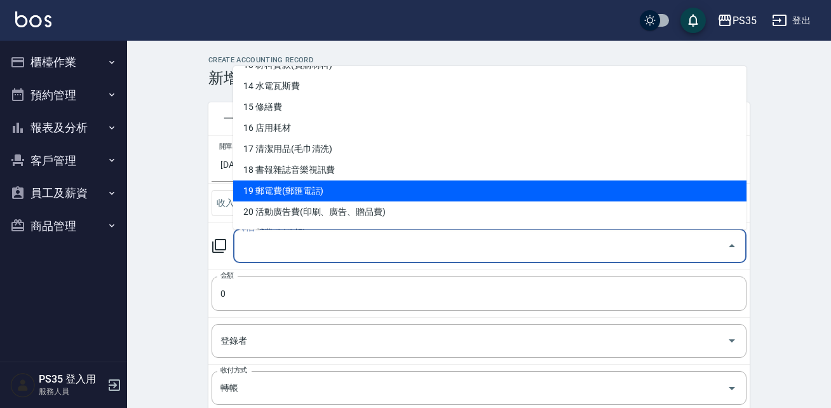
click at [558, 193] on li "19 郵電費(郵匯電話)" at bounding box center [489, 190] width 513 height 21
type input "19 郵電費(郵匯電話)"
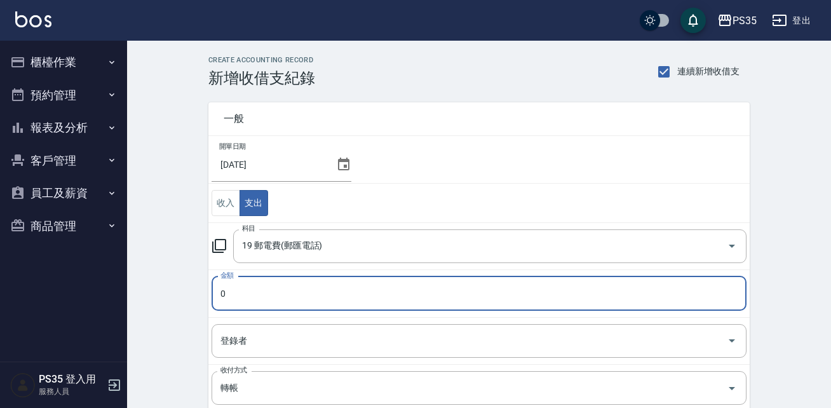
click at [558, 193] on td "收入 支出" at bounding box center [478, 203] width 541 height 39
click at [344, 292] on input "0" at bounding box center [478, 293] width 535 height 34
click at [223, 295] on input "01029" at bounding box center [478, 293] width 535 height 34
type input "1029"
click at [222, 333] on input "登錄者" at bounding box center [469, 341] width 504 height 22
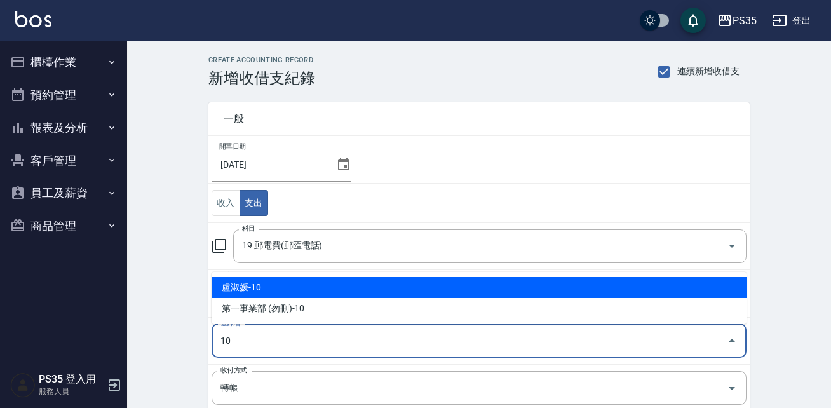
type input "盧淑媛-10"
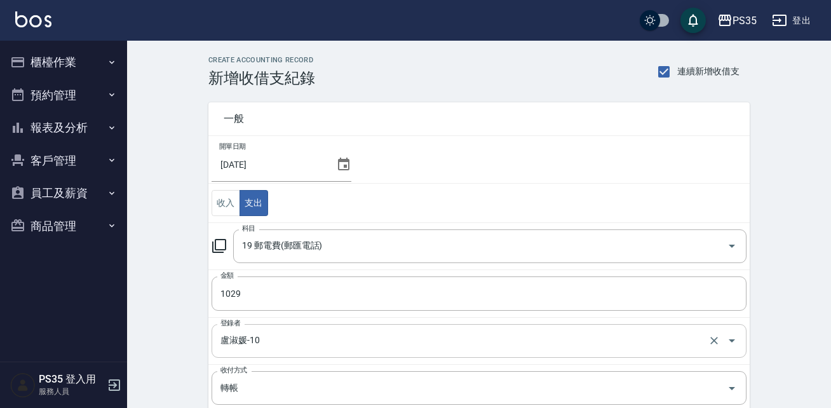
scroll to position [198, 0]
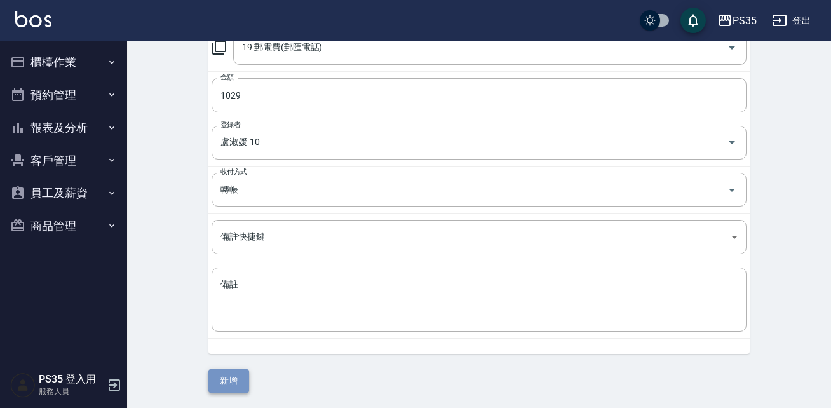
click at [218, 380] on button "新增" at bounding box center [228, 380] width 41 height 23
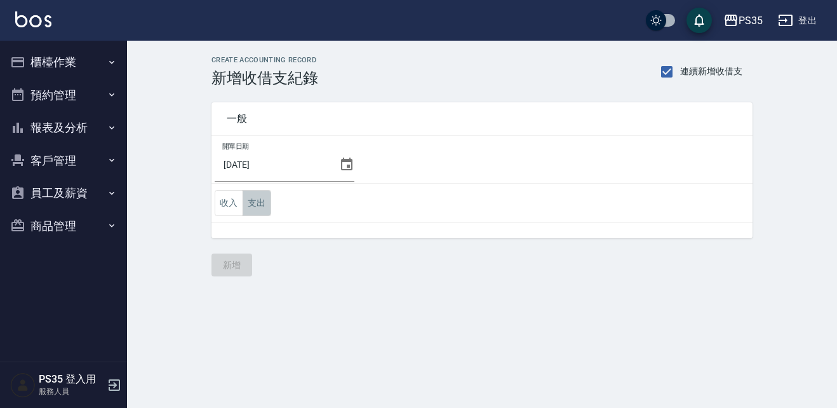
click at [264, 197] on button "支出" at bounding box center [257, 203] width 29 height 26
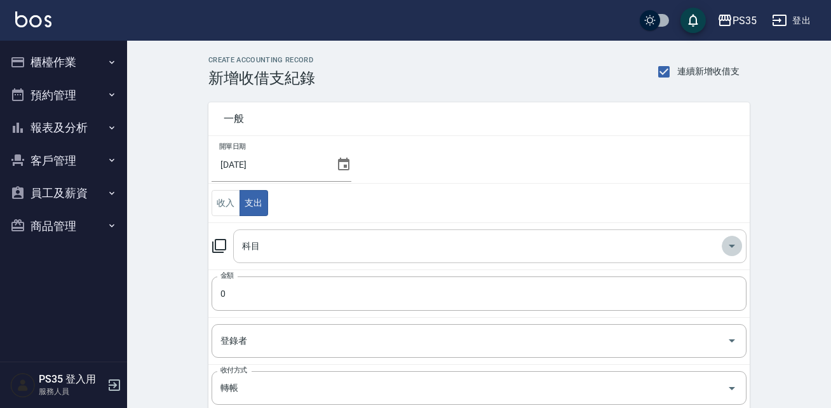
click at [730, 244] on icon "Open" at bounding box center [731, 245] width 15 height 15
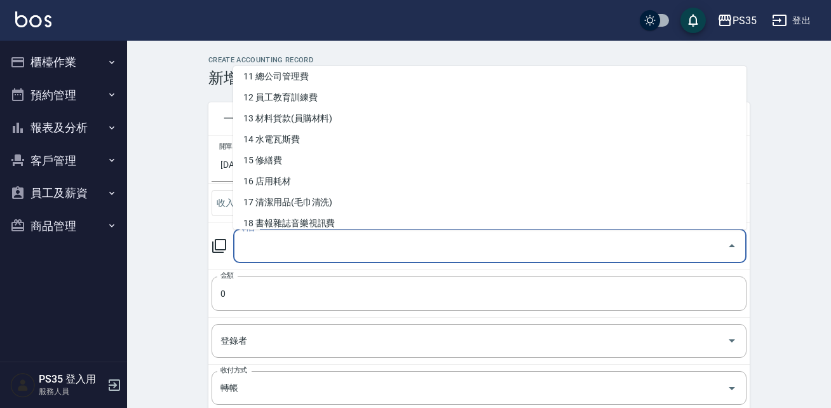
scroll to position [239, 0]
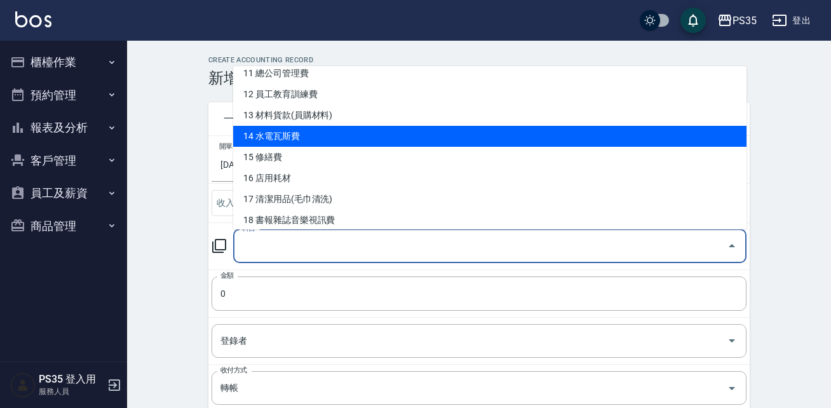
click at [392, 138] on li "14 水電瓦斯費" at bounding box center [489, 136] width 513 height 21
type input "14 水電瓦斯費"
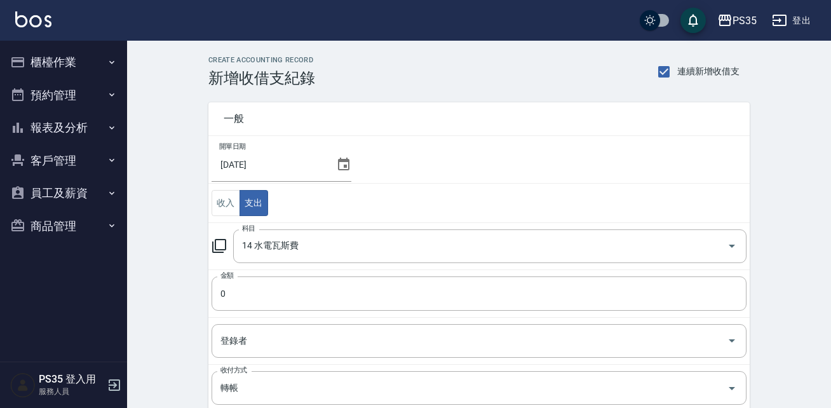
click at [392, 138] on td "開單日期 [DATE]" at bounding box center [478, 160] width 541 height 48
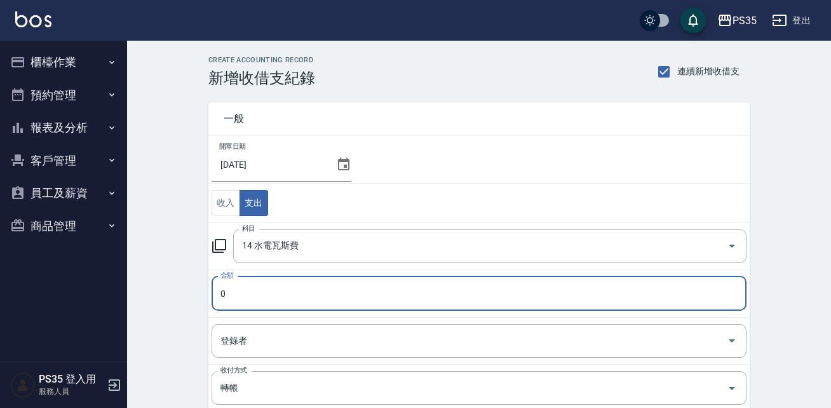
click at [258, 286] on input "0" at bounding box center [478, 293] width 535 height 34
click at [223, 294] on input "018320" at bounding box center [478, 293] width 535 height 34
type input "18320"
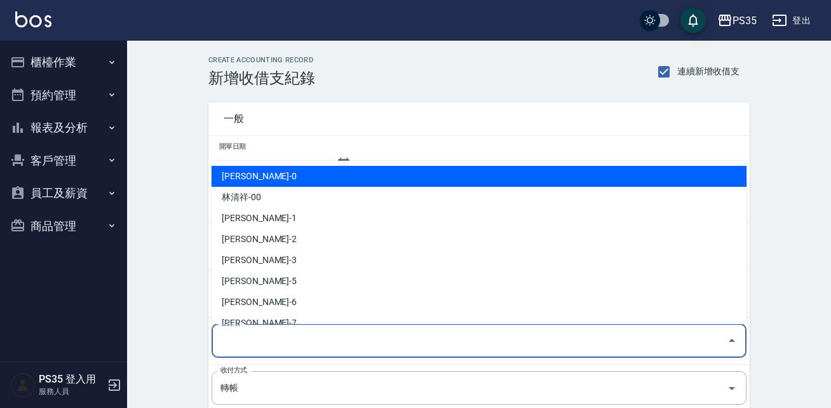
click at [236, 339] on input "登錄者" at bounding box center [469, 341] width 504 height 22
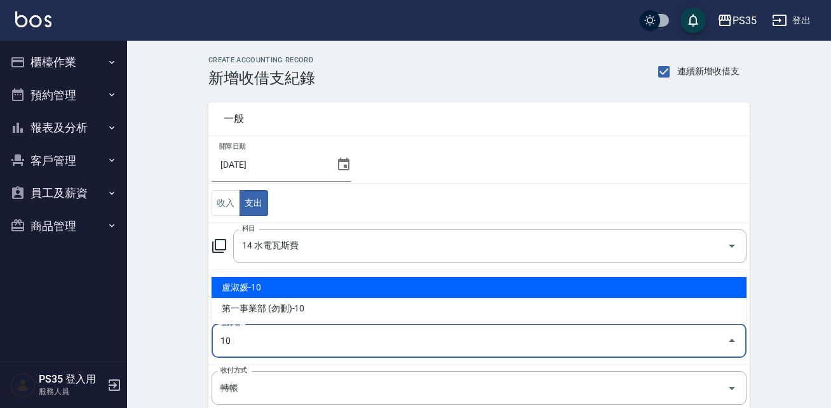
type input "盧淑媛-10"
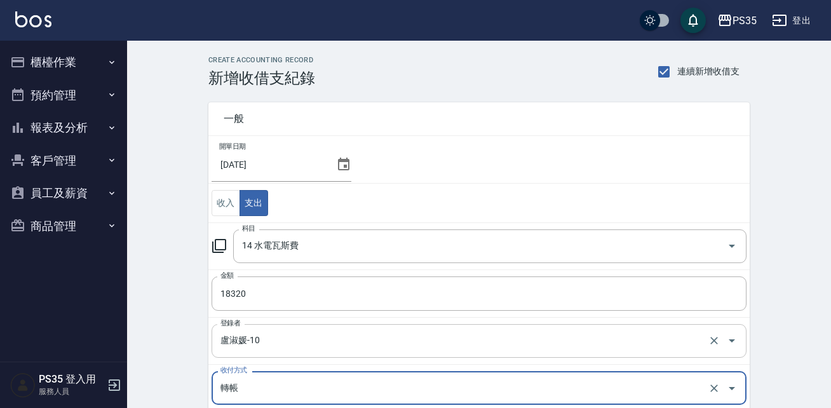
scroll to position [198, 0]
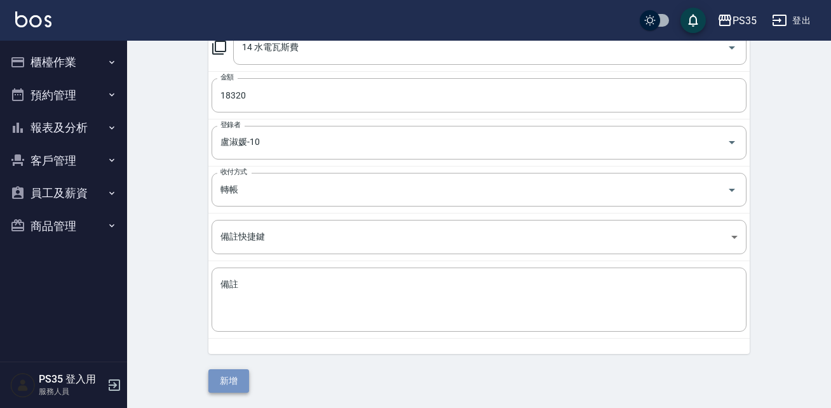
click at [219, 373] on button "新增" at bounding box center [228, 380] width 41 height 23
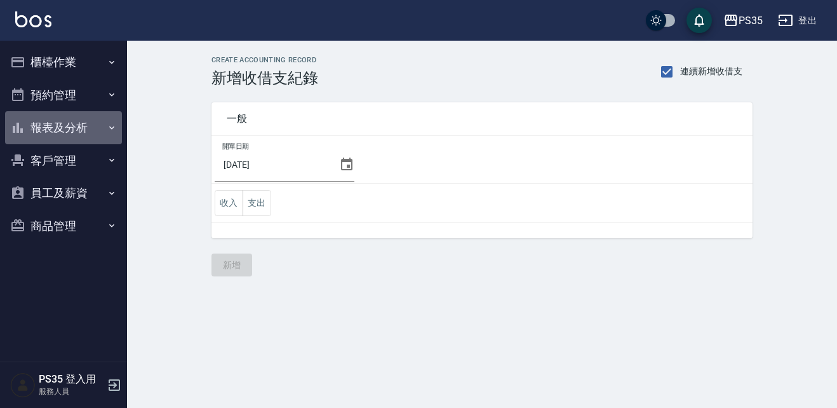
click at [60, 123] on button "報表及分析" at bounding box center [63, 127] width 117 height 33
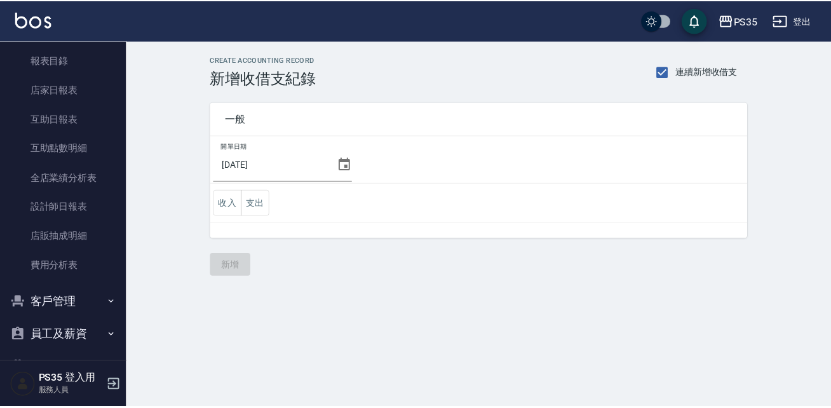
scroll to position [104, 0]
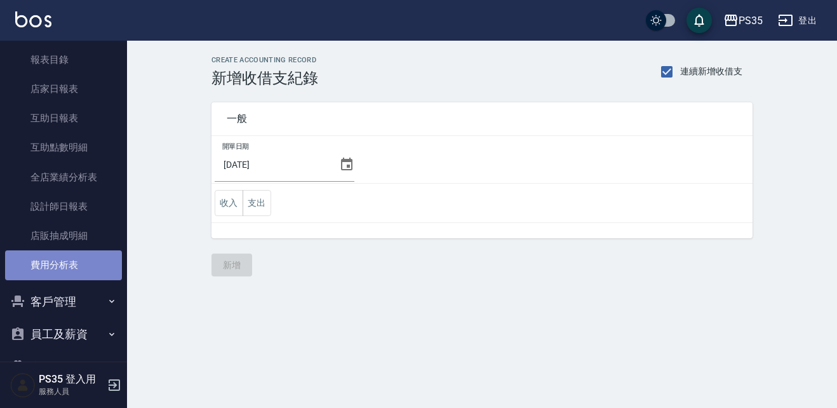
click at [79, 263] on link "費用分析表" at bounding box center [63, 264] width 117 height 29
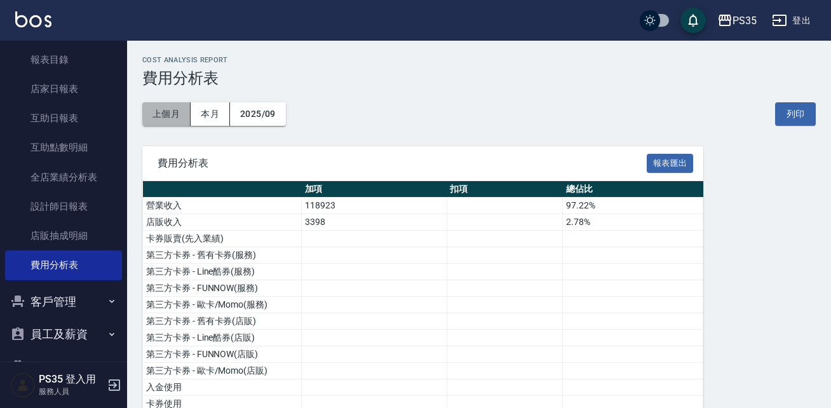
click at [164, 115] on button "上個月" at bounding box center [166, 113] width 48 height 23
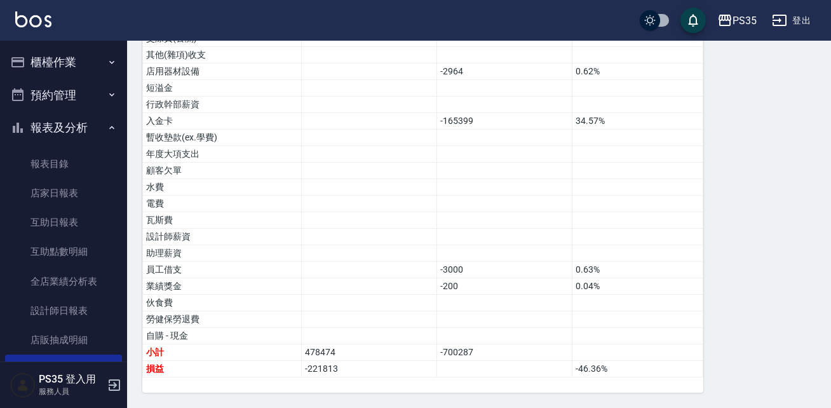
click at [65, 59] on button "櫃檯作業" at bounding box center [63, 62] width 117 height 33
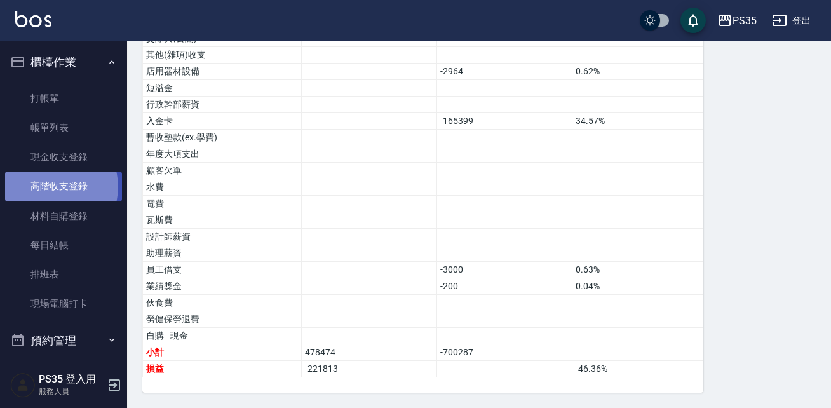
click at [52, 187] on link "高階收支登錄" at bounding box center [63, 185] width 117 height 29
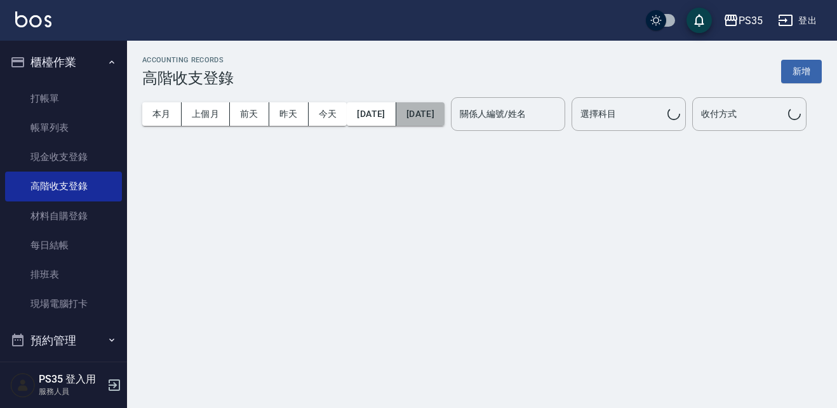
click at [444, 107] on button "[DATE]" at bounding box center [420, 113] width 48 height 23
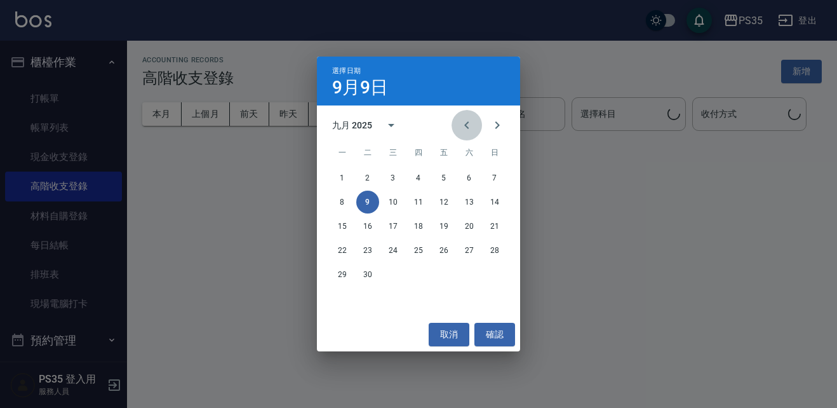
click at [469, 123] on icon "Previous month" at bounding box center [466, 124] width 15 height 15
click at [495, 272] on button "31" at bounding box center [494, 274] width 23 height 23
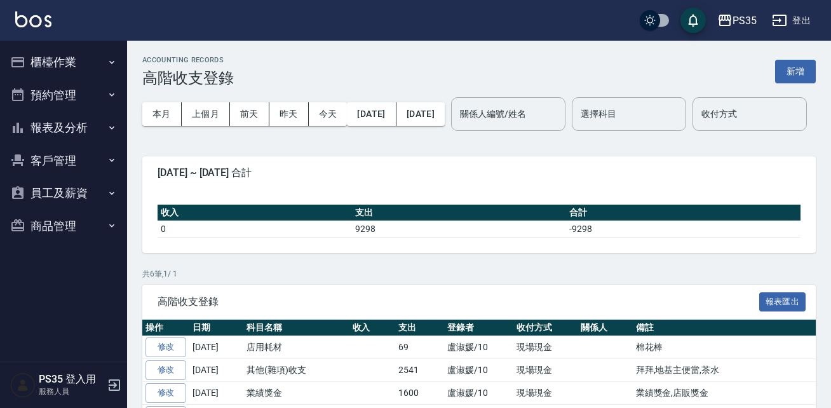
click at [500, 181] on div "ACCOUNTING RECORDS 高階收支登錄 新增 本月 上個月 [DATE] [DATE] [DATE] [DATE] [DATE] 關係人編號/姓名…" at bounding box center [479, 281] width 704 height 481
click at [190, 110] on button "上個月" at bounding box center [206, 113] width 48 height 23
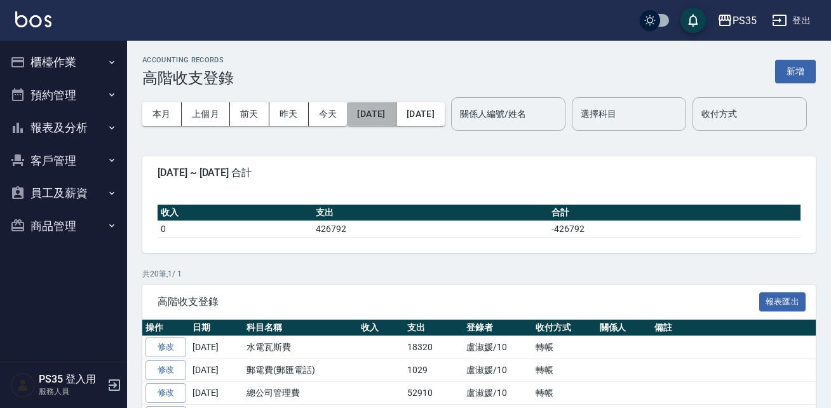
click at [390, 110] on button "[DATE]" at bounding box center [371, 113] width 49 height 23
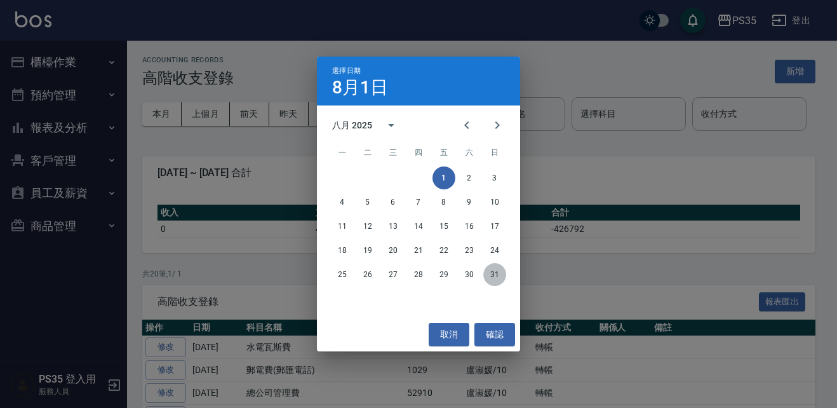
click at [498, 272] on button "31" at bounding box center [494, 274] width 23 height 23
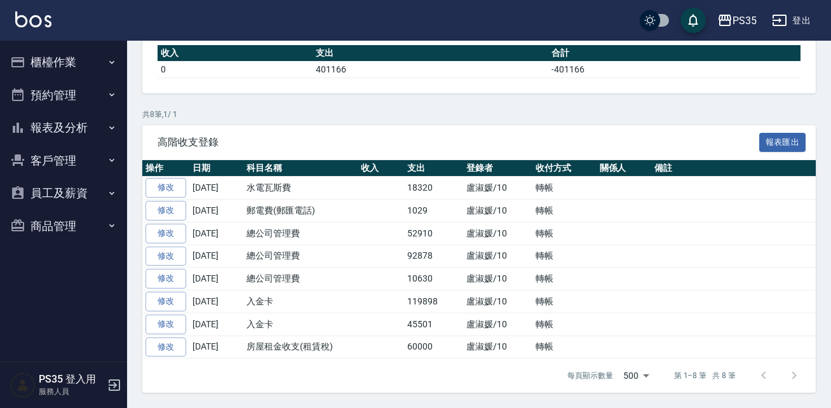
scroll to position [199, 0]
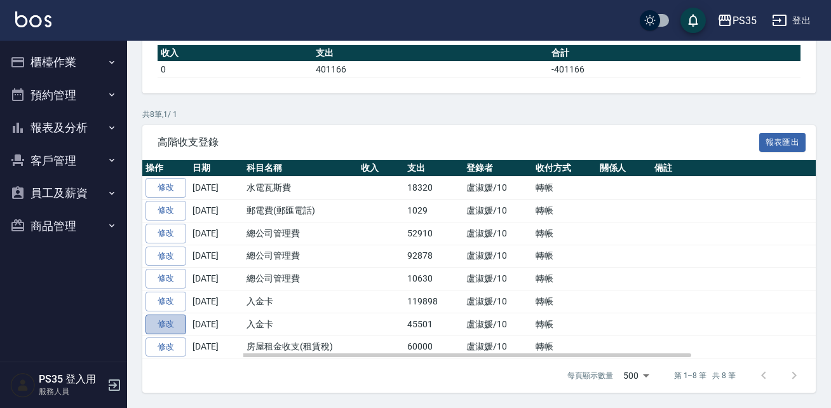
click at [175, 326] on link "修改" at bounding box center [165, 324] width 41 height 20
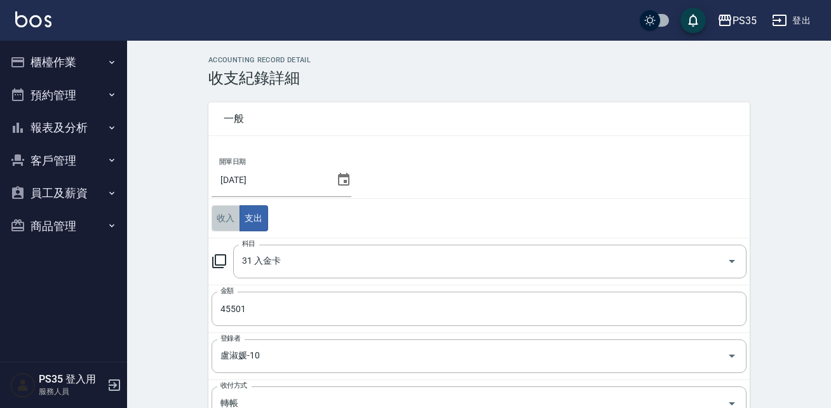
click at [223, 218] on button "收入" at bounding box center [225, 218] width 29 height 26
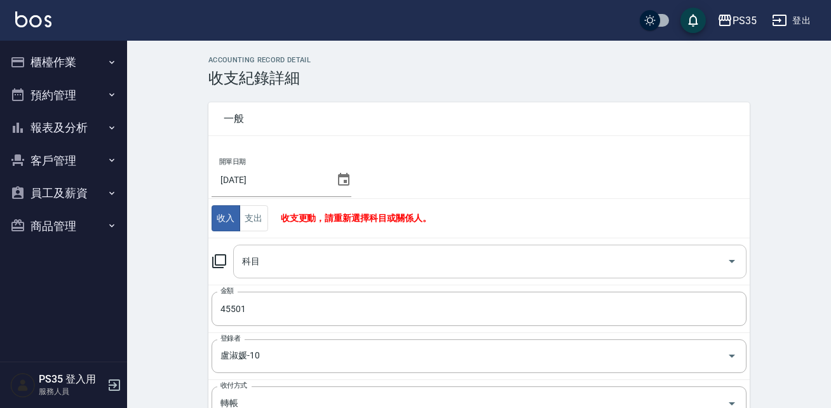
click at [269, 267] on input "科目" at bounding box center [480, 261] width 483 height 22
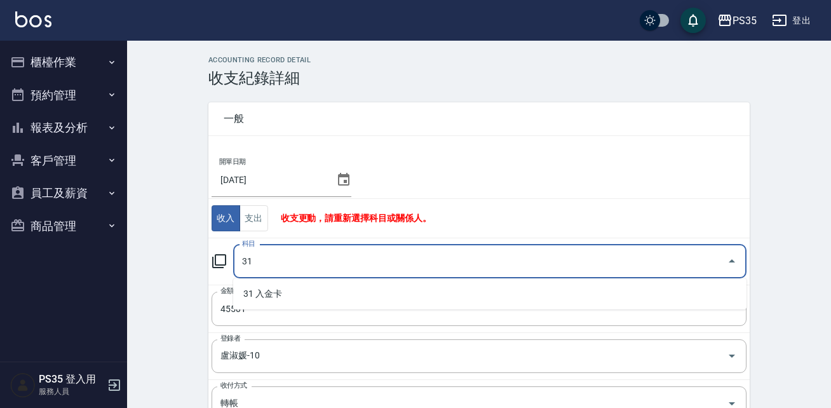
type input "31"
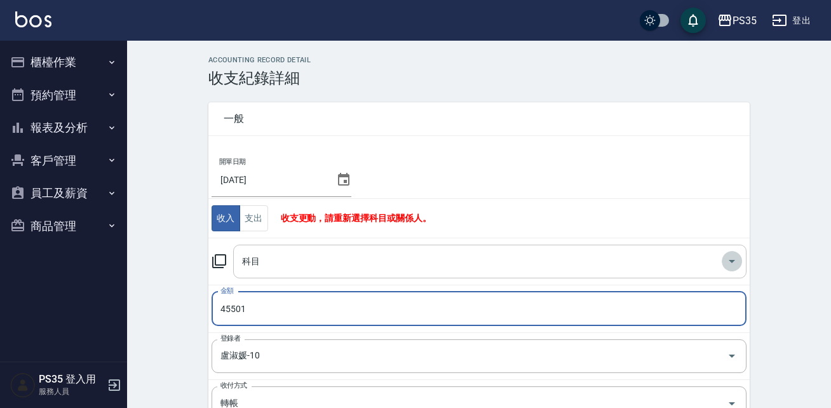
click at [735, 260] on icon "Open" at bounding box center [731, 260] width 15 height 15
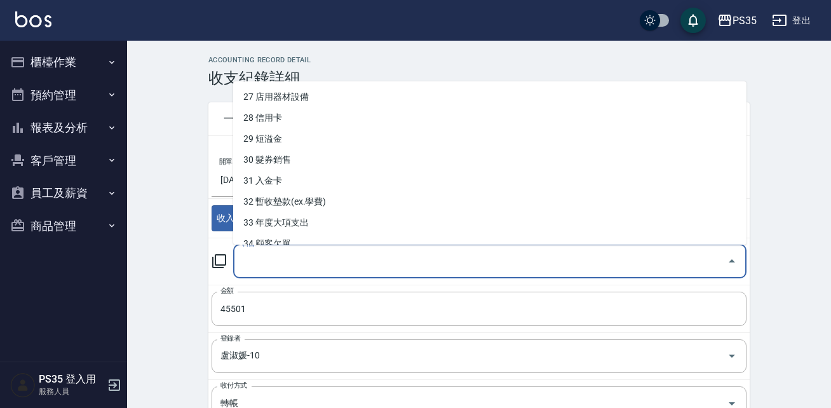
scroll to position [580, 0]
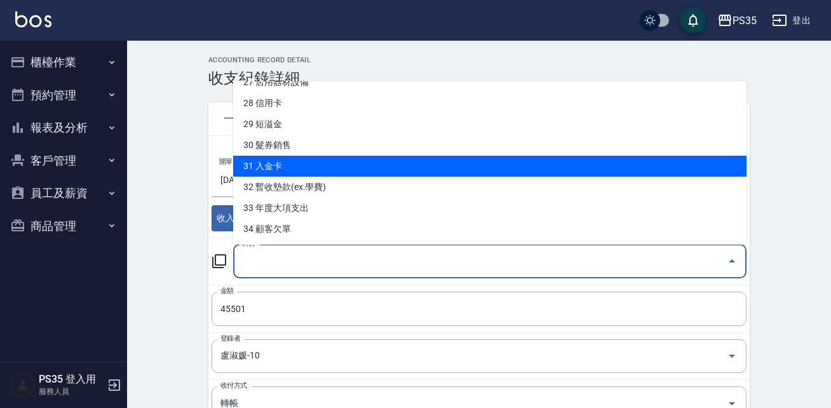
click at [407, 159] on li "31 入金卡" at bounding box center [489, 166] width 513 height 21
type input "31 入金卡"
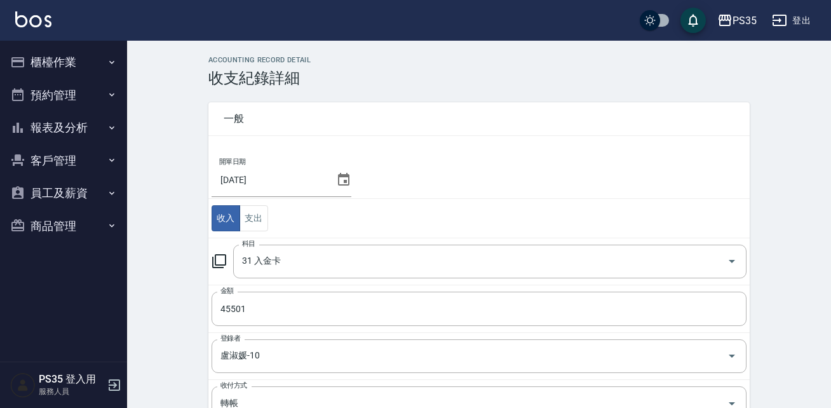
click at [407, 159] on td "開單日期 [DATE]" at bounding box center [478, 175] width 541 height 48
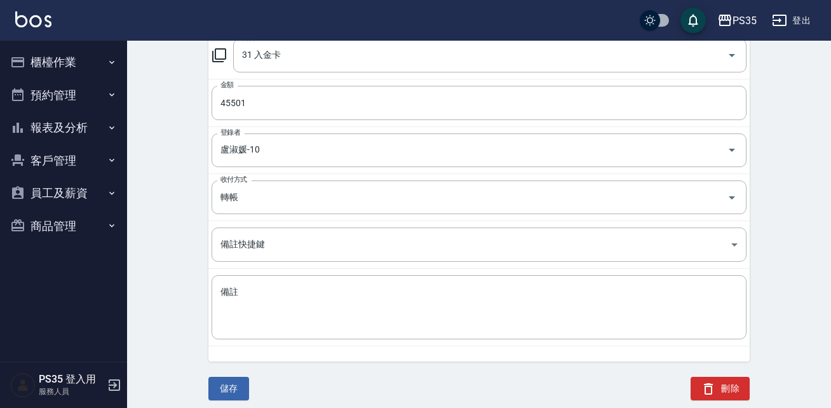
scroll to position [213, 0]
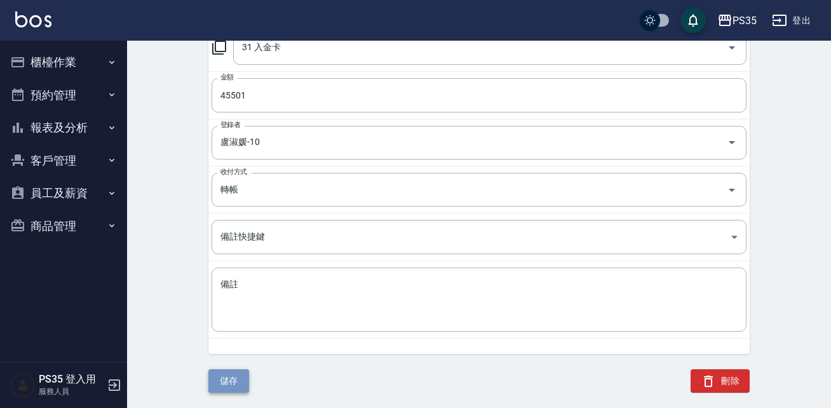
click at [233, 377] on button "儲存" at bounding box center [228, 380] width 41 height 23
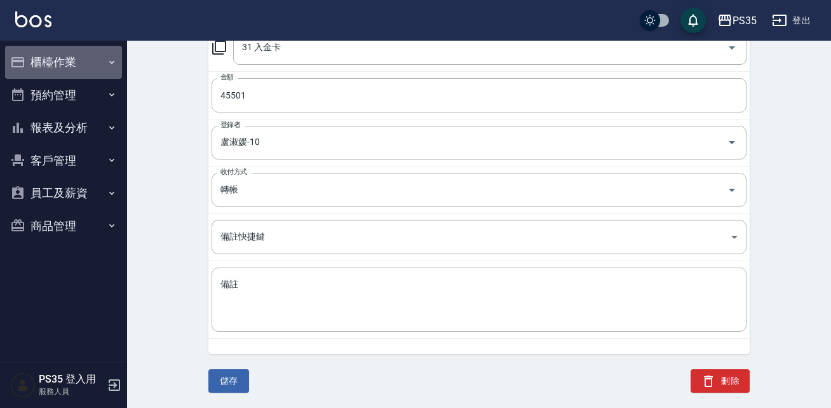
click at [59, 57] on button "櫃檯作業" at bounding box center [63, 62] width 117 height 33
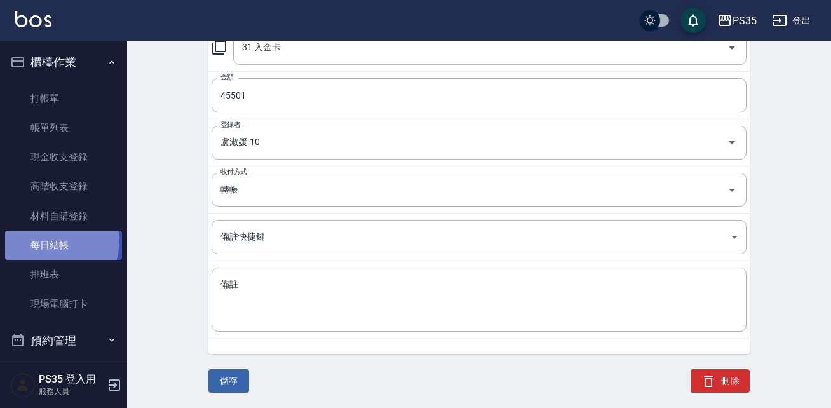
click at [51, 241] on link "每日結帳" at bounding box center [63, 244] width 117 height 29
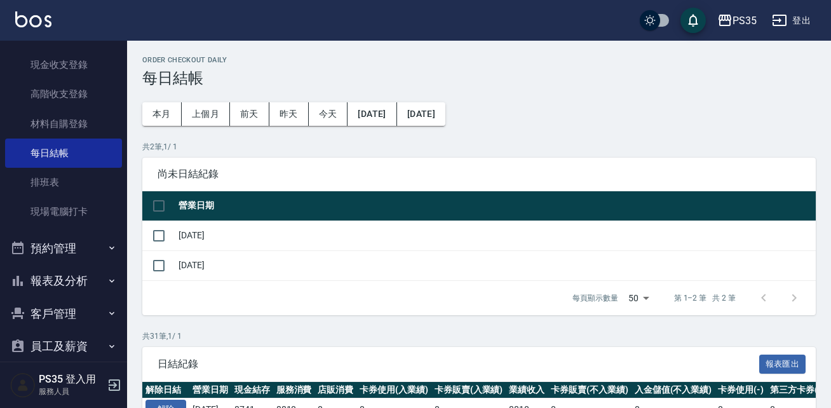
scroll to position [141, 0]
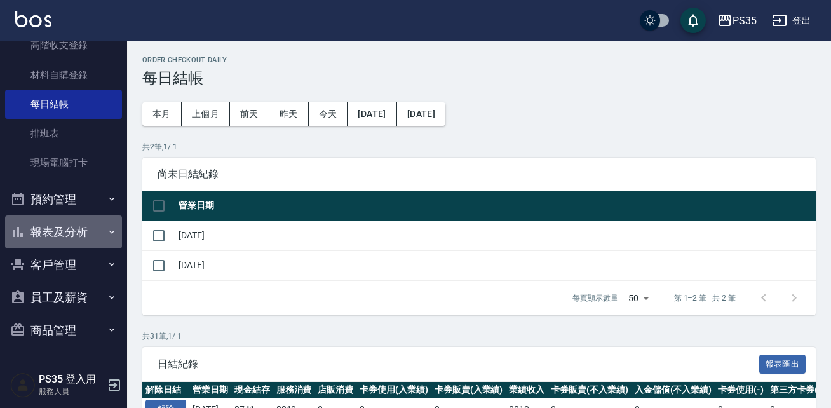
click at [65, 229] on button "報表及分析" at bounding box center [63, 231] width 117 height 33
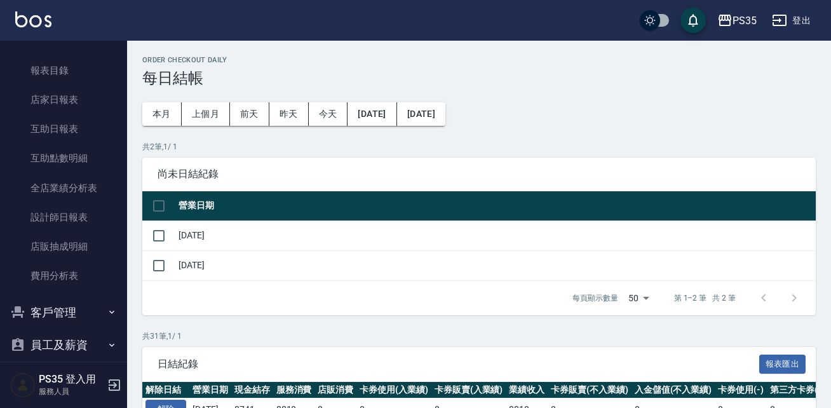
scroll to position [386, 0]
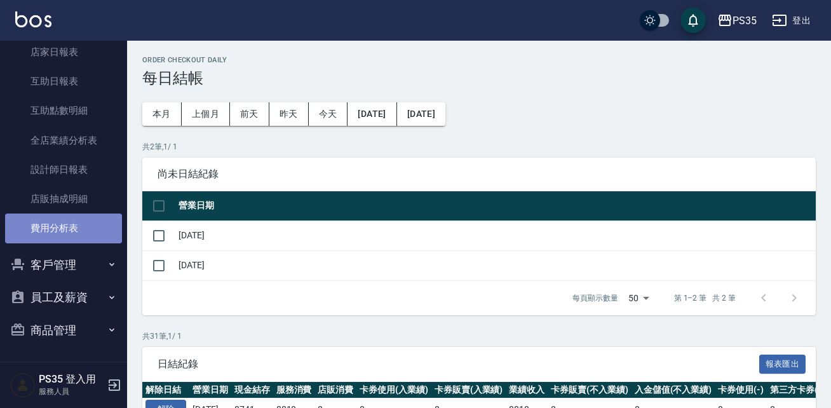
click at [79, 224] on link "費用分析表" at bounding box center [63, 227] width 117 height 29
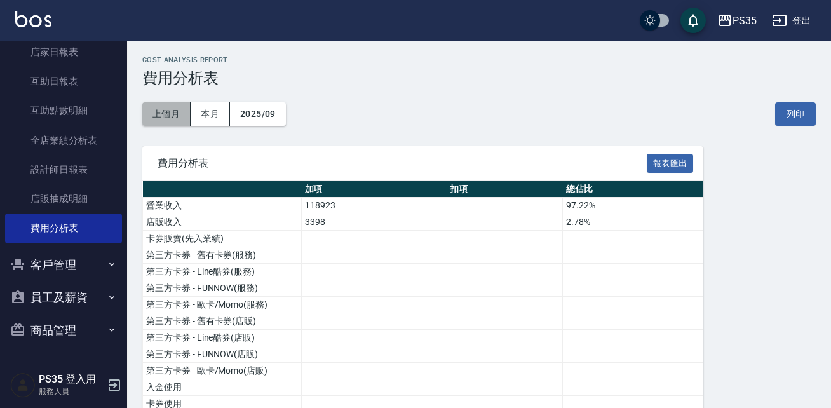
click at [167, 117] on button "上個月" at bounding box center [166, 113] width 48 height 23
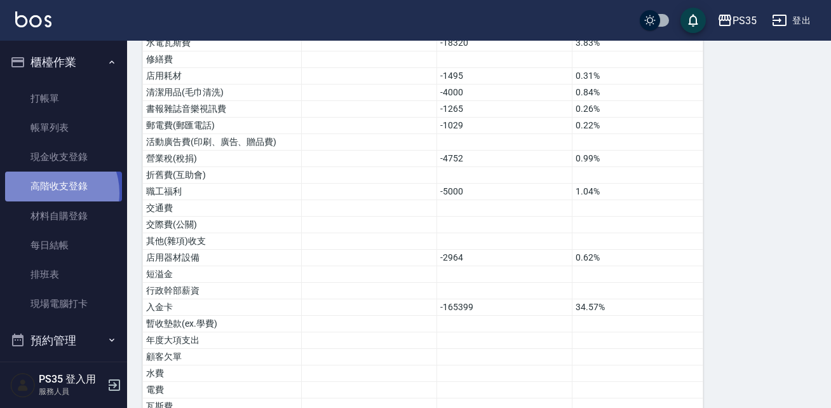
click at [50, 192] on link "高階收支登錄" at bounding box center [63, 185] width 117 height 29
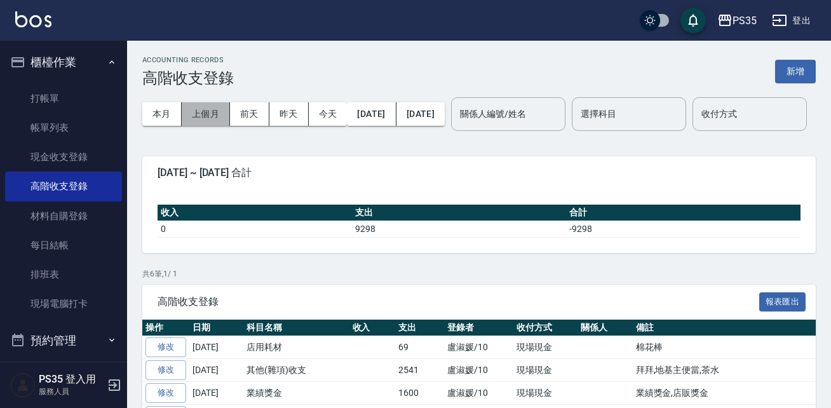
click at [201, 109] on button "上個月" at bounding box center [206, 113] width 48 height 23
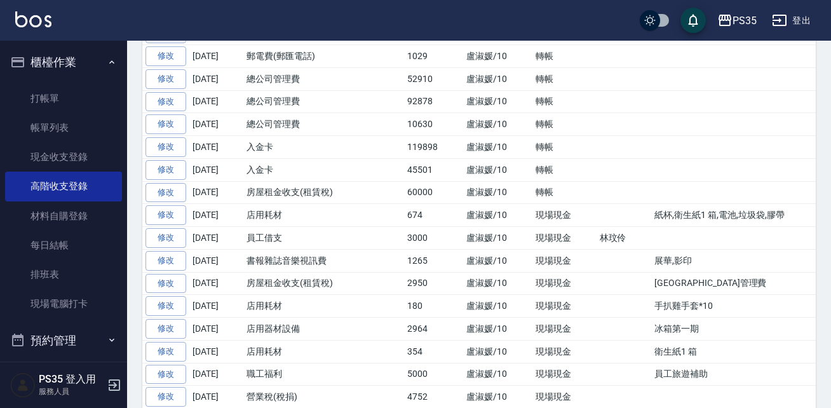
scroll to position [315, 0]
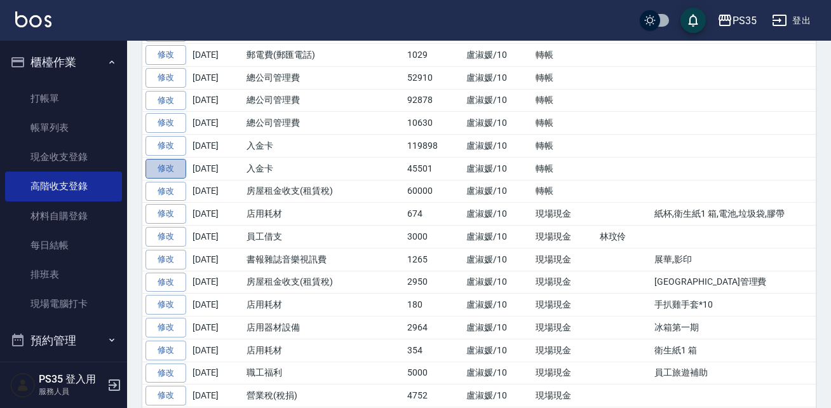
click at [156, 178] on link "修改" at bounding box center [165, 169] width 41 height 20
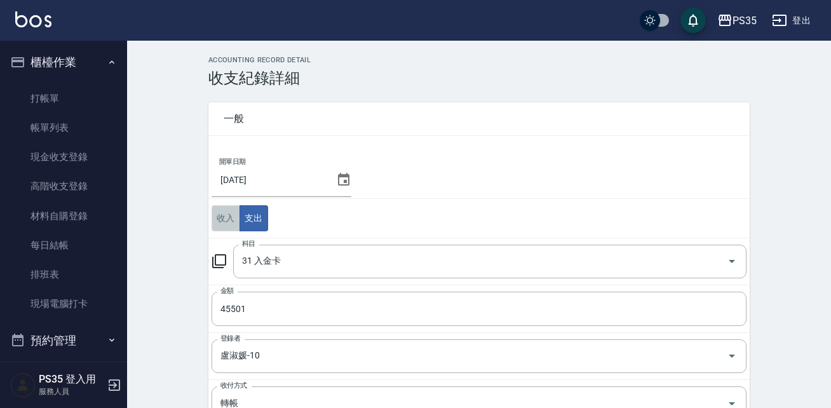
click at [220, 221] on button "收入" at bounding box center [225, 218] width 29 height 26
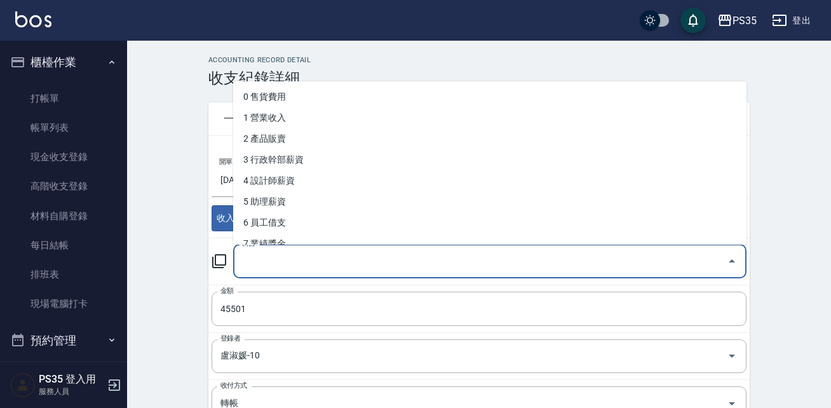
click at [282, 258] on input "科目" at bounding box center [480, 261] width 483 height 22
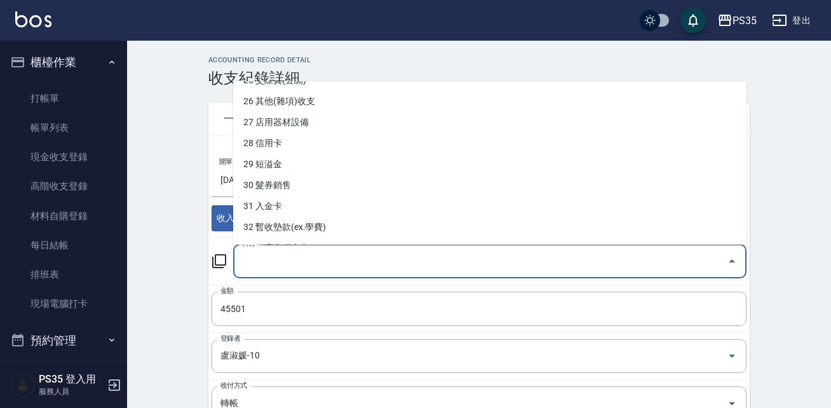
scroll to position [543, 0]
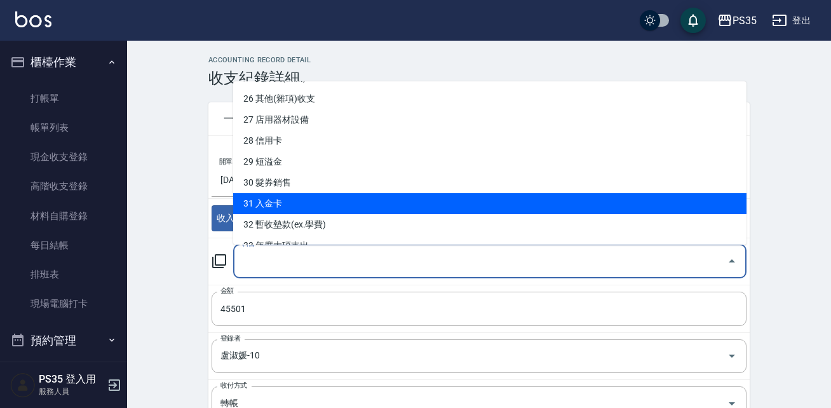
click at [420, 207] on li "31 入金卡" at bounding box center [489, 203] width 513 height 21
type input "31 入金卡"
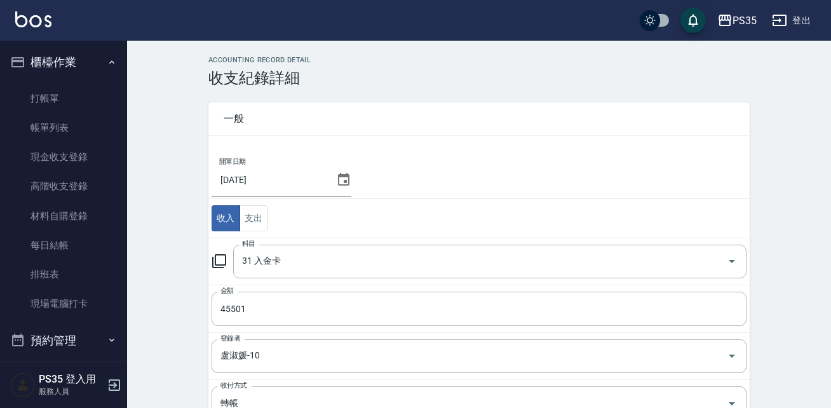
click at [420, 207] on td "收入 支出" at bounding box center [478, 218] width 541 height 39
click at [829, 224] on div "ACCOUNTING RECORD DETAIL 收支紀錄詳細 一般 開單日期 [DATE] 收入 支出 科目 31 入金卡 科目 金額 45501 金額 登…" at bounding box center [479, 338] width 704 height 565
drag, startPoint x: 830, startPoint y: 231, endPoint x: 835, endPoint y: 371, distance: 140.4
click at [830, 371] on html "PS35 登出 櫃檯作業 打帳單 帳單列表 現金收支登錄 高階收支登錄 材料自購登錄 每日結帳 排班表 現場電腦打卡 預約管理 預約管理 單日預約紀錄 單週預…" at bounding box center [415, 310] width 831 height 621
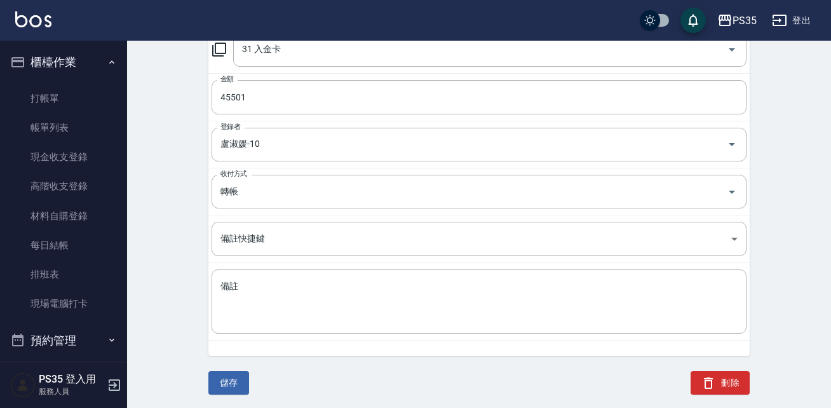
scroll to position [213, 0]
click at [231, 380] on button "儲存" at bounding box center [228, 380] width 41 height 23
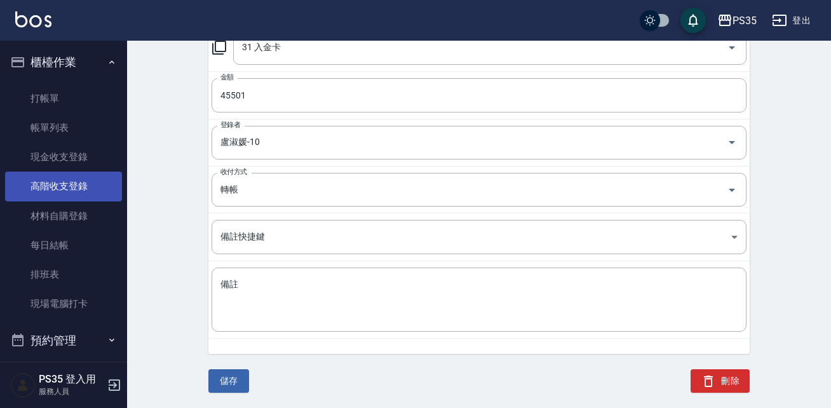
click at [58, 189] on link "高階收支登錄" at bounding box center [63, 185] width 117 height 29
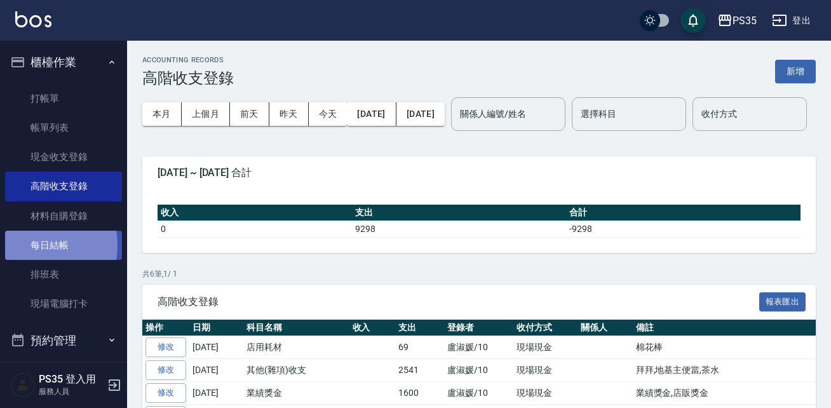
click at [29, 245] on link "每日結帳" at bounding box center [63, 244] width 117 height 29
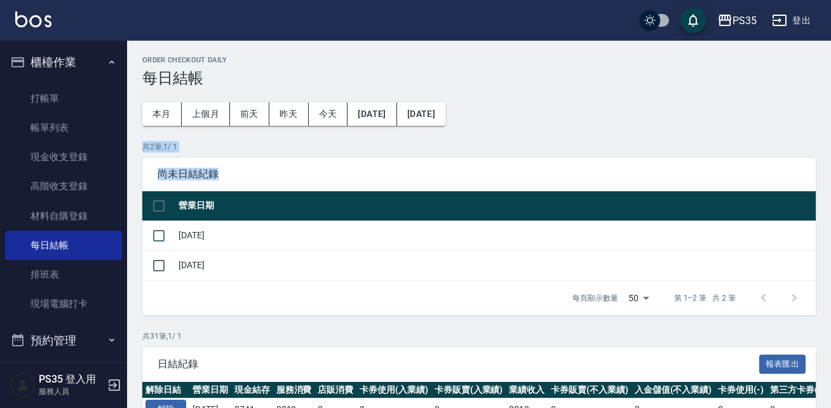
drag, startPoint x: 828, startPoint y: 133, endPoint x: 829, endPoint y: 225, distance: 91.4
drag, startPoint x: 829, startPoint y: 225, endPoint x: 742, endPoint y: 103, distance: 149.8
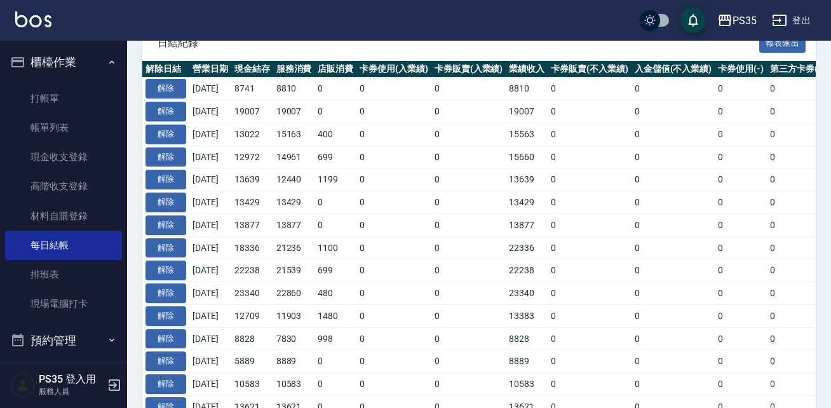
scroll to position [323, 0]
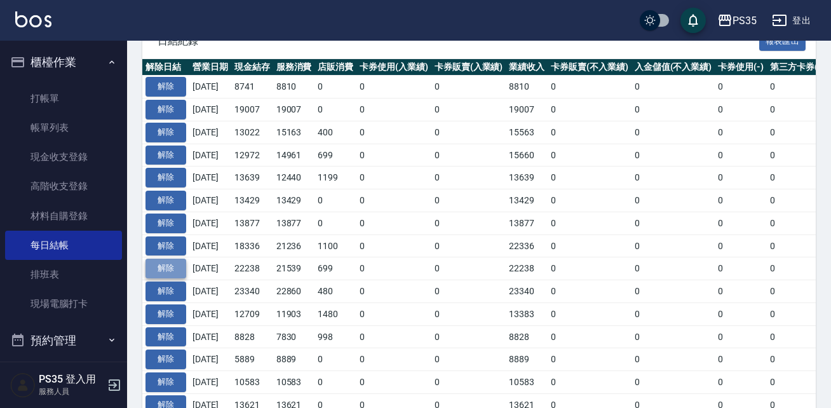
click at [166, 266] on button "解除" at bounding box center [165, 268] width 41 height 20
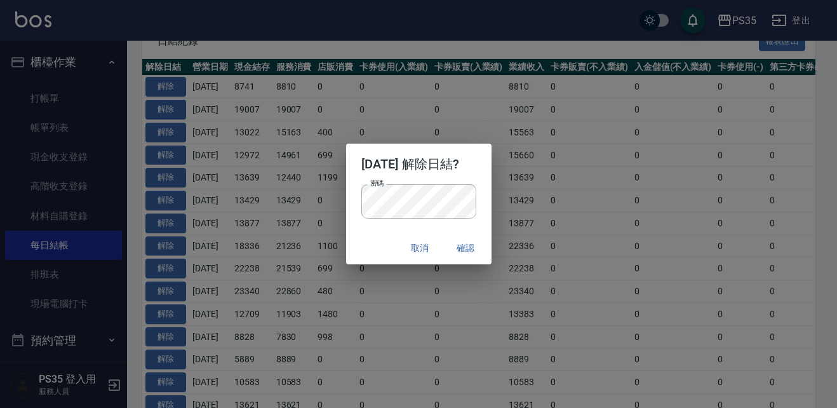
click at [476, 194] on p "密碼 密碼" at bounding box center [418, 201] width 115 height 34
click at [471, 249] on button "確認" at bounding box center [466, 247] width 41 height 23
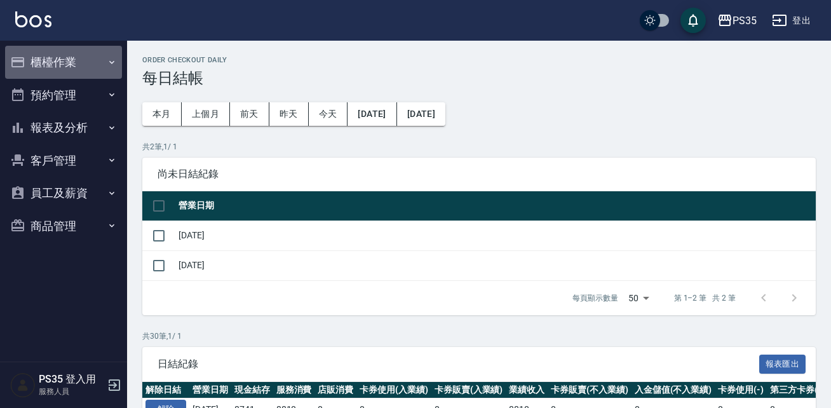
click at [57, 62] on button "櫃檯作業" at bounding box center [63, 62] width 117 height 33
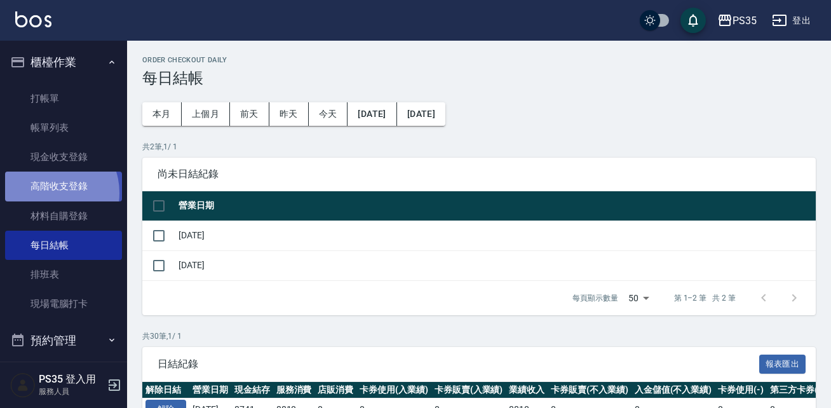
click at [49, 192] on link "高階收支登錄" at bounding box center [63, 185] width 117 height 29
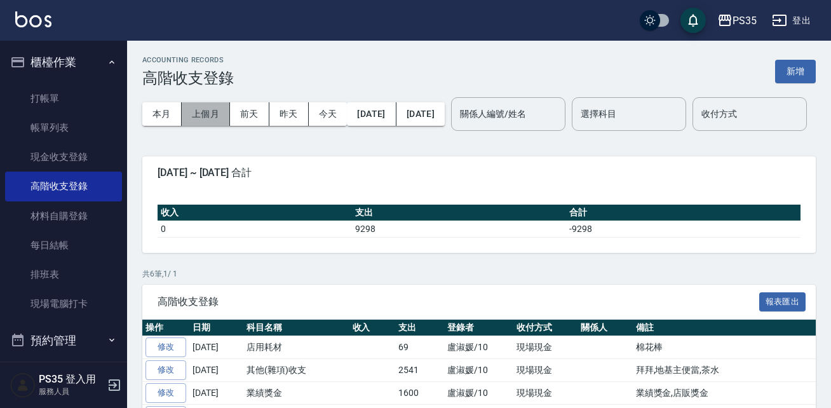
click at [199, 108] on button "上個月" at bounding box center [206, 113] width 48 height 23
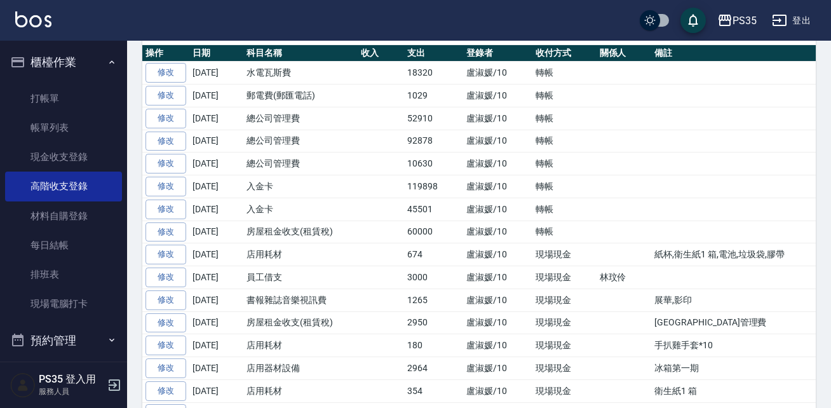
scroll to position [283, 0]
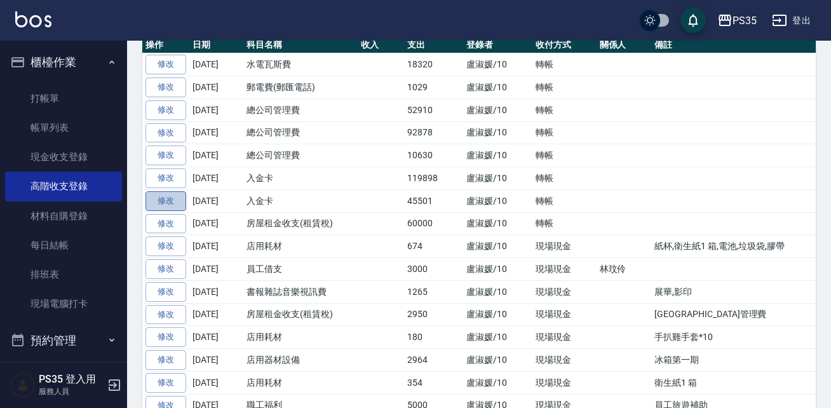
click at [170, 211] on link "修改" at bounding box center [165, 201] width 41 height 20
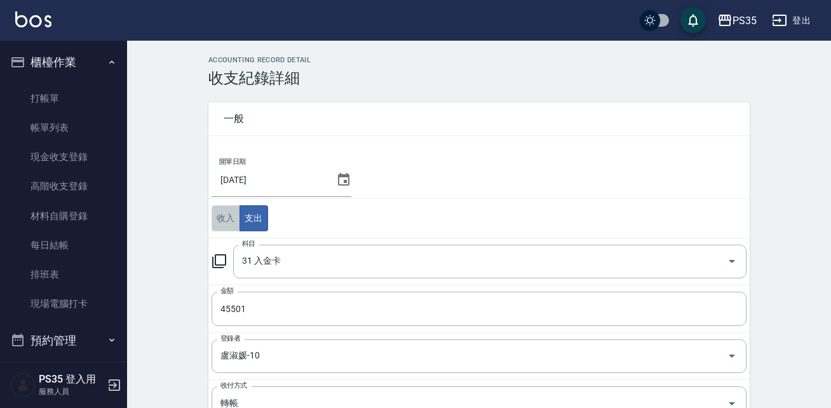
click at [223, 217] on button "收入" at bounding box center [225, 218] width 29 height 26
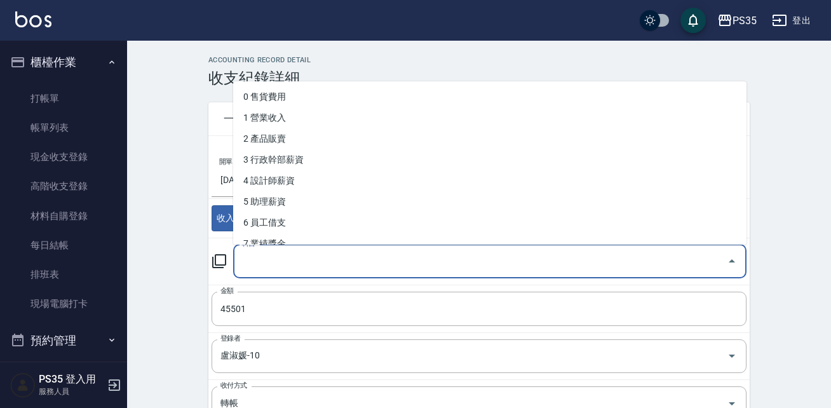
click at [278, 267] on input "科目" at bounding box center [480, 261] width 483 height 22
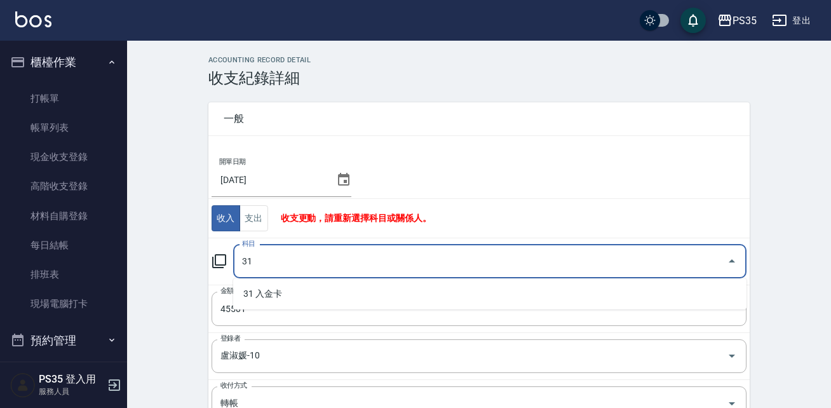
type input "31"
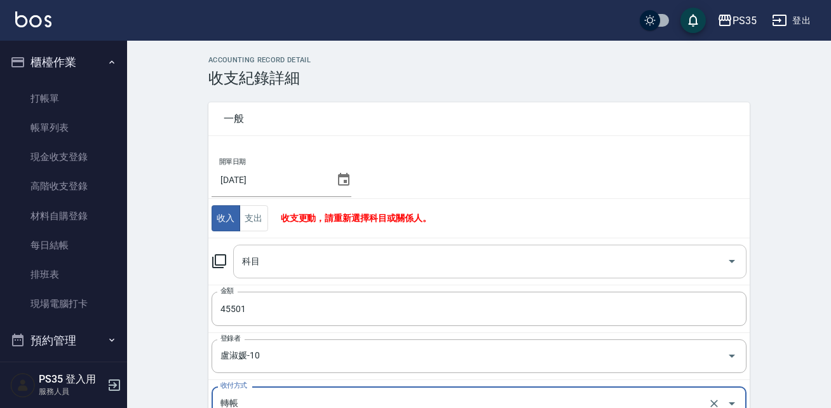
scroll to position [6, 0]
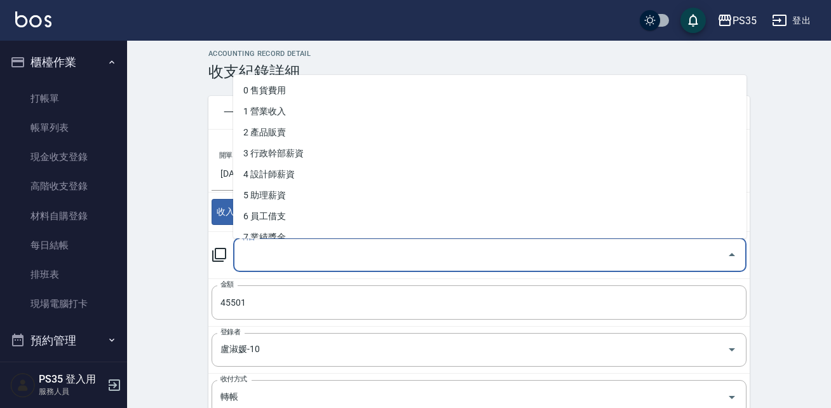
click at [283, 248] on input "科目" at bounding box center [480, 255] width 483 height 22
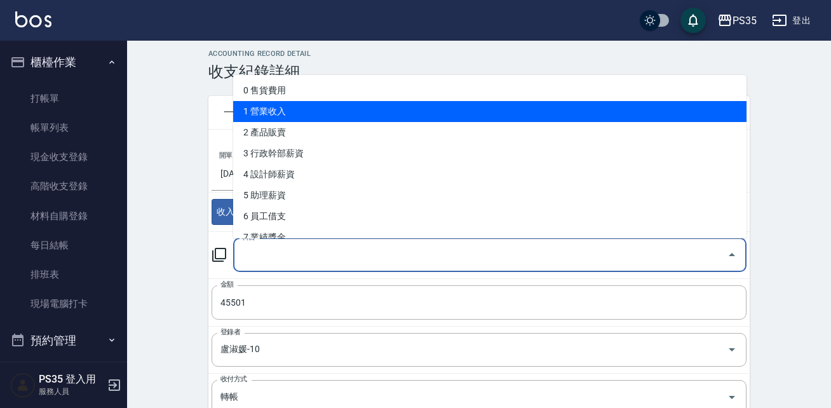
click at [738, 103] on li "1 營業收入" at bounding box center [489, 111] width 513 height 21
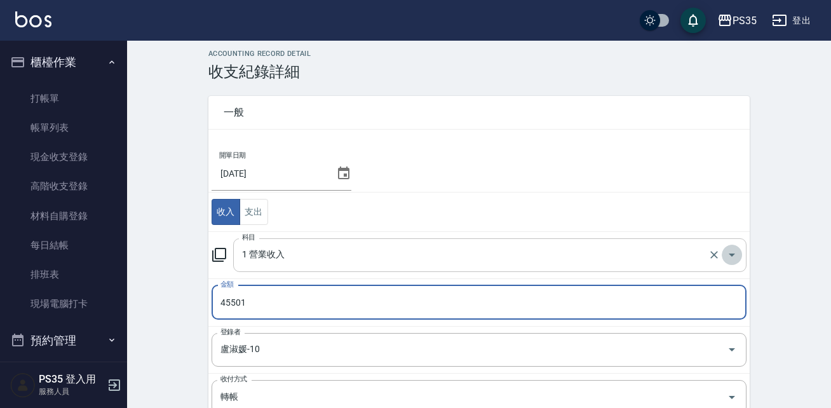
click at [726, 250] on icon "Open" at bounding box center [731, 254] width 15 height 15
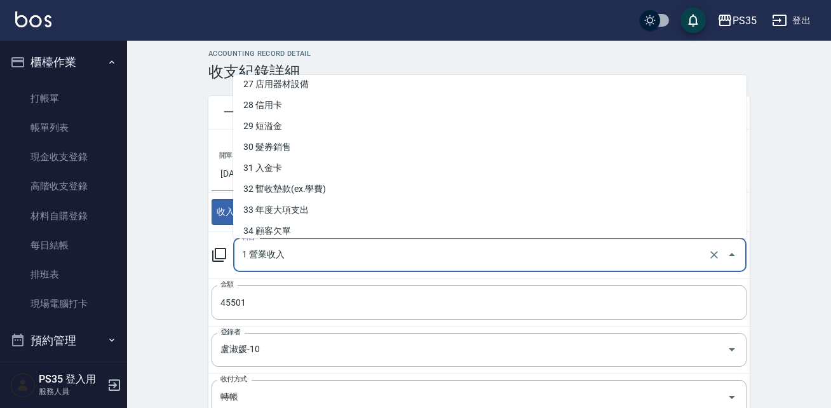
scroll to position [580, 0]
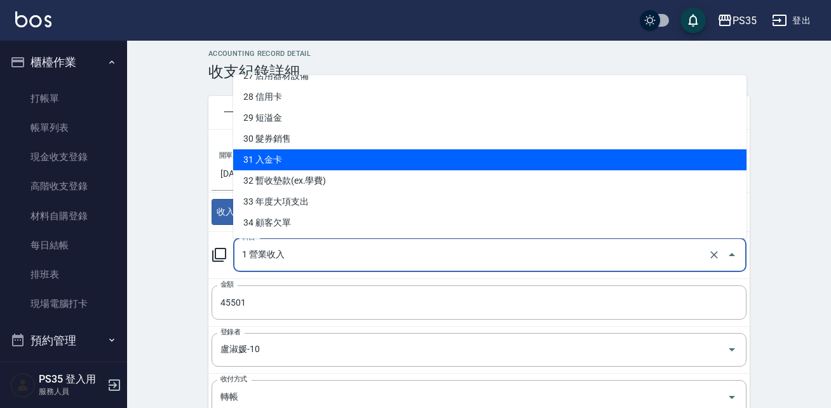
click at [585, 150] on li "31 入金卡" at bounding box center [489, 159] width 513 height 21
type input "31 入金卡"
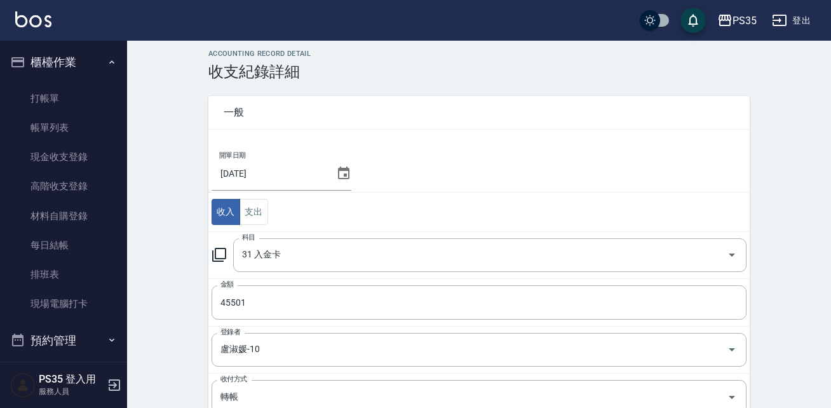
click at [585, 150] on td "開單日期 [DATE]" at bounding box center [478, 169] width 541 height 48
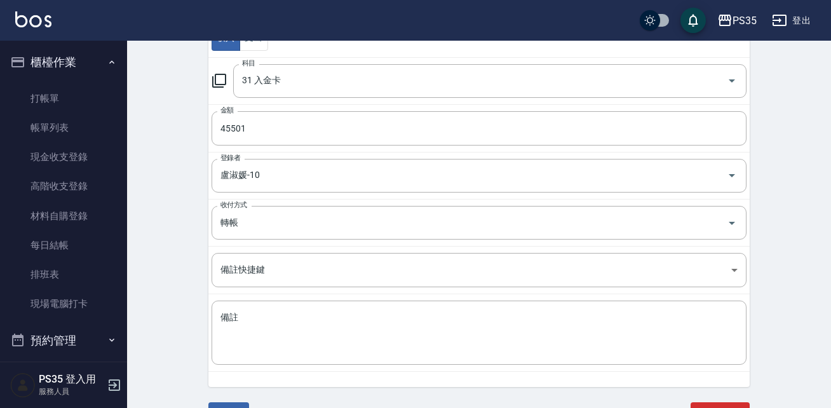
scroll to position [213, 0]
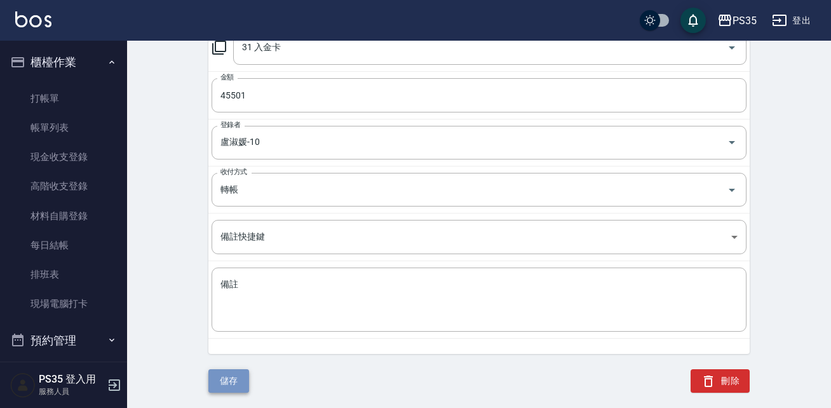
click at [233, 372] on button "儲存" at bounding box center [228, 380] width 41 height 23
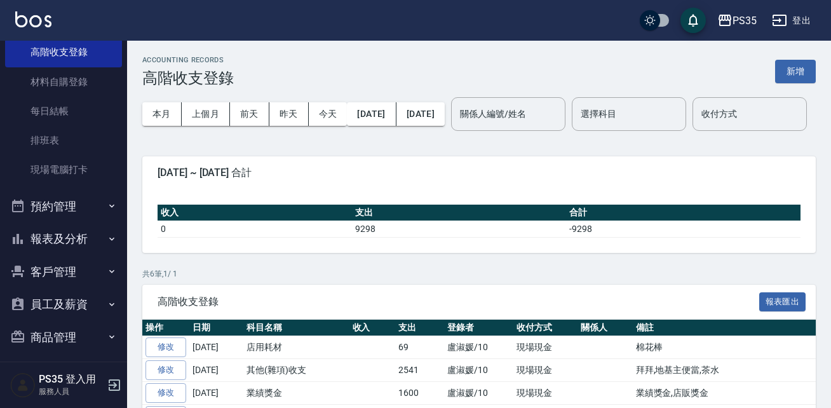
scroll to position [141, 0]
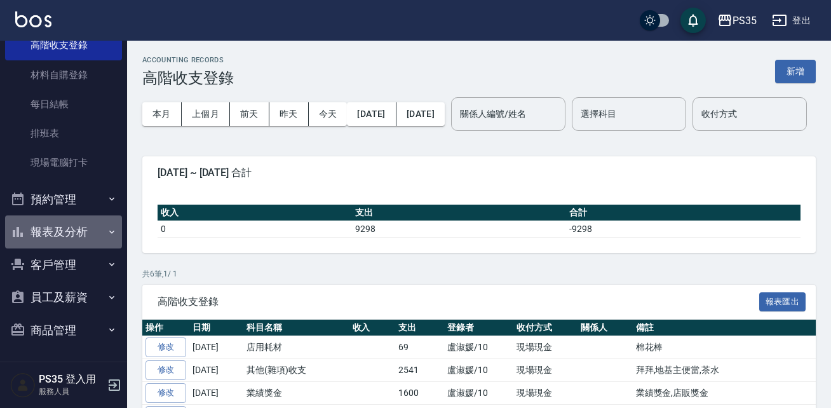
click at [67, 228] on button "報表及分析" at bounding box center [63, 231] width 117 height 33
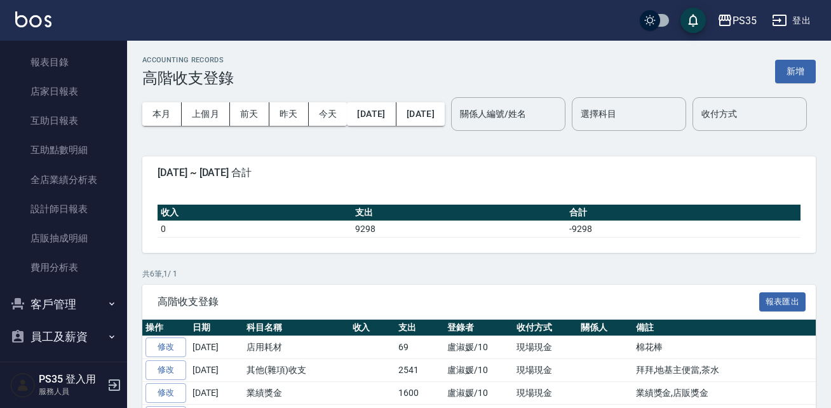
scroll to position [386, 0]
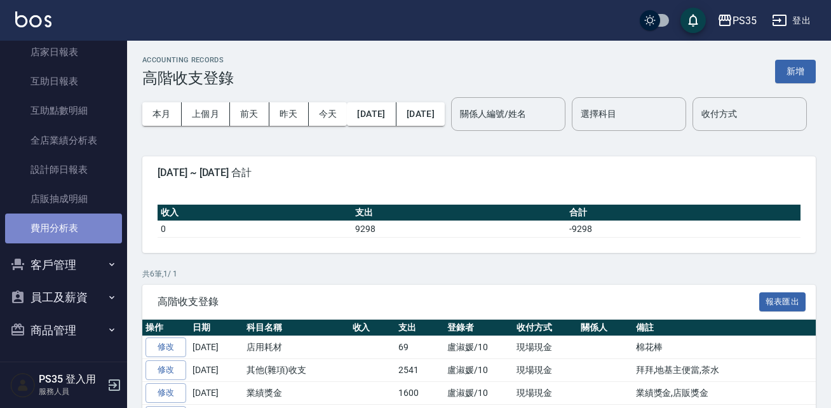
click at [68, 230] on link "費用分析表" at bounding box center [63, 227] width 117 height 29
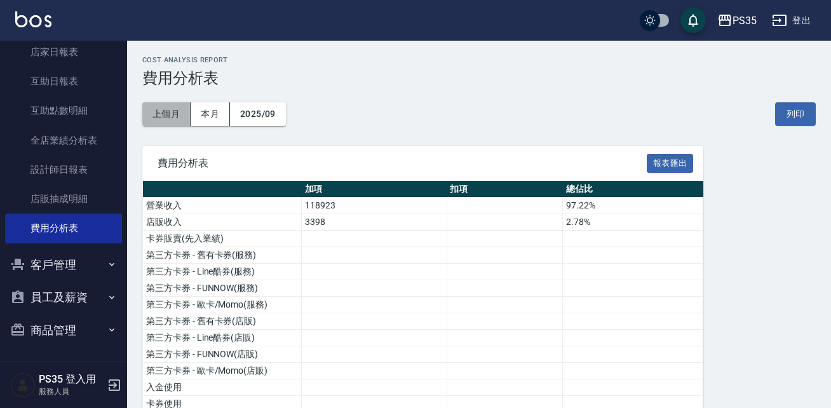
click at [165, 115] on button "上個月" at bounding box center [166, 113] width 48 height 23
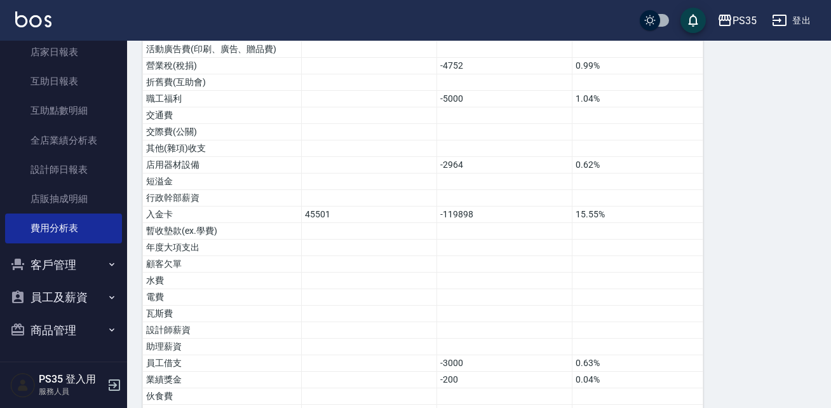
scroll to position [794, 0]
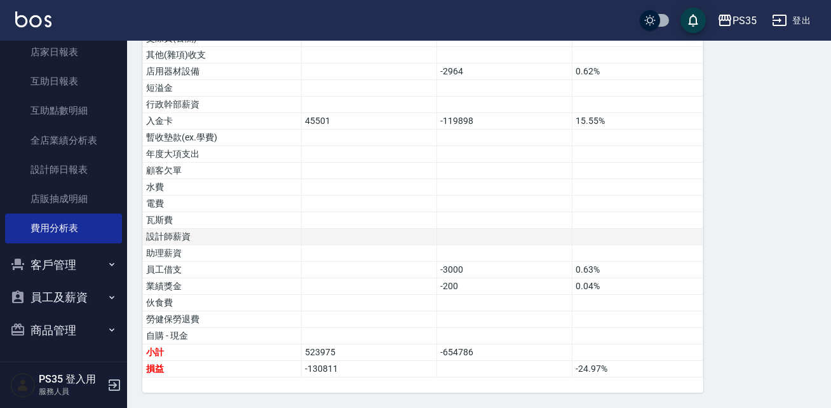
click at [420, 241] on td at bounding box center [369, 237] width 135 height 17
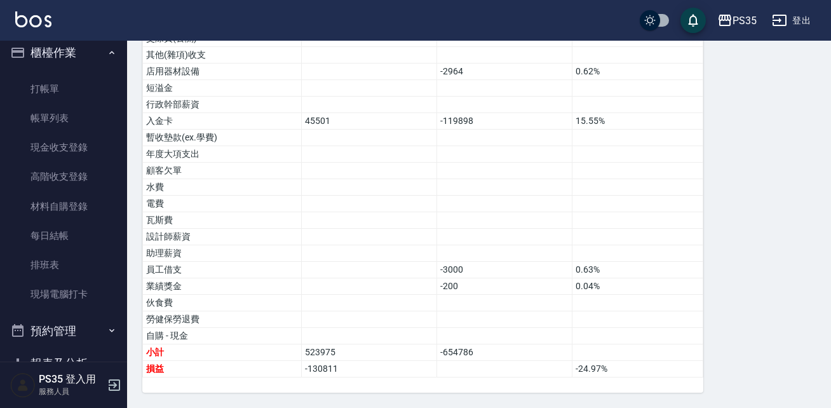
scroll to position [7, 0]
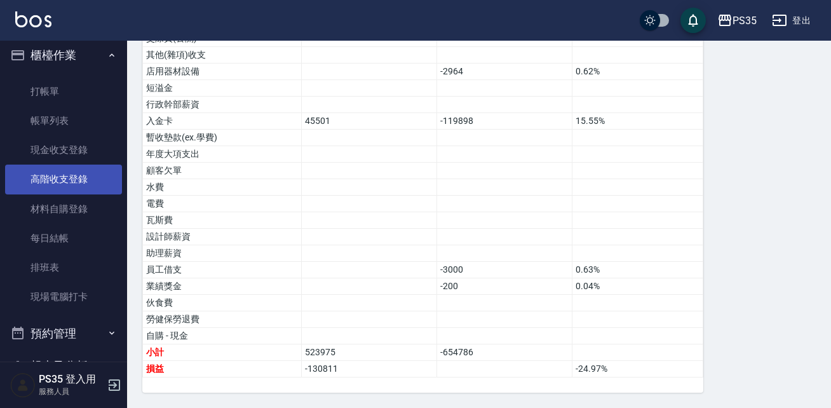
click at [67, 182] on link "高階收支登錄" at bounding box center [63, 178] width 117 height 29
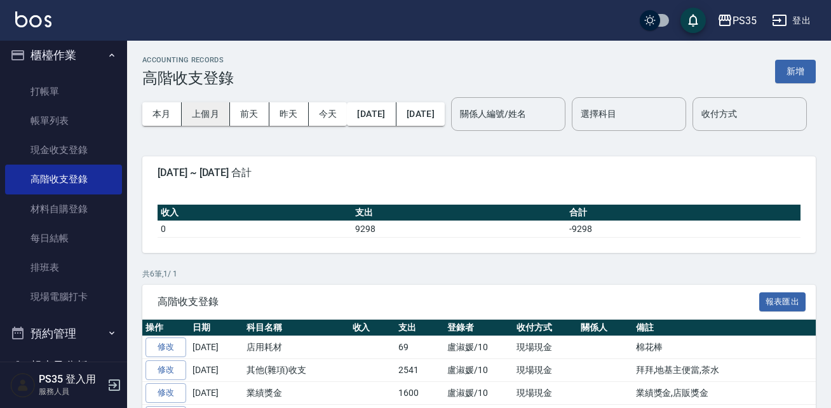
click at [213, 125] on button "上個月" at bounding box center [206, 113] width 48 height 23
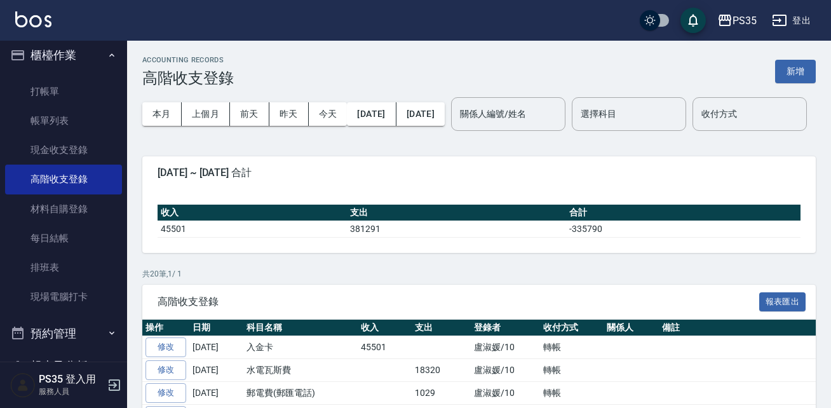
drag, startPoint x: 787, startPoint y: 76, endPoint x: 544, endPoint y: 187, distance: 267.6
click at [784, 67] on button "新增" at bounding box center [795, 71] width 41 height 23
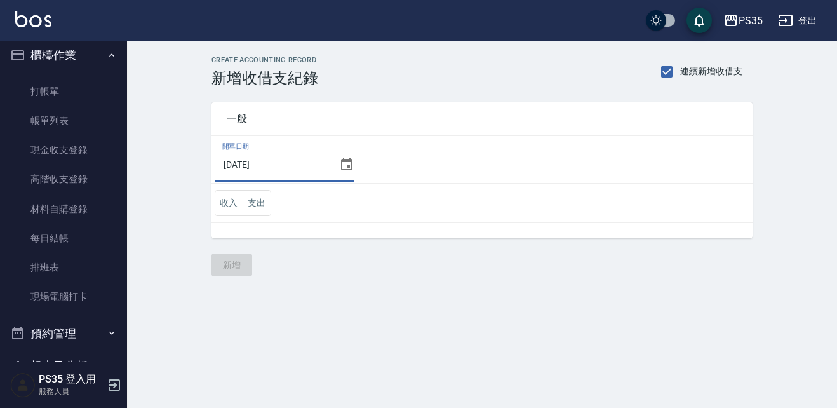
click at [293, 160] on input "[DATE]" at bounding box center [274, 164] width 119 height 34
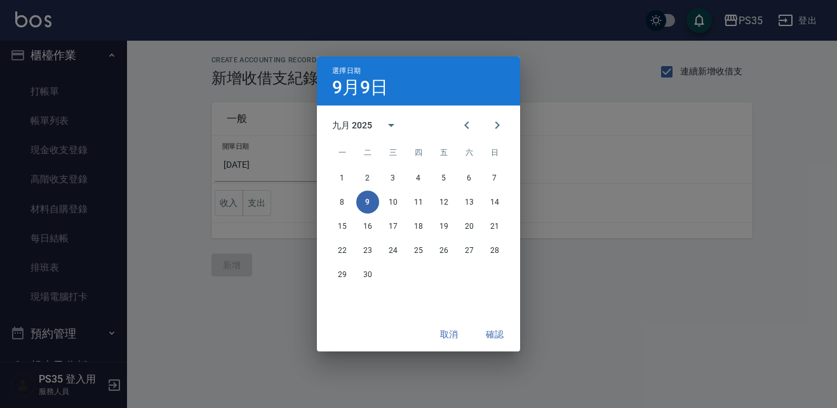
click at [165, 258] on div "選擇日期 9月9日 九月 2025 一 二 三 四 五 六 日 1 2 3 4 5 6 7 8 9 10 11 12 13 14 15 16 17 18 19…" at bounding box center [418, 204] width 837 height 408
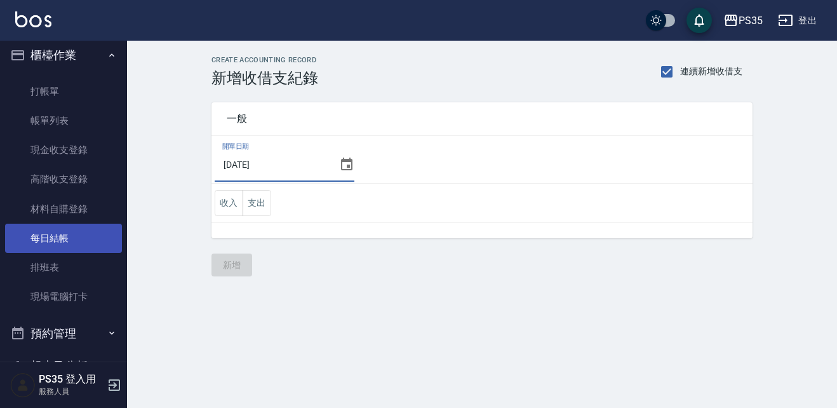
click at [67, 241] on link "每日結帳" at bounding box center [63, 238] width 117 height 29
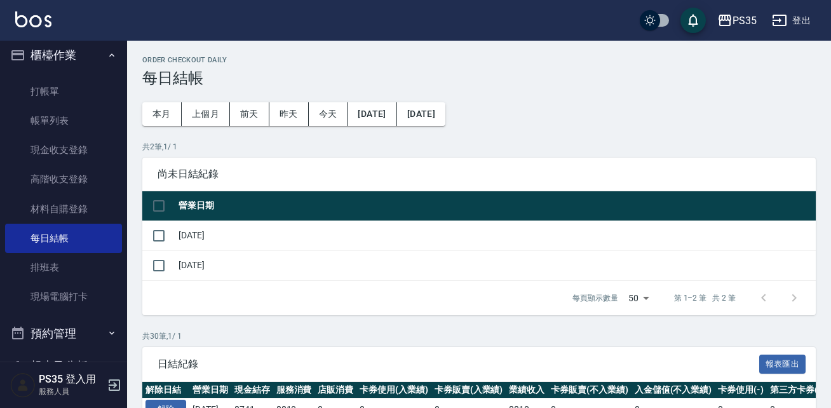
scroll to position [357, 0]
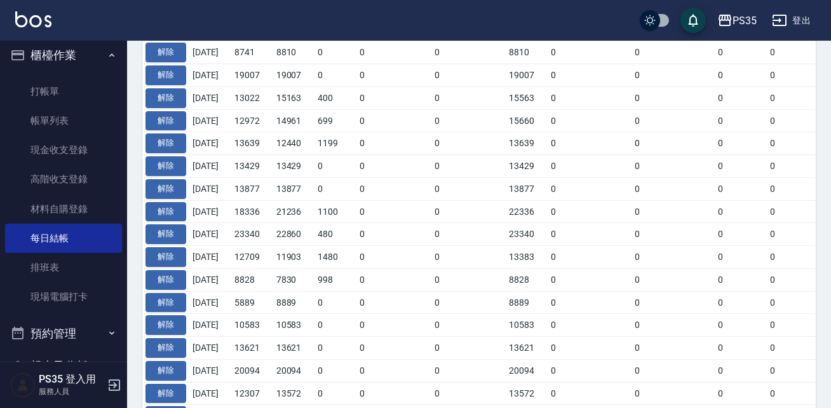
click at [829, 163] on div "Order checkout daily 每日結帳 本月 上個月 [DATE] [DATE] [DATE] [DATE] [DATE] 共 2 筆, 1 / …" at bounding box center [479, 236] width 704 height 1105
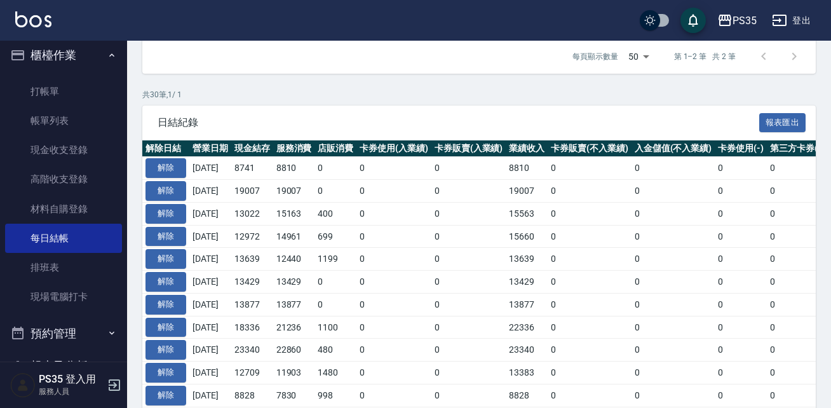
scroll to position [236, 0]
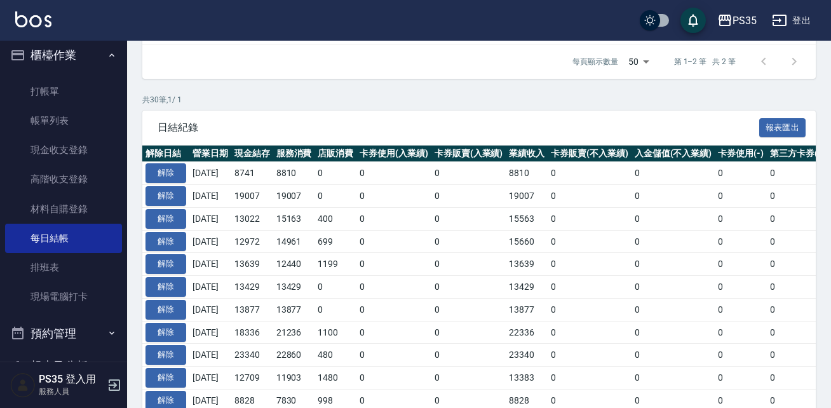
click at [367, 126] on span "日結紀錄" at bounding box center [457, 127] width 601 height 13
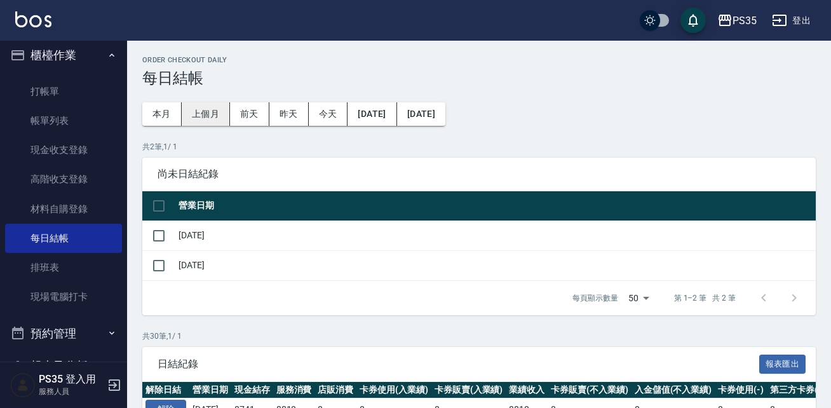
click at [203, 123] on button "上個月" at bounding box center [206, 113] width 48 height 23
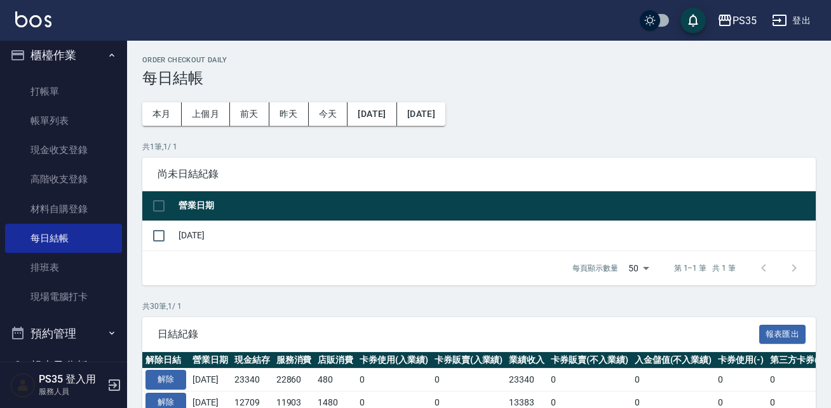
click at [231, 322] on div "日結紀錄 報表匯出" at bounding box center [478, 334] width 673 height 35
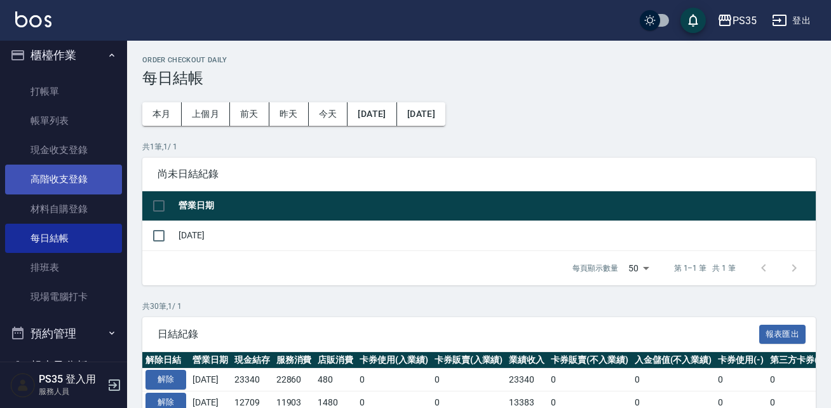
click at [83, 177] on link "高階收支登錄" at bounding box center [63, 178] width 117 height 29
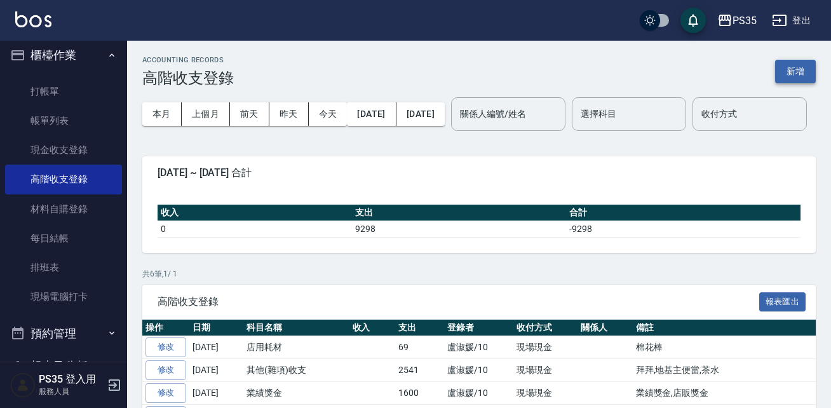
click at [784, 73] on button "新增" at bounding box center [795, 71] width 41 height 23
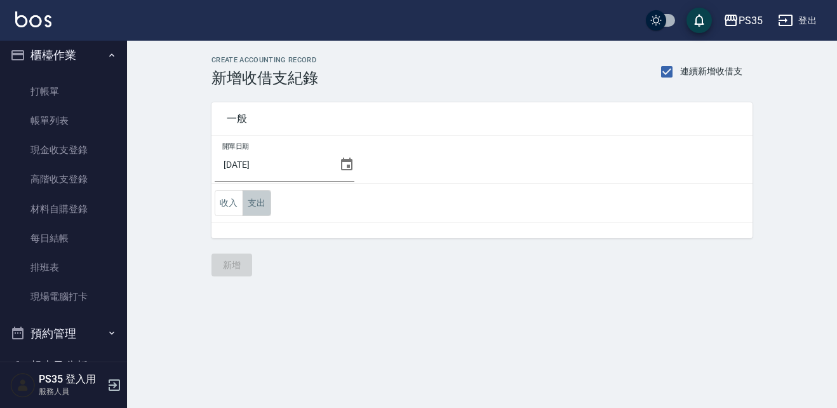
click at [260, 197] on button "支出" at bounding box center [257, 203] width 29 height 26
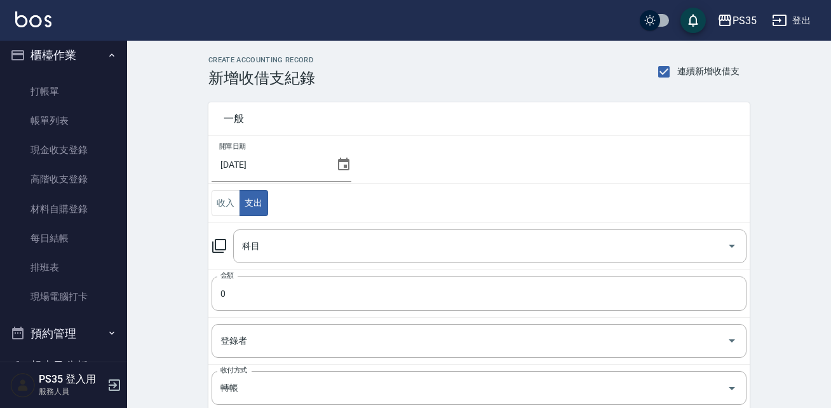
click at [322, 166] on input "[DATE]" at bounding box center [270, 164] width 119 height 34
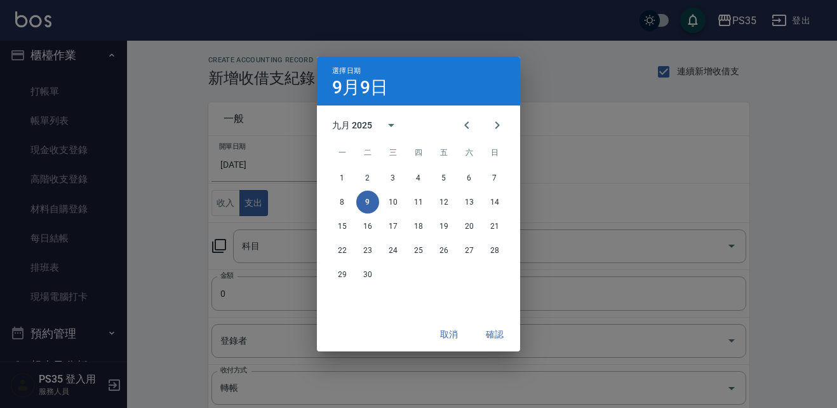
click at [149, 265] on div "選擇日期 9月9日 九月 2025 一 二 三 四 五 六 日 1 2 3 4 5 6 7 8 9 10 11 12 13 14 15 16 17 18 19…" at bounding box center [418, 204] width 837 height 408
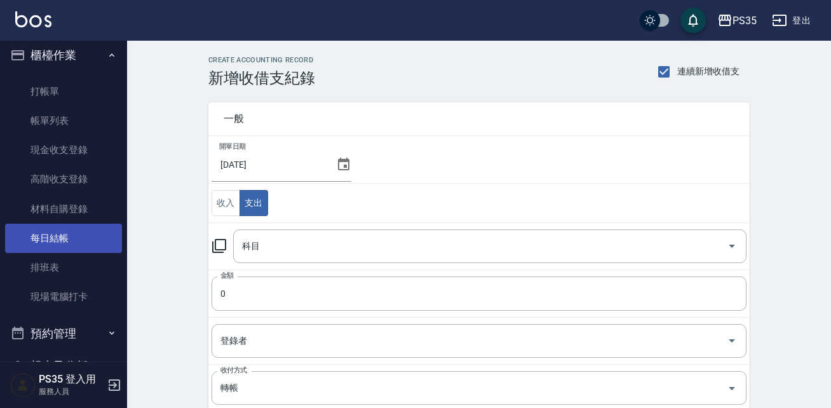
drag, startPoint x: 149, startPoint y: 265, endPoint x: 101, endPoint y: 227, distance: 61.4
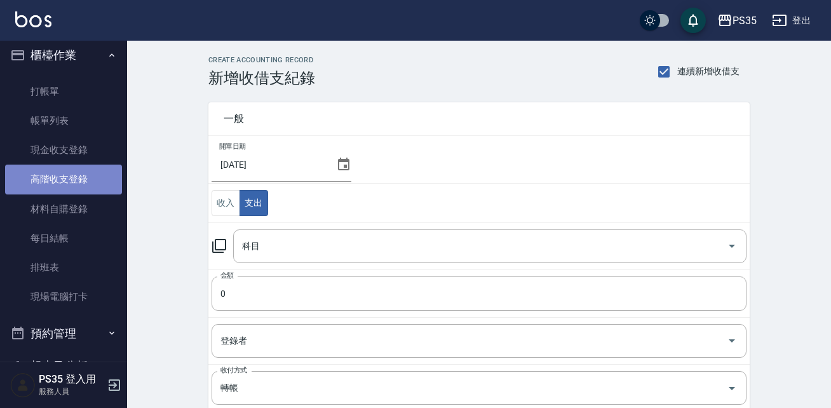
drag, startPoint x: 101, startPoint y: 227, endPoint x: 66, endPoint y: 185, distance: 54.1
click at [66, 185] on link "高階收支登錄" at bounding box center [63, 178] width 117 height 29
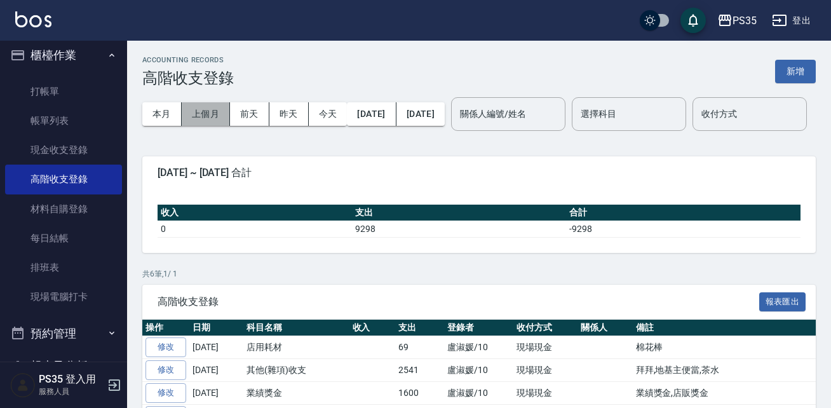
click at [220, 117] on button "上個月" at bounding box center [206, 113] width 48 height 23
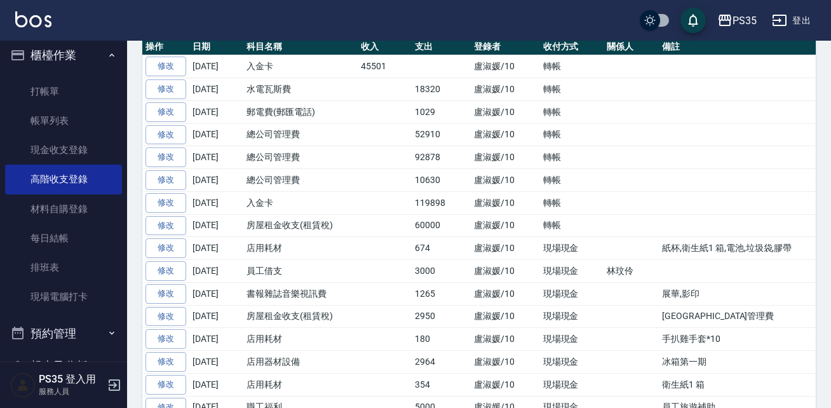
scroll to position [255, 0]
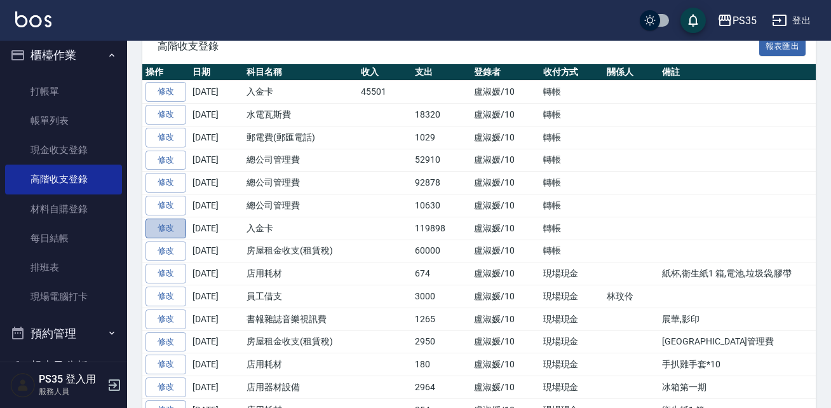
click at [180, 238] on link "修改" at bounding box center [165, 228] width 41 height 20
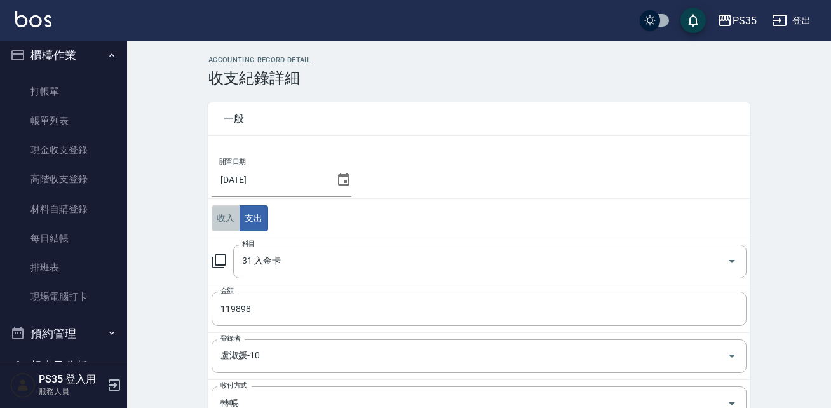
click at [223, 218] on button "收入" at bounding box center [225, 218] width 29 height 26
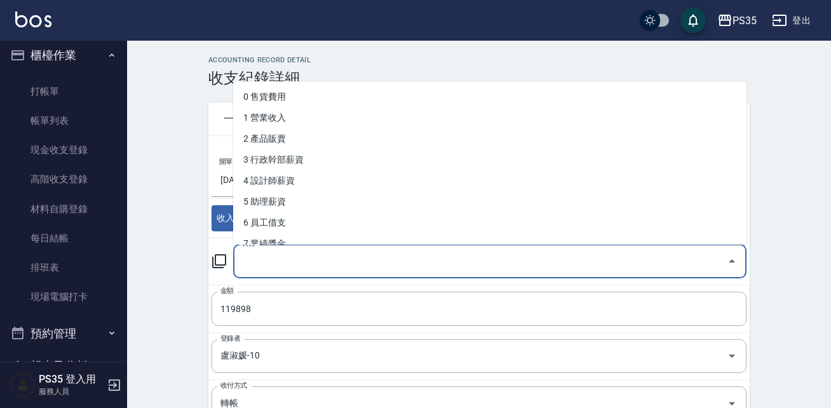
click at [436, 257] on input "科目" at bounding box center [480, 261] width 483 height 22
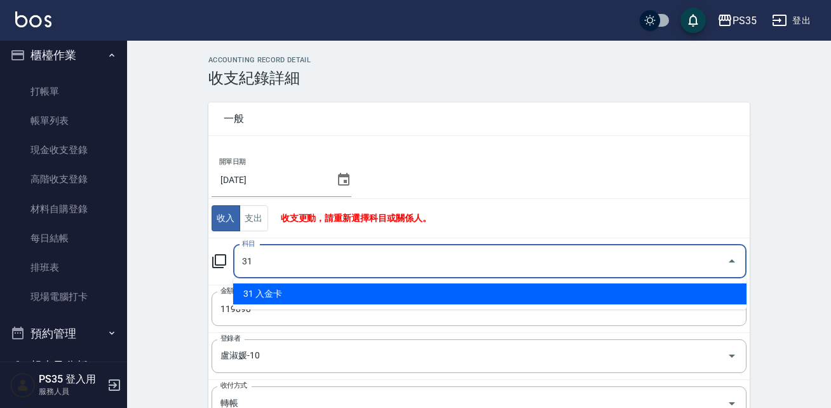
click at [383, 300] on li "31 入金卡" at bounding box center [489, 293] width 513 height 21
type input "31 入金卡"
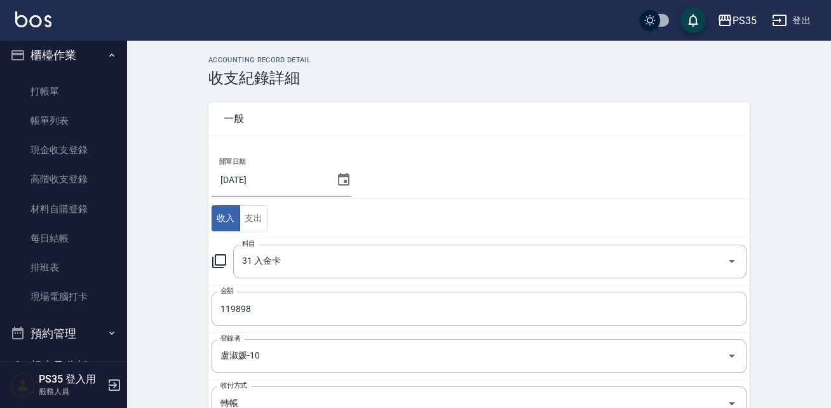
click at [782, 302] on div "ACCOUNTING RECORD DETAIL 收支紀錄詳細 一般 開單日期 [DATE] 收入 支出 科目 31 入金卡 科目 金額 119898 金額 …" at bounding box center [479, 338] width 704 height 565
click at [829, 338] on div "ACCOUNTING RECORD DETAIL 收支紀錄詳細 一般 開單日期 [DATE] 收入 支出 科目 31 入金卡 科目 金額 119898 金額 …" at bounding box center [479, 338] width 704 height 565
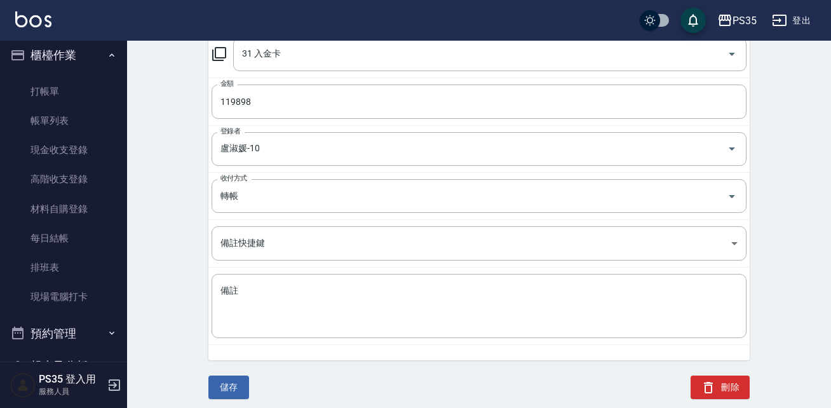
scroll to position [213, 0]
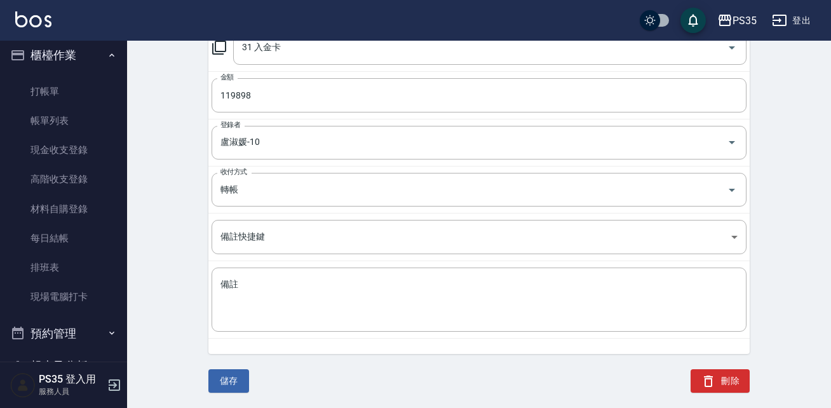
click at [180, 234] on div "ACCOUNTING RECORD DETAIL 收支紀錄詳細 一般 開單日期 [DATE] 收入 支出 科目 31 入金卡 科目 金額 119898 金額 …" at bounding box center [479, 125] width 704 height 565
click at [232, 380] on button "儲存" at bounding box center [228, 380] width 41 height 23
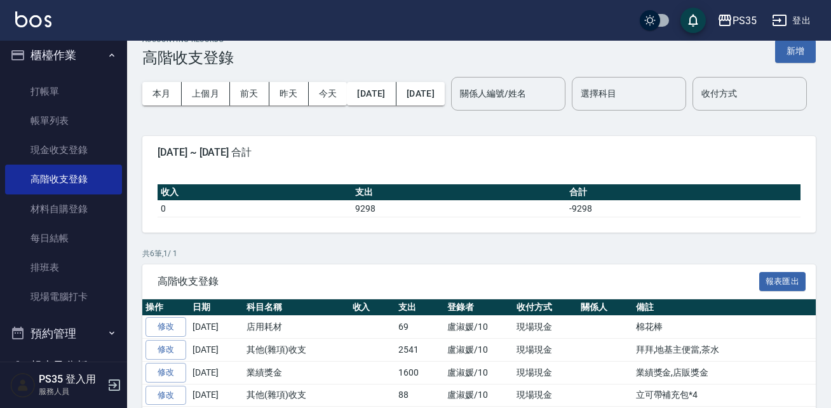
scroll to position [2, 0]
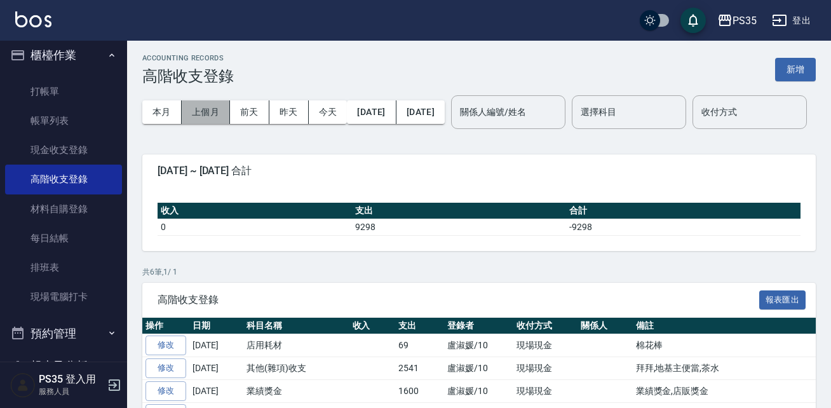
click at [217, 106] on button "上個月" at bounding box center [206, 111] width 48 height 23
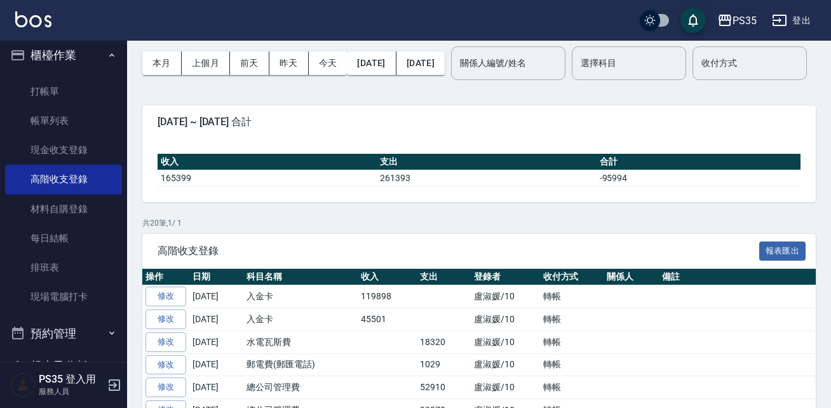
scroll to position [53, 0]
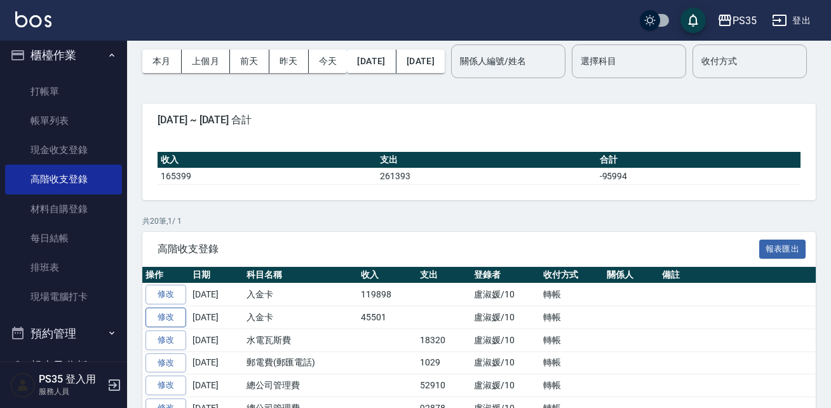
click at [170, 327] on link "修改" at bounding box center [165, 317] width 41 height 20
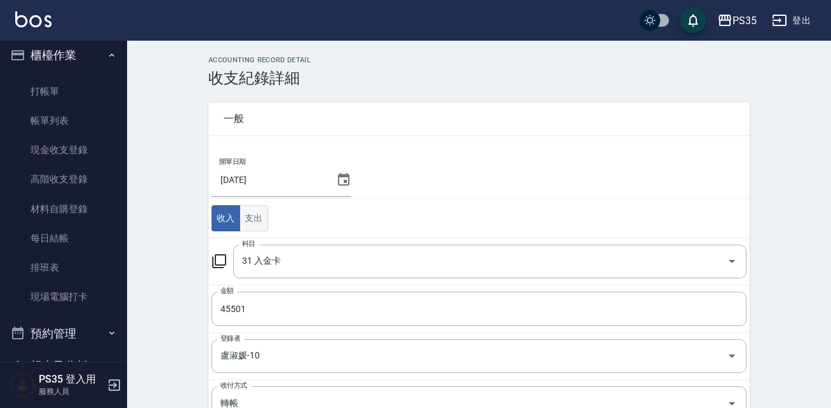
click at [257, 219] on button "支出" at bounding box center [253, 218] width 29 height 26
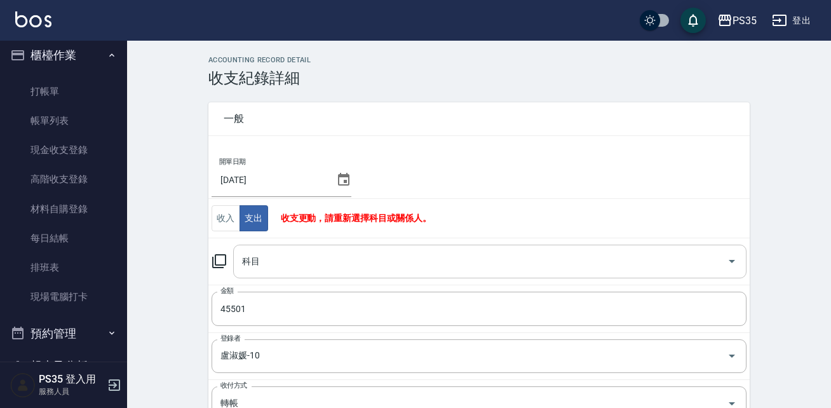
click at [312, 264] on input "科目" at bounding box center [480, 261] width 483 height 22
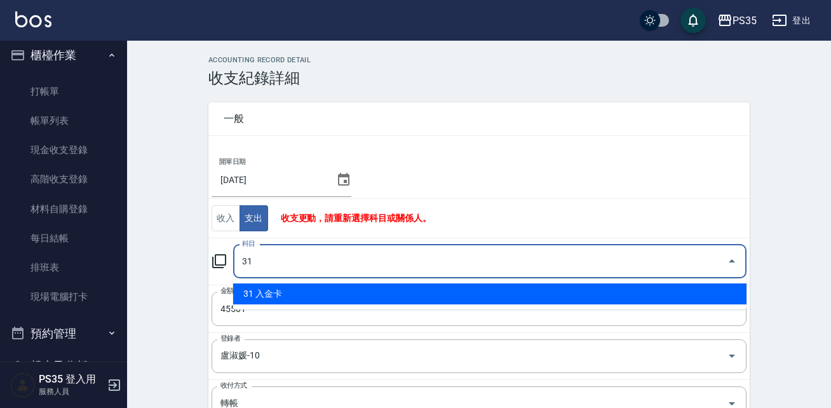
click at [295, 294] on li "31 入金卡" at bounding box center [489, 293] width 513 height 21
type input "31 入金卡"
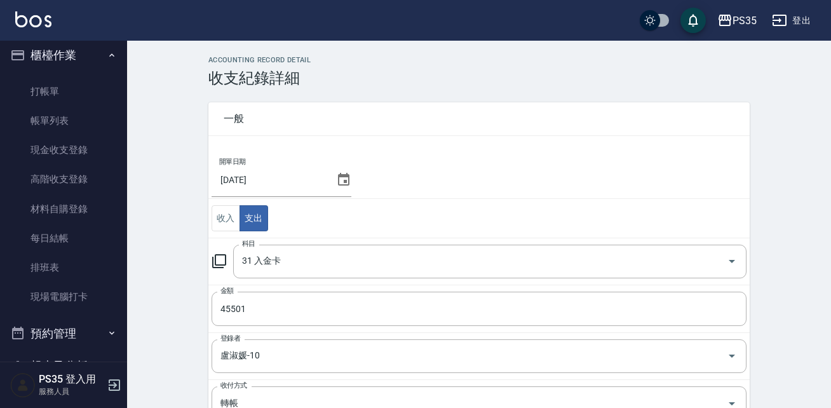
click at [773, 305] on div "ACCOUNTING RECORD DETAIL 收支紀錄詳細 一般 開單日期 [DATE] 收入 支出 科目 31 入金卡 科目 金額 45501 金額 登…" at bounding box center [479, 338] width 704 height 565
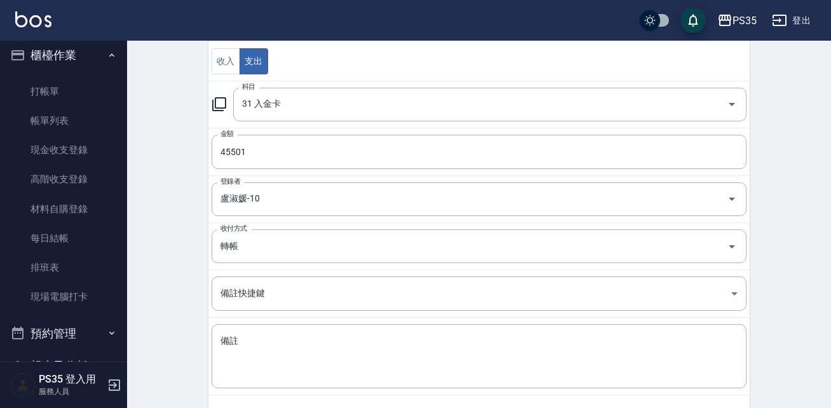
scroll to position [213, 0]
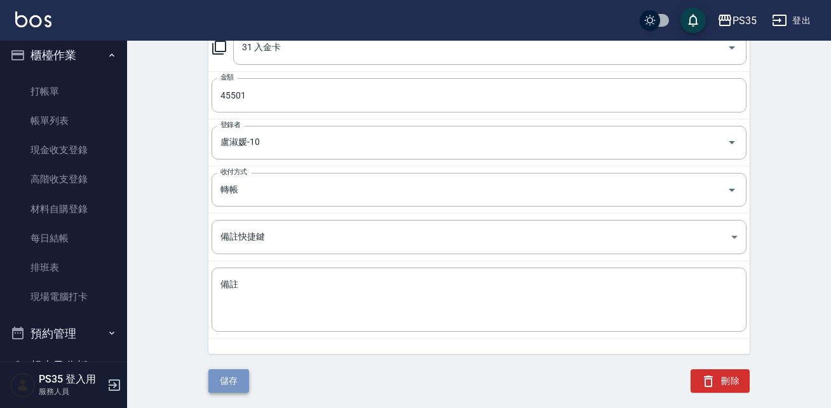
click at [233, 392] on button "儲存" at bounding box center [228, 380] width 41 height 23
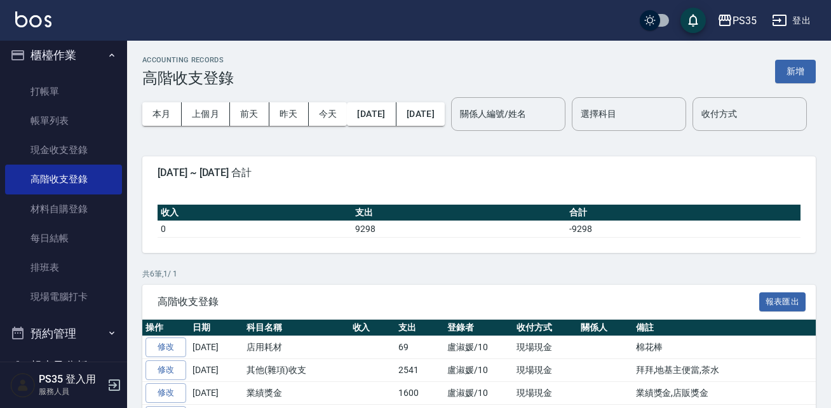
scroll to position [288, 0]
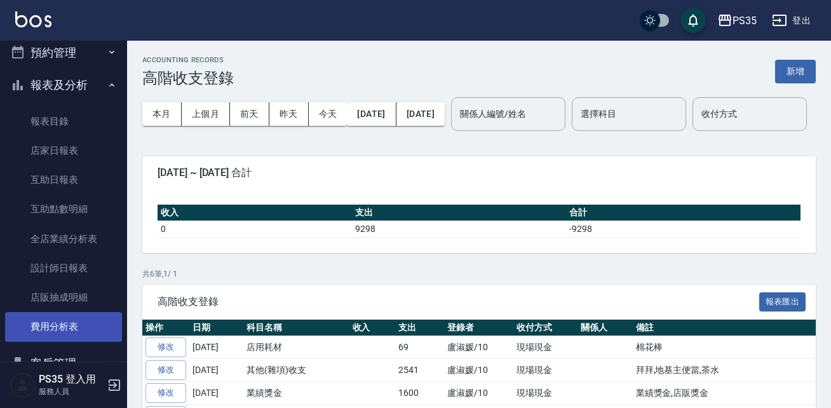
click at [96, 319] on link "費用分析表" at bounding box center [63, 326] width 117 height 29
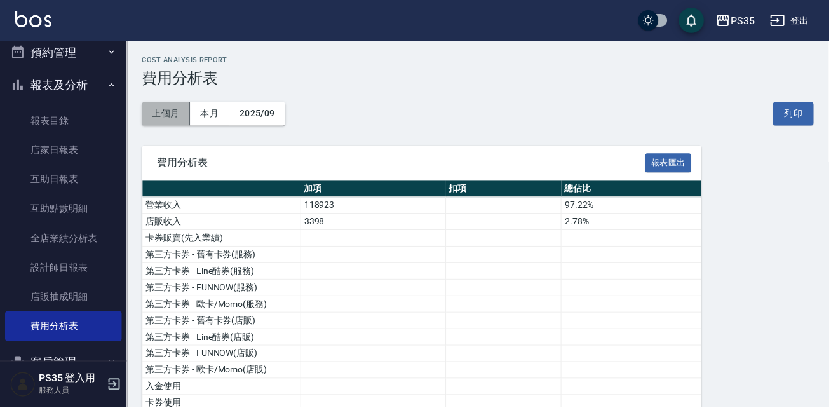
click at [153, 121] on button "上個月" at bounding box center [166, 113] width 48 height 23
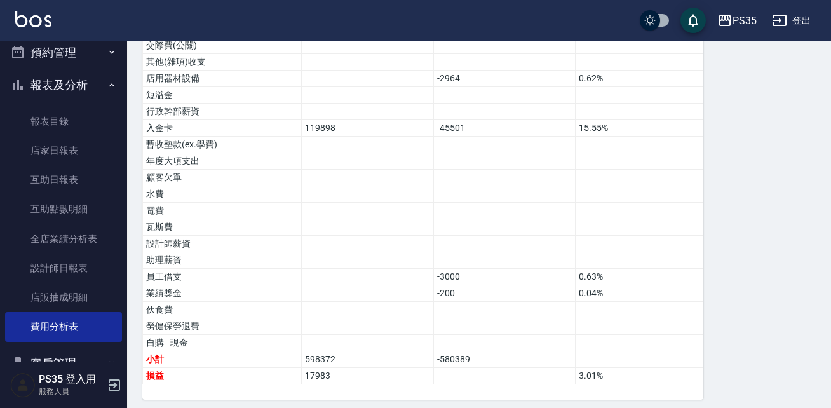
scroll to position [794, 0]
